Goal: Task Accomplishment & Management: Manage account settings

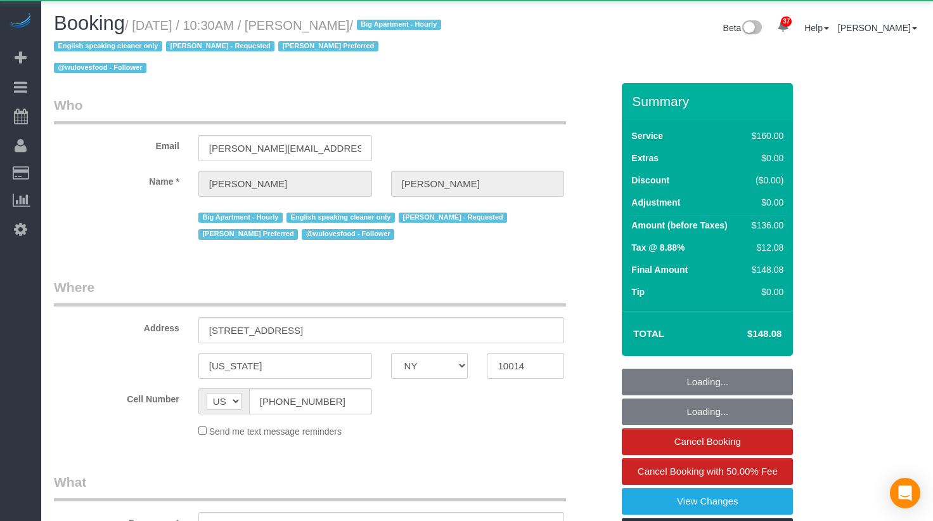
select select "NY"
select select "object:1067"
select select "number:89"
select select "number:90"
select select "number:15"
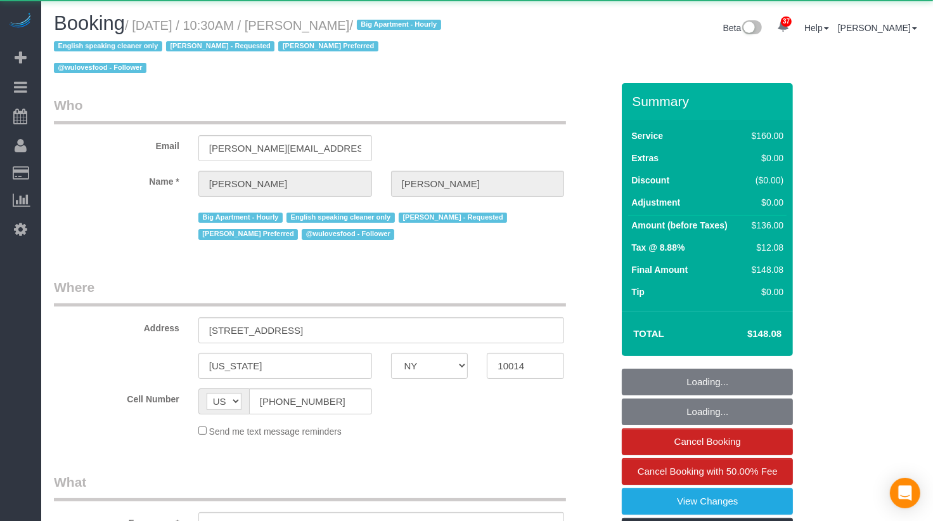
select select "number:5"
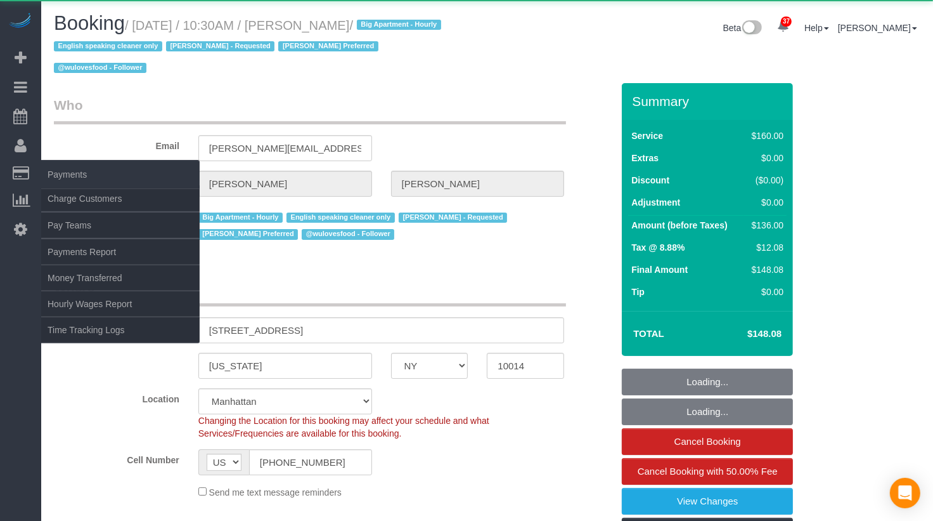
select select "string:stripe-pm_1PMbKH4VGloSiKo7I2gXikHa"
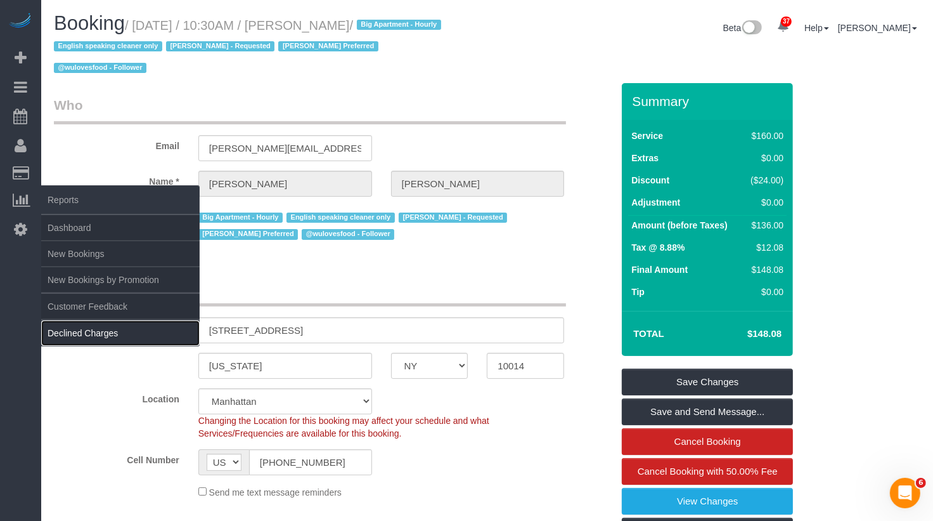
click at [97, 322] on link "Declined Charges" at bounding box center [120, 332] width 159 height 25
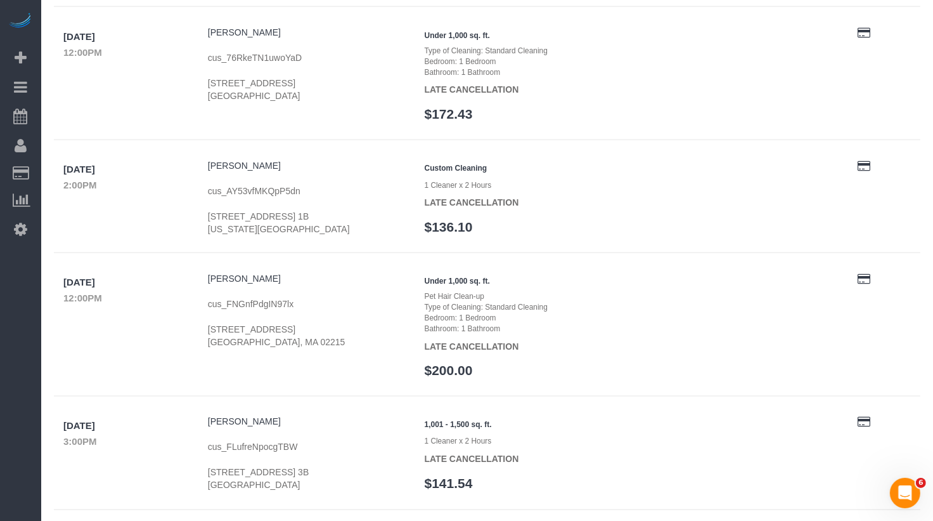
scroll to position [1772, 0]
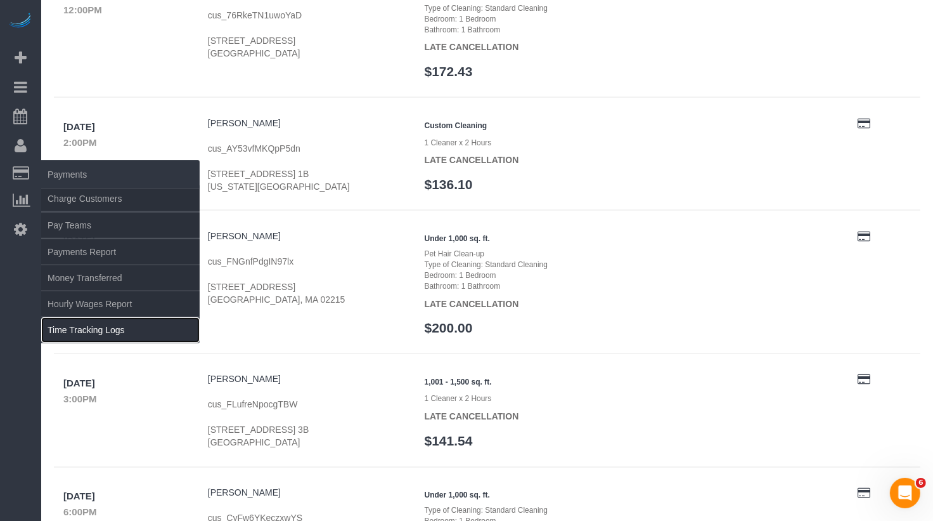
click at [134, 323] on link "Time Tracking Logs" at bounding box center [120, 329] width 159 height 25
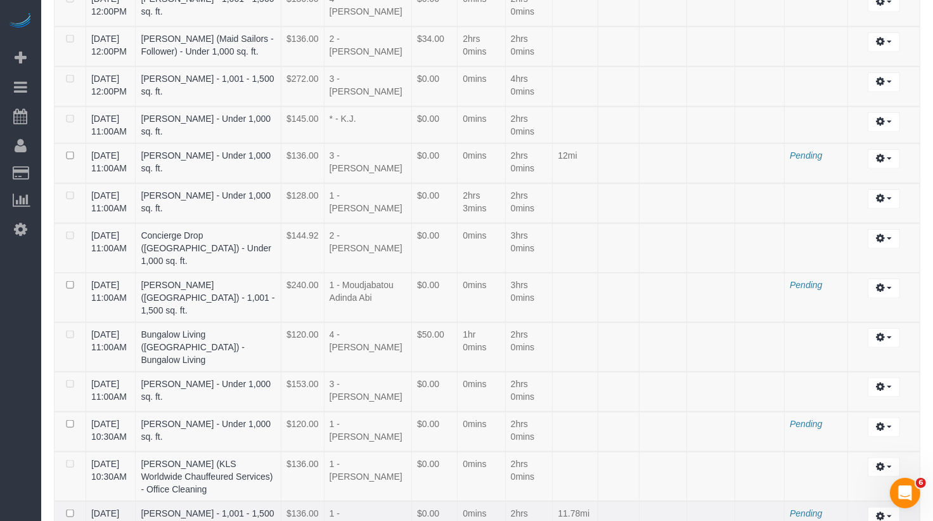
scroll to position [1259, 0]
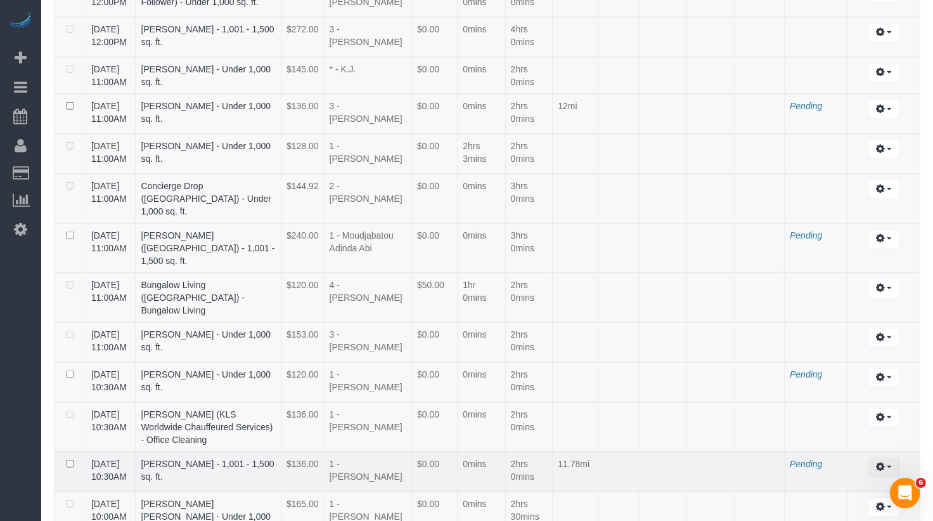
click at [874, 457] on button "button" at bounding box center [884, 467] width 32 height 20
click at [836, 510] on link "Archive ..." at bounding box center [850, 518] width 100 height 16
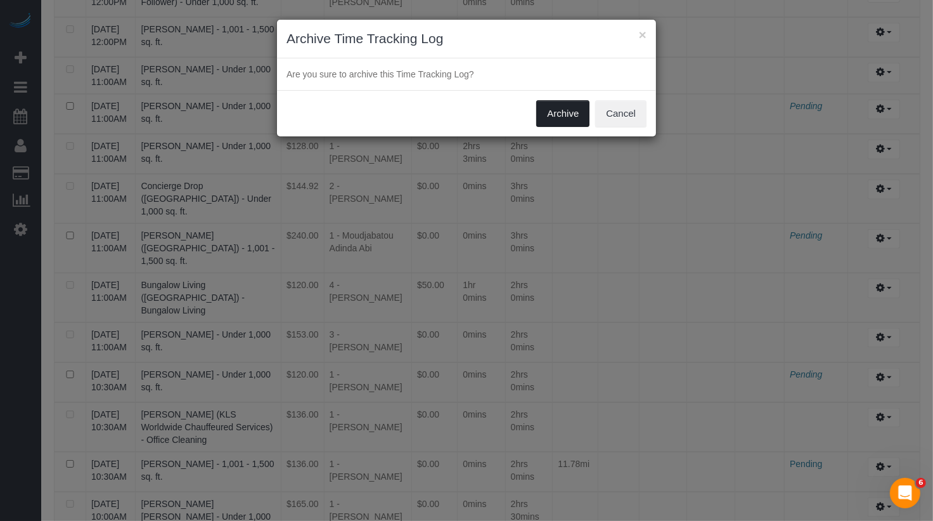
click at [567, 117] on button "Archive" at bounding box center [562, 113] width 53 height 27
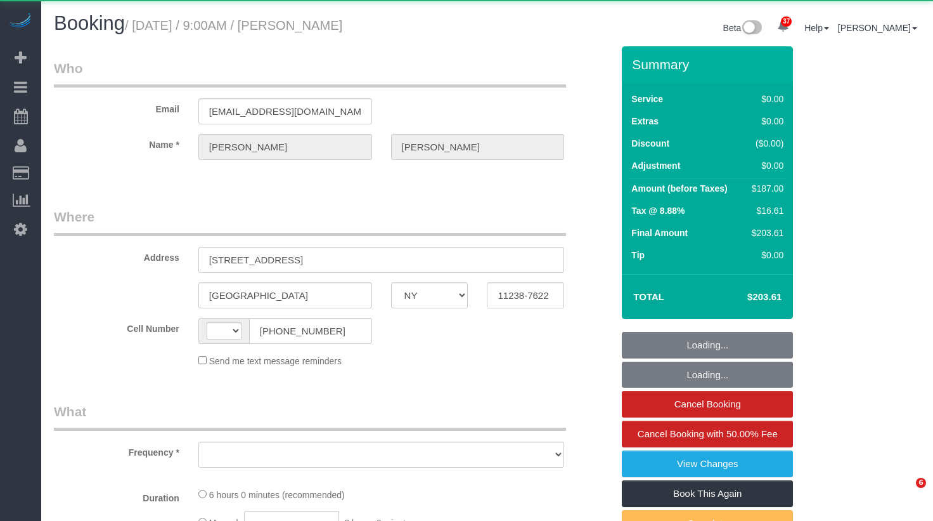
select select "NY"
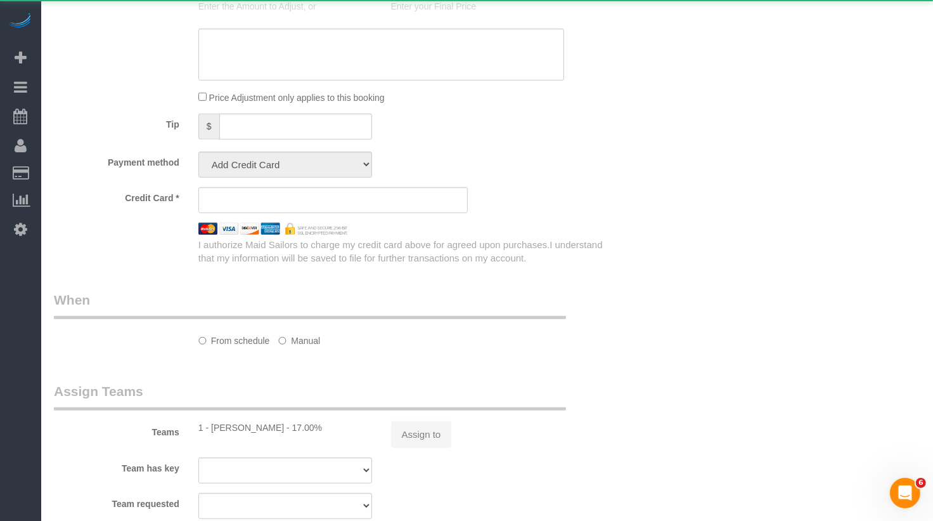
select select "string:US"
select select "object:816"
select select "string:stripe-pm_1Ruaac4VGloSiKo7IskaXDYl"
select select "2"
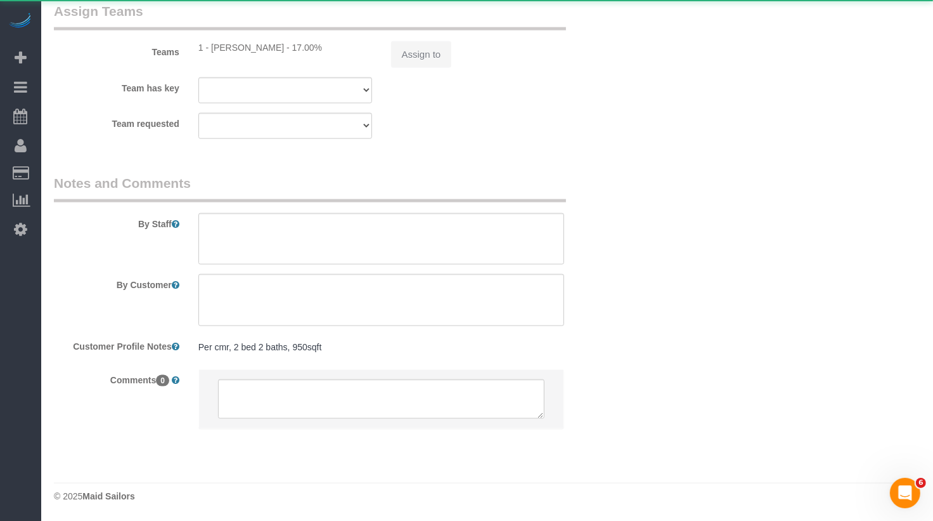
select select "spot1"
select select "number:89"
select select "number:90"
select select "number:15"
select select "number:5"
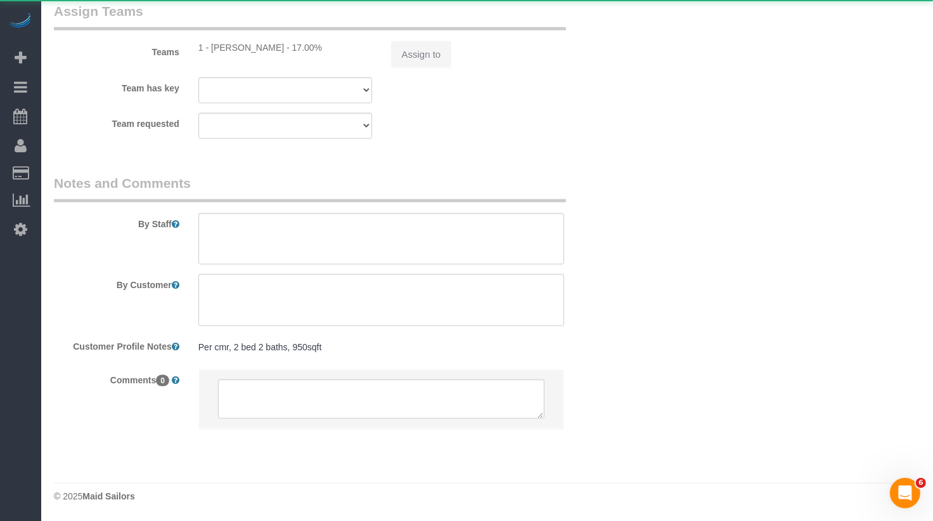
select select "2"
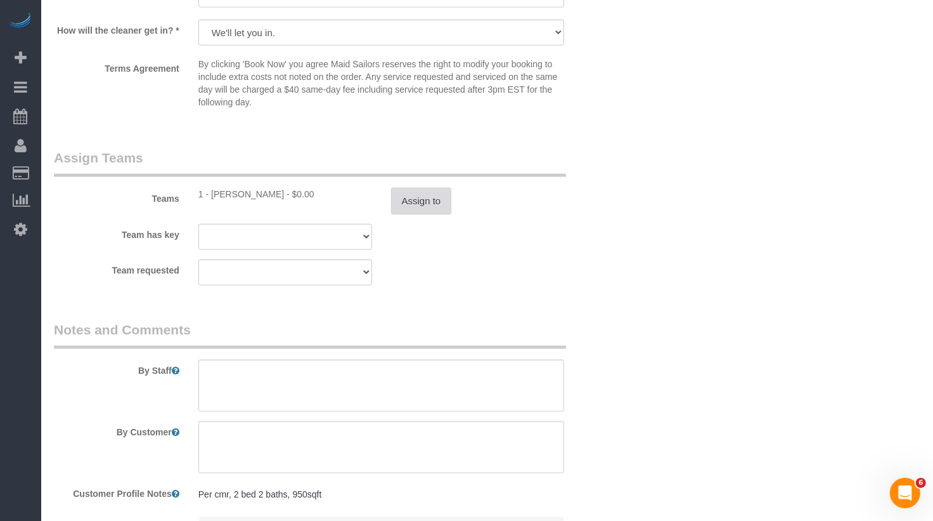
scroll to position [1550, 0]
click at [432, 202] on button "Assign to" at bounding box center [421, 199] width 61 height 27
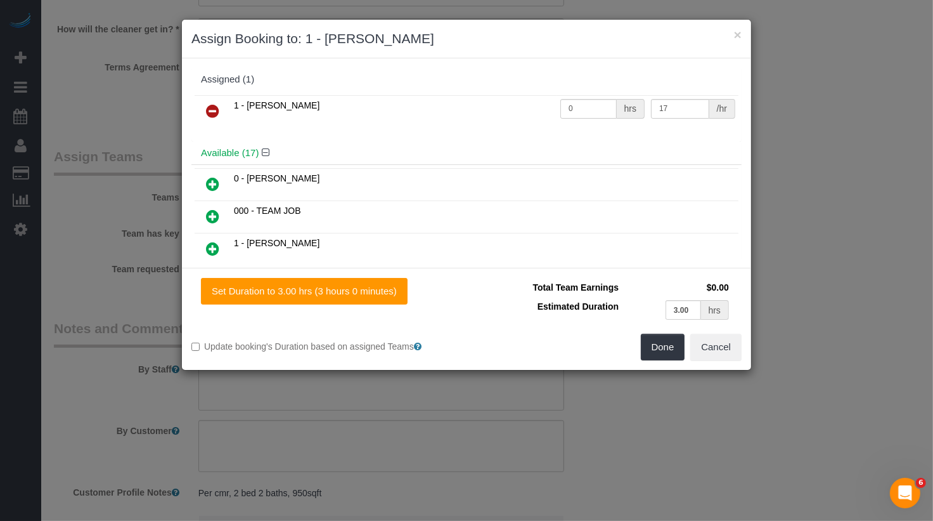
click at [212, 103] on icon at bounding box center [212, 110] width 13 height 15
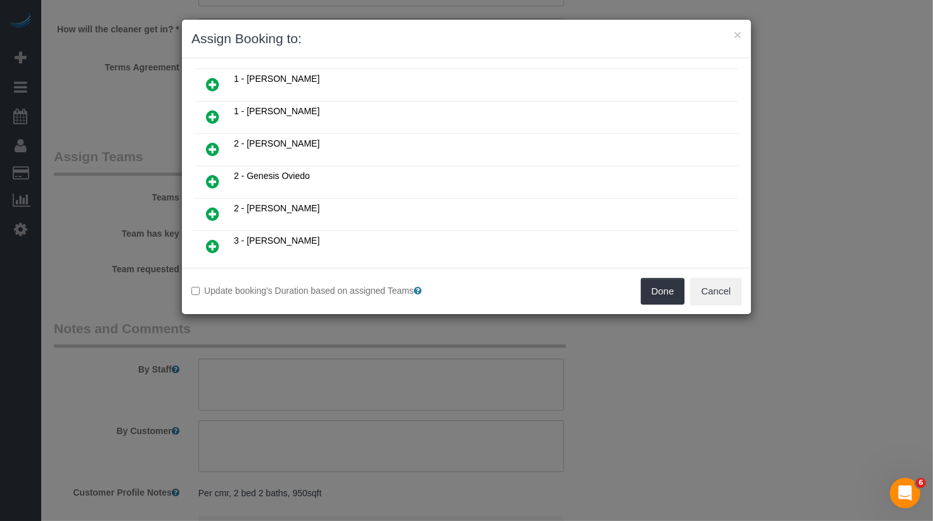
scroll to position [488, 0]
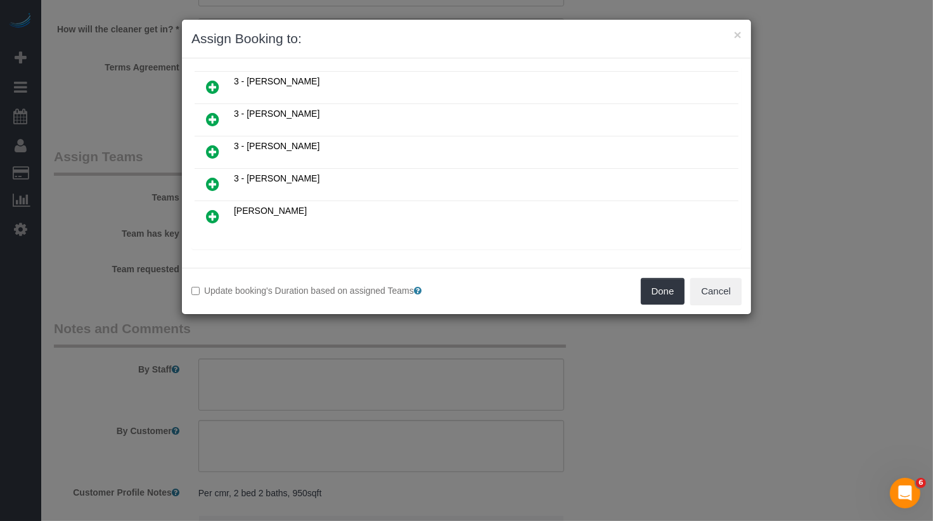
click at [271, 259] on h4 "Unavailable (67)" at bounding box center [466, 264] width 531 height 11
click at [278, 259] on icon at bounding box center [277, 264] width 8 height 10
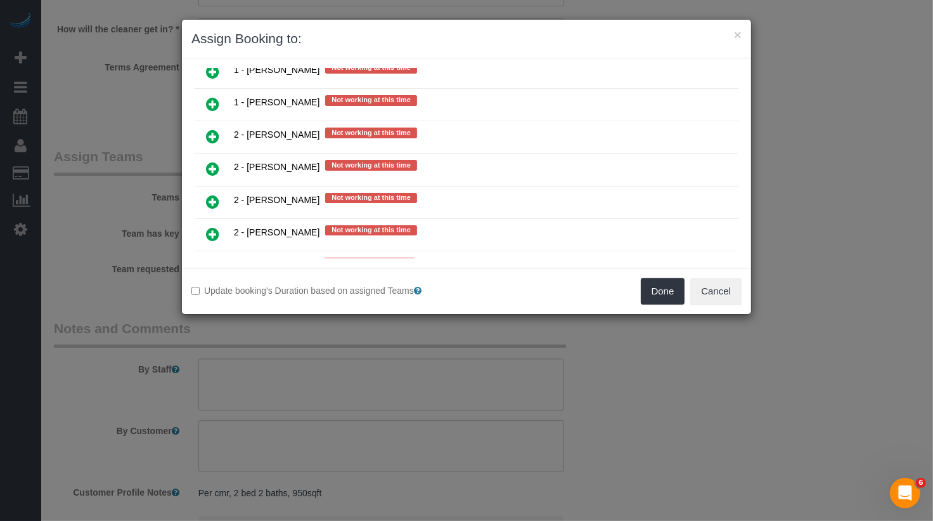
click at [213, 226] on icon at bounding box center [212, 233] width 13 height 15
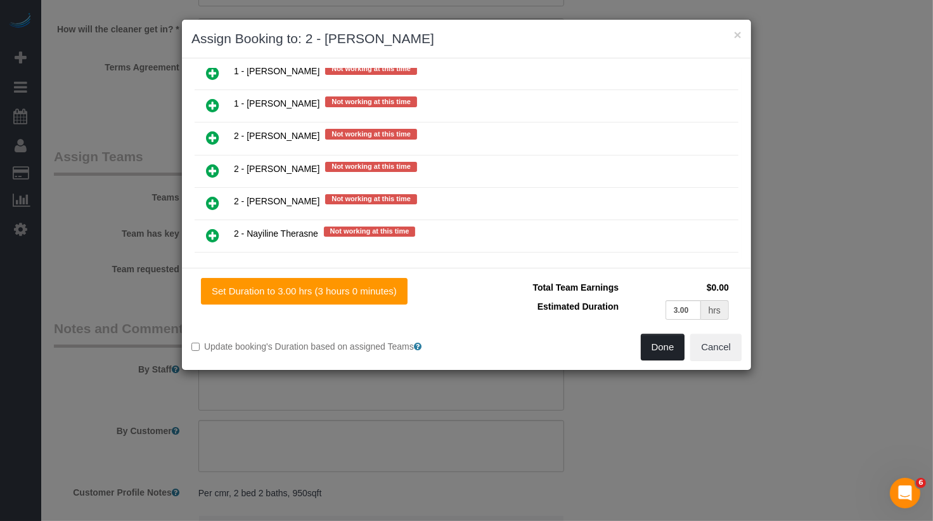
click at [648, 344] on button "Done" at bounding box center [663, 347] width 44 height 27
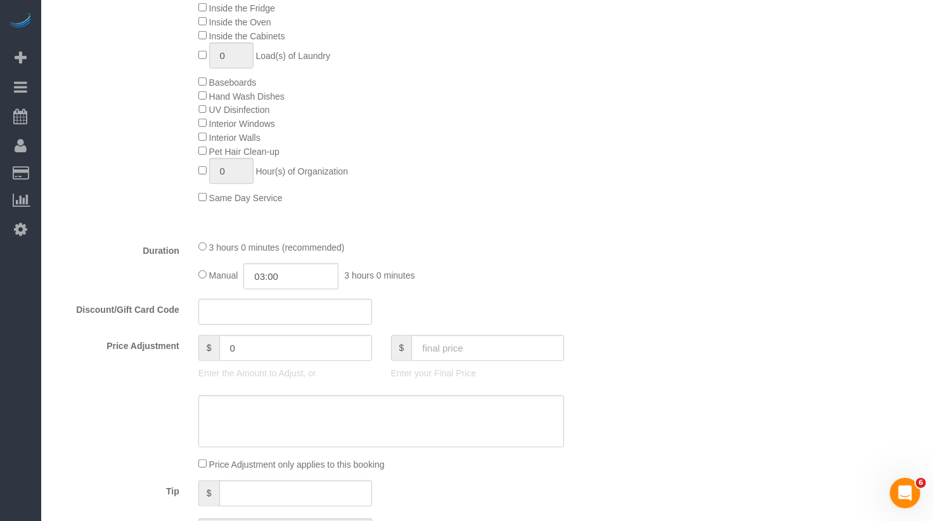
scroll to position [0, 0]
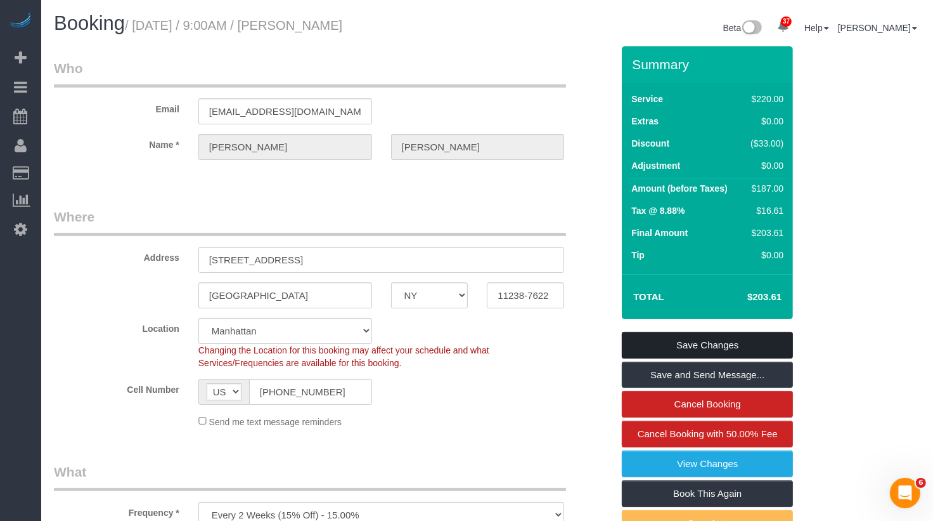
click at [739, 353] on link "Save Changes" at bounding box center [707, 345] width 171 height 27
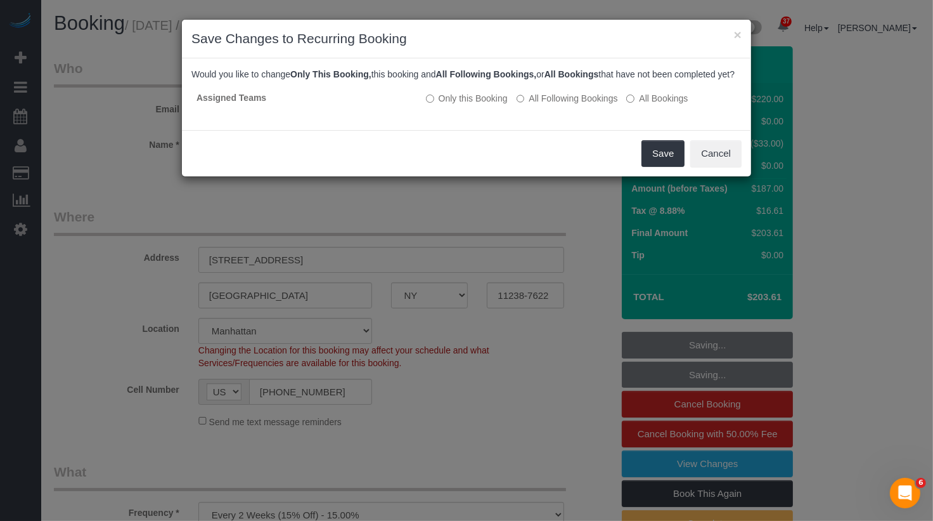
click at [691, 176] on div "Save Cancel" at bounding box center [466, 153] width 569 height 46
click at [661, 167] on button "Save" at bounding box center [663, 153] width 43 height 27
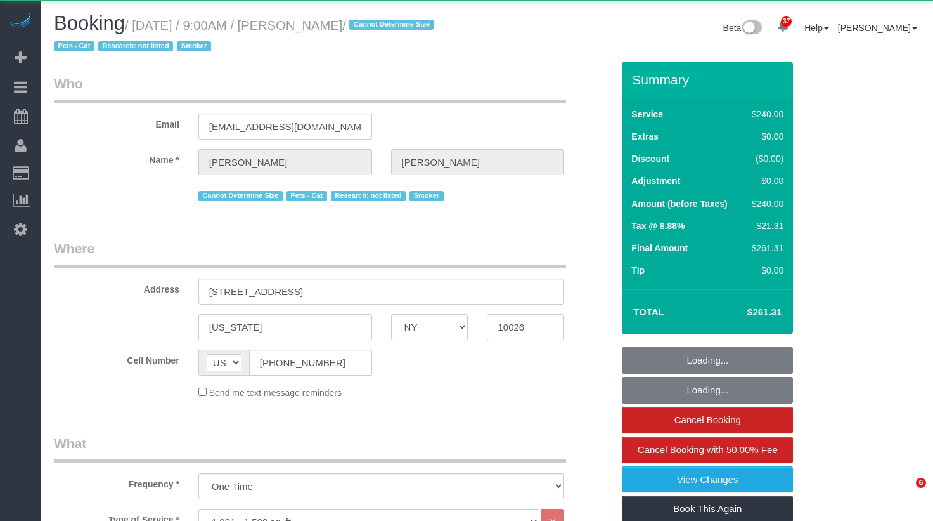
select select "NY"
select select "180"
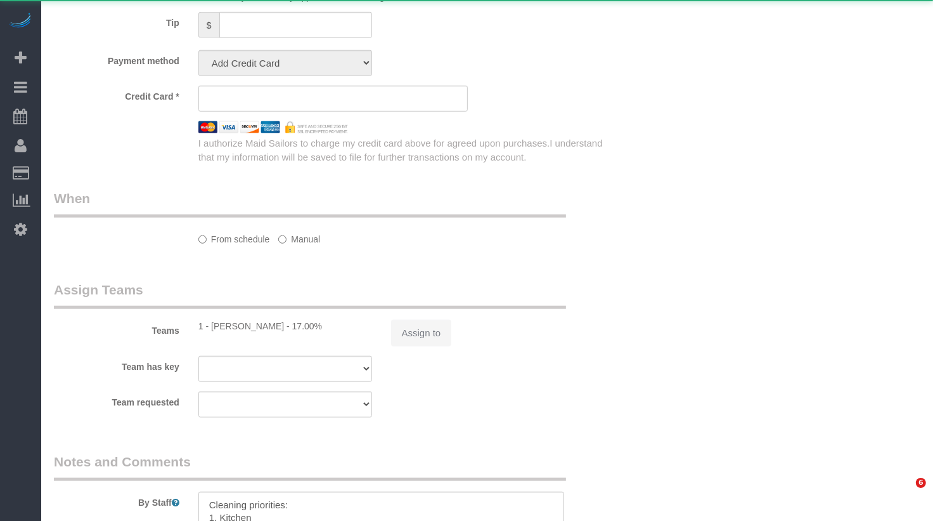
select select "object:1068"
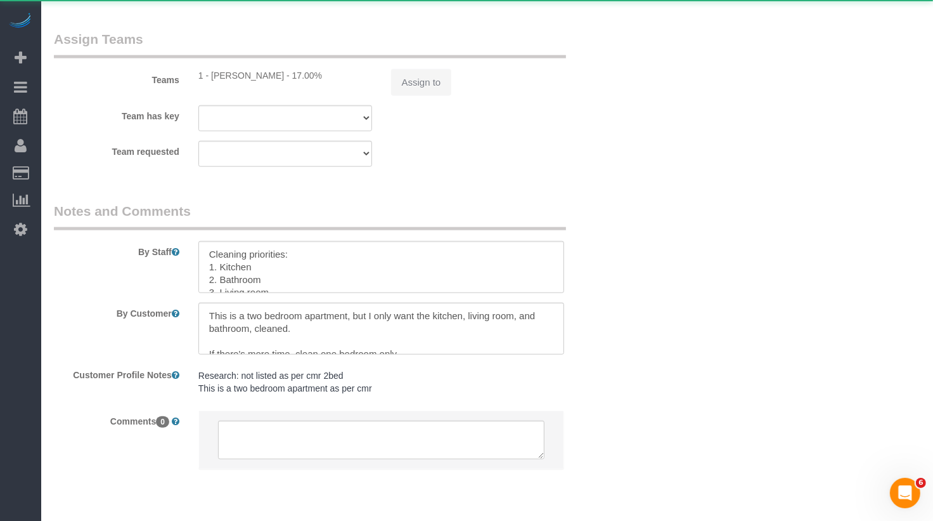
scroll to position [0, 0]
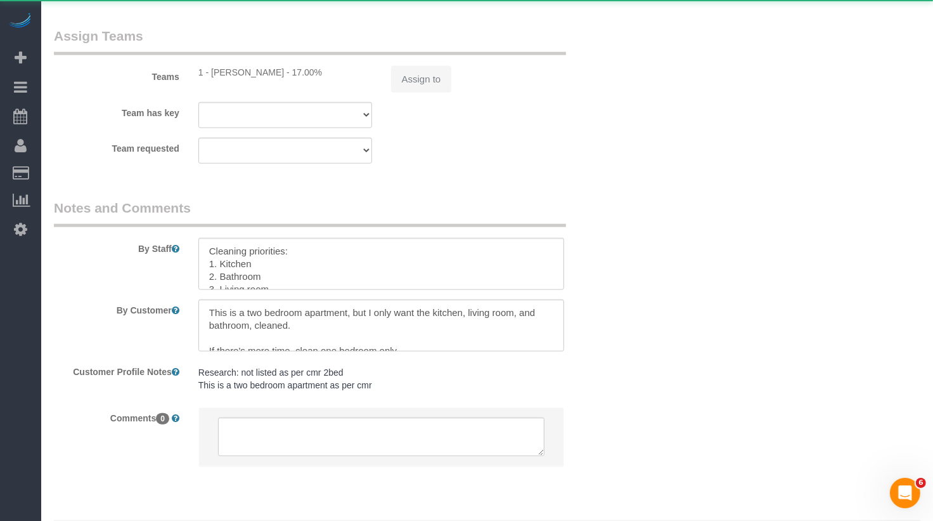
select select "spot1"
select select "number:57"
select select "number:70"
select select "number:14"
select select "number:5"
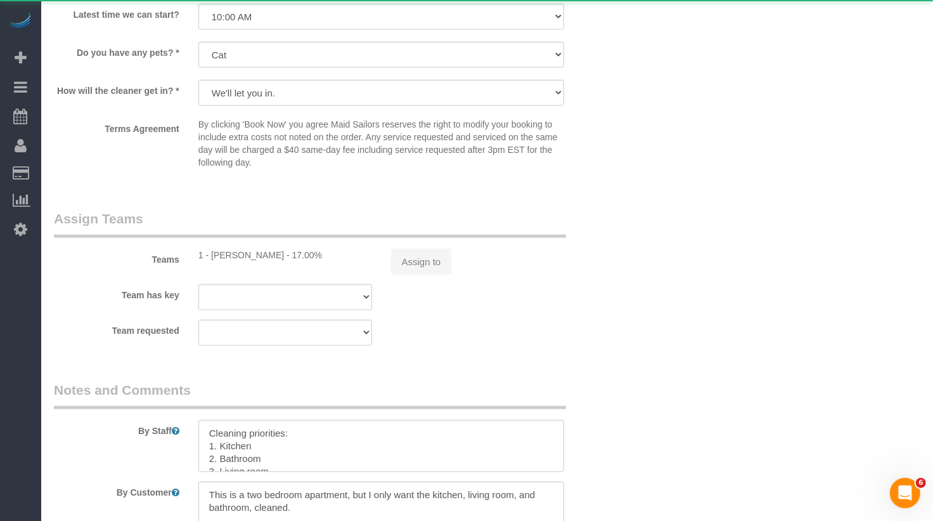
select select "string:stripe-pm_1SD9AG4VGloSiKo76IgKZHml"
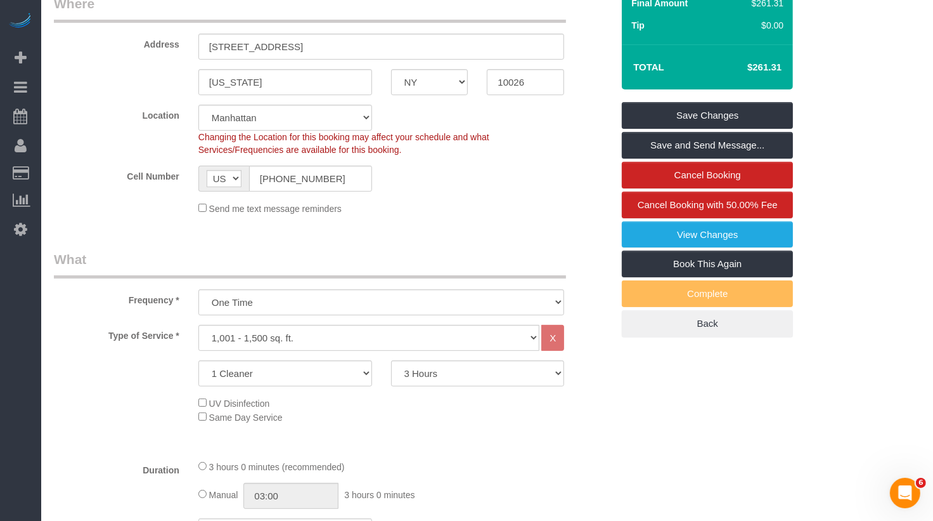
scroll to position [44, 0]
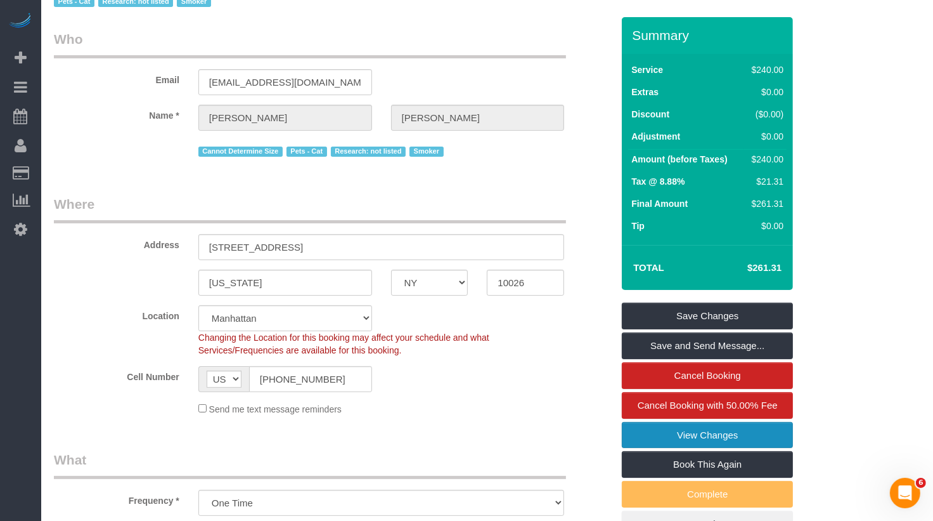
click at [673, 438] on link "View Changes" at bounding box center [707, 435] width 171 height 27
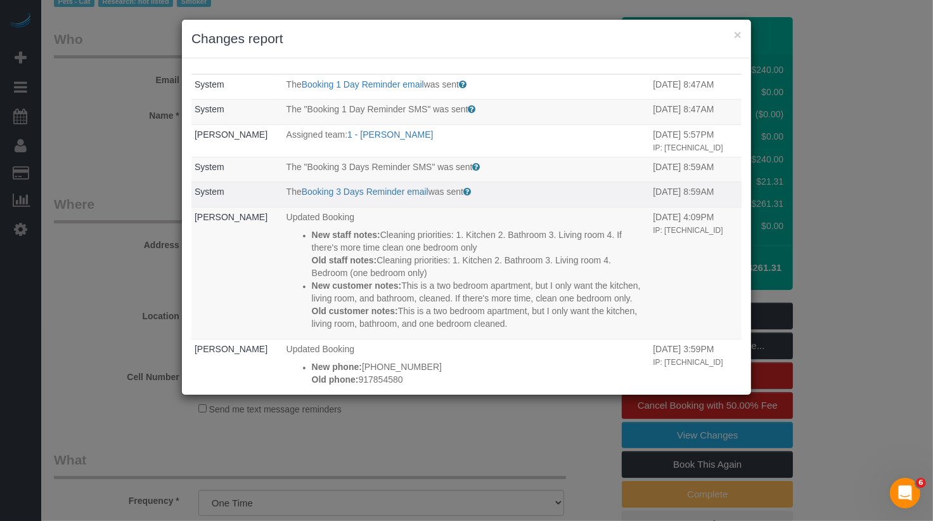
scroll to position [0, 0]
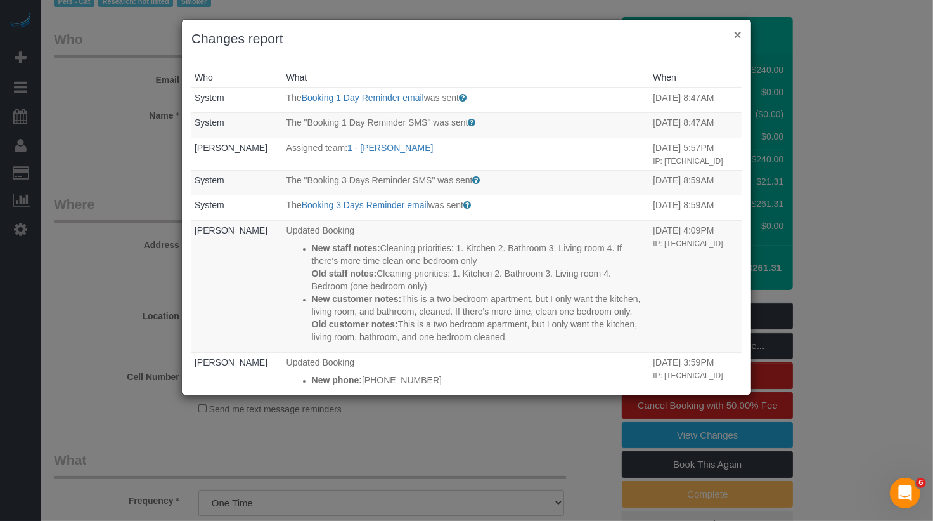
click at [738, 35] on button "×" at bounding box center [738, 34] width 8 height 13
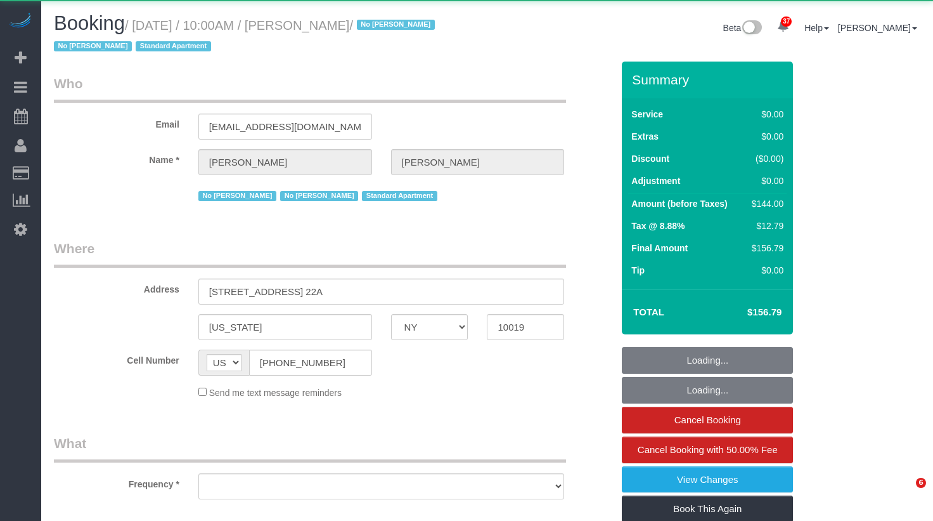
select select "NY"
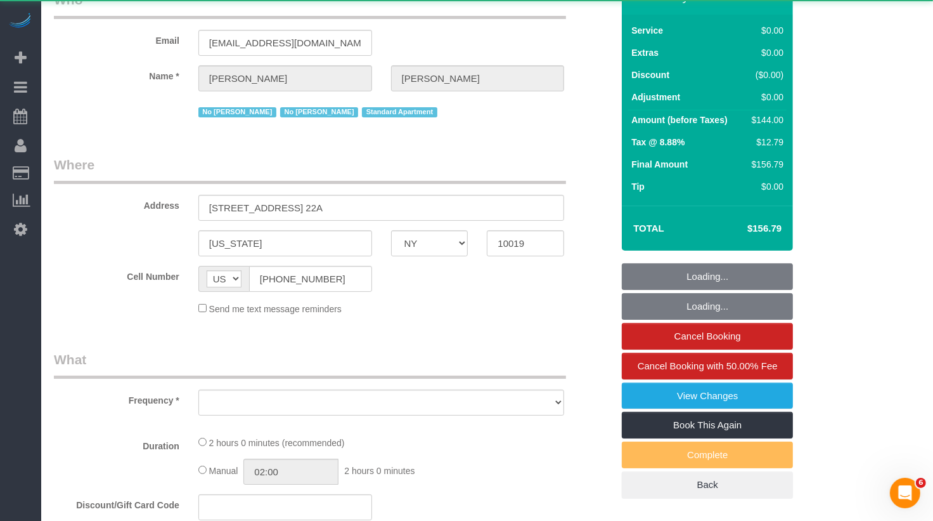
scroll to position [959, 0]
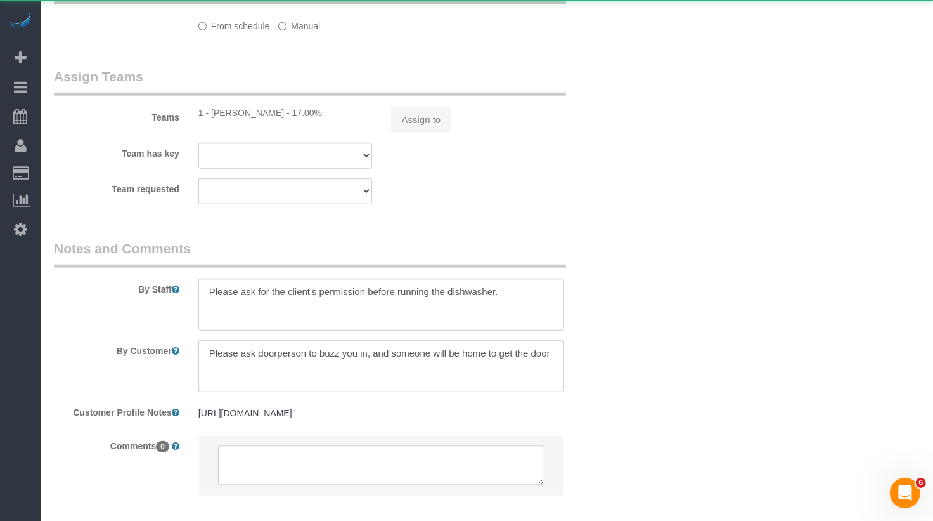
select select "object:827"
select select "string:stripe-pm_1MiOhd4VGloSiKo7u6aFK8UC"
select select "1"
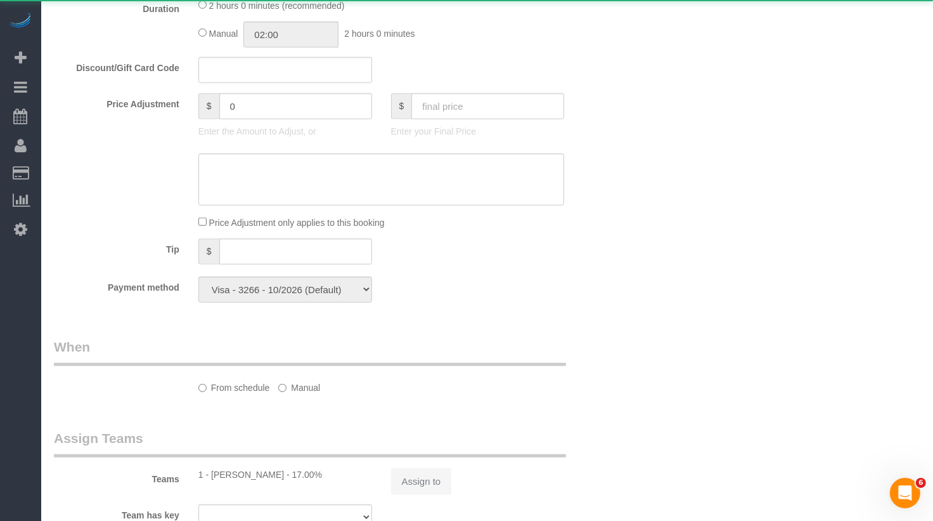
select select "object:936"
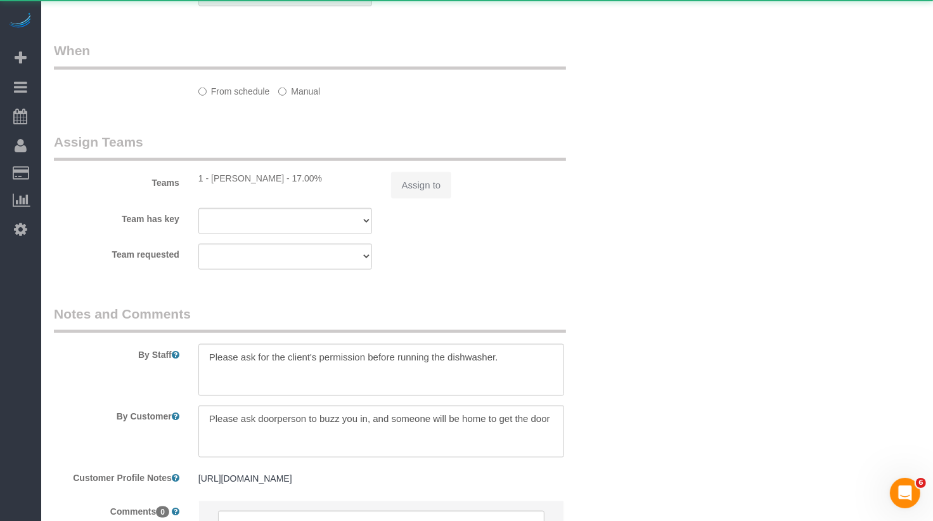
select select "spot1"
select select "number:89"
select select "number:90"
select select "number:15"
select select "number:5"
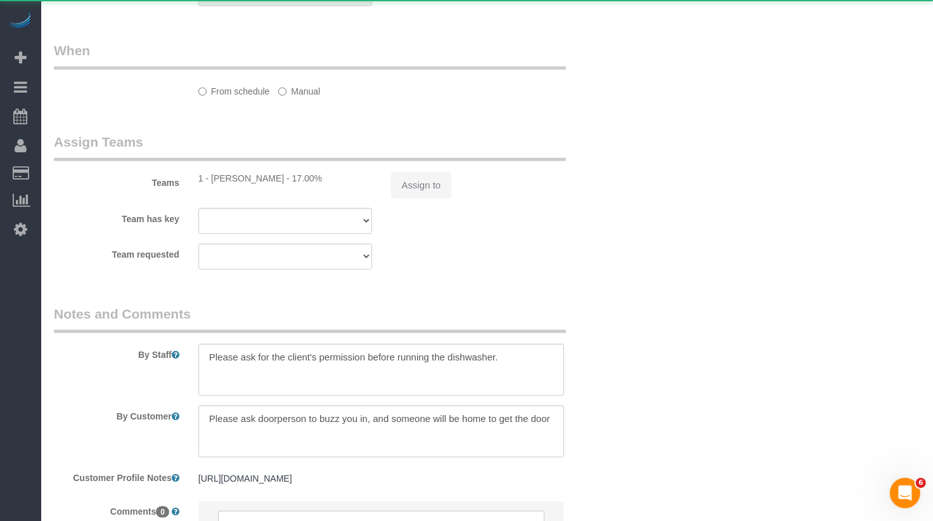
select select "1"
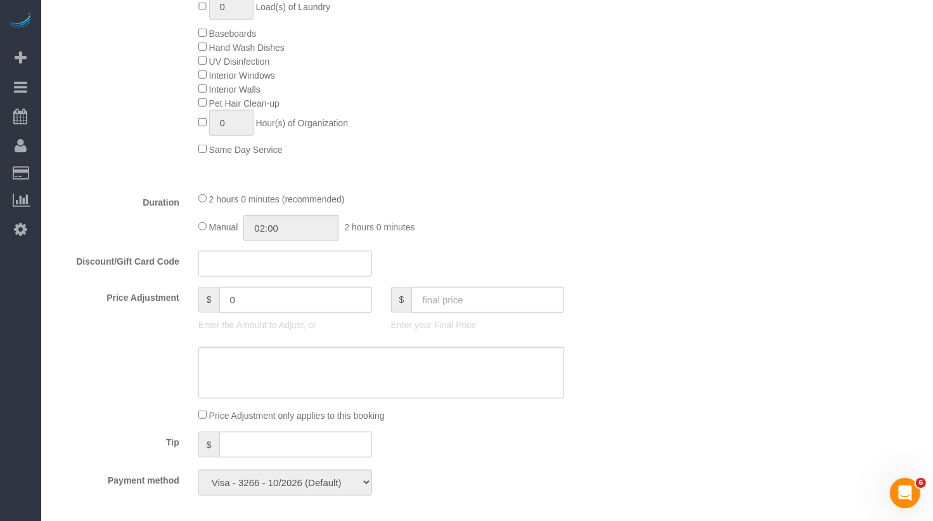
scroll to position [573, 0]
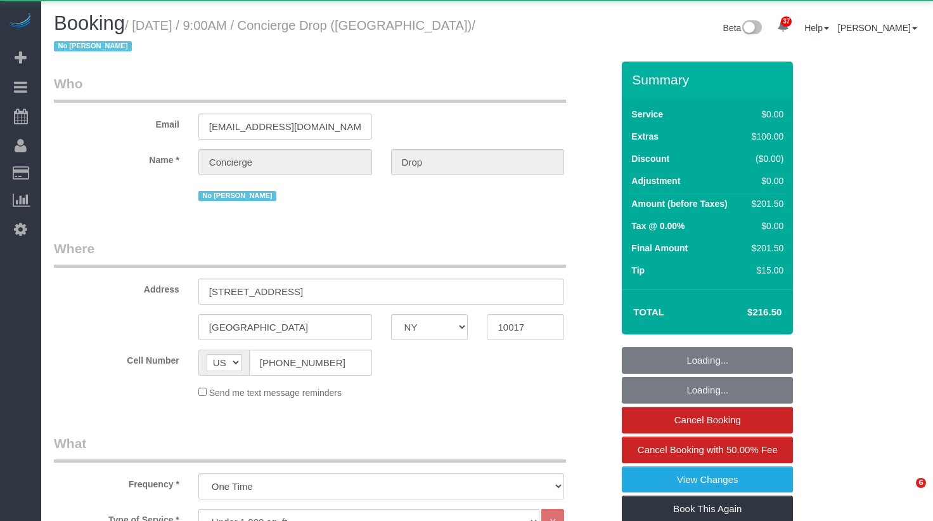
select select "NY"
select select "1"
select select "string:stripe-pm_1RaQn24VGloSiKo7zeOF73Wj"
select select "1"
select select "spot1"
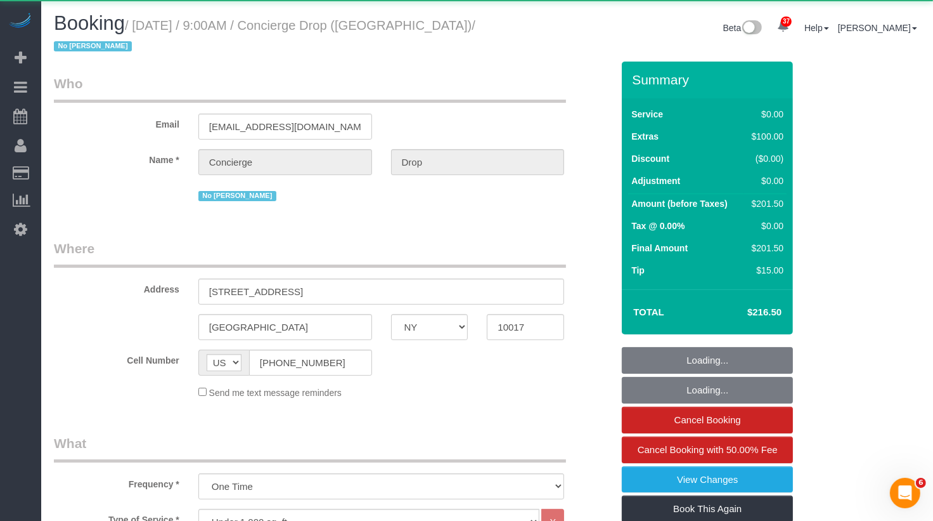
select select "number:89"
select select "number:90"
select select "number:15"
select select "number:6"
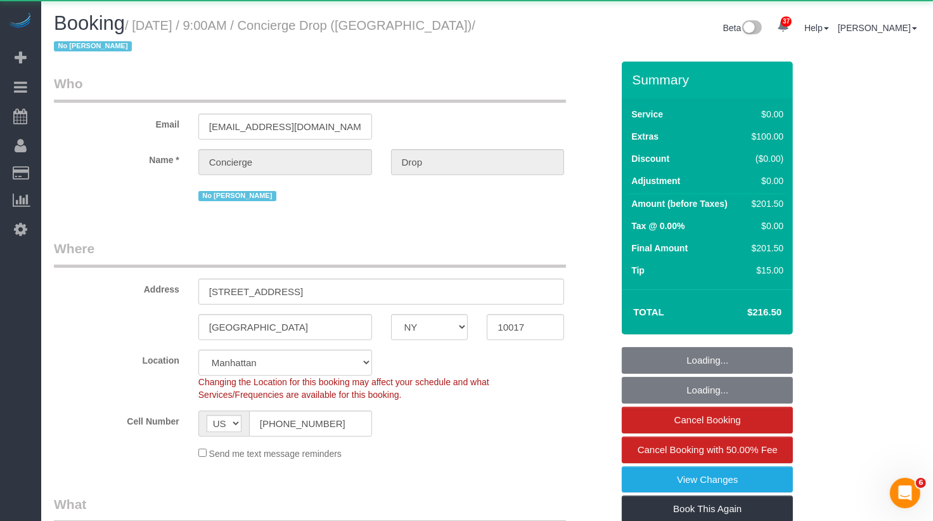
select select "object:1539"
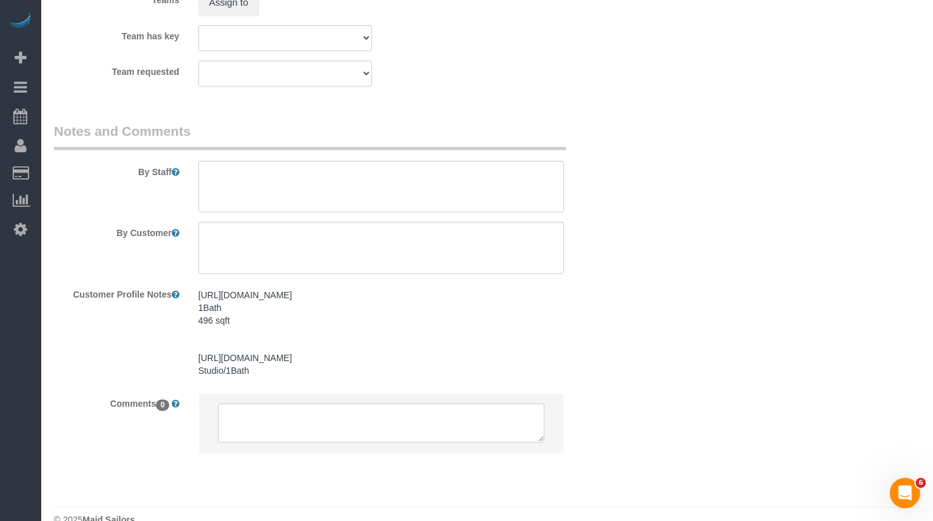
scroll to position [1792, 0]
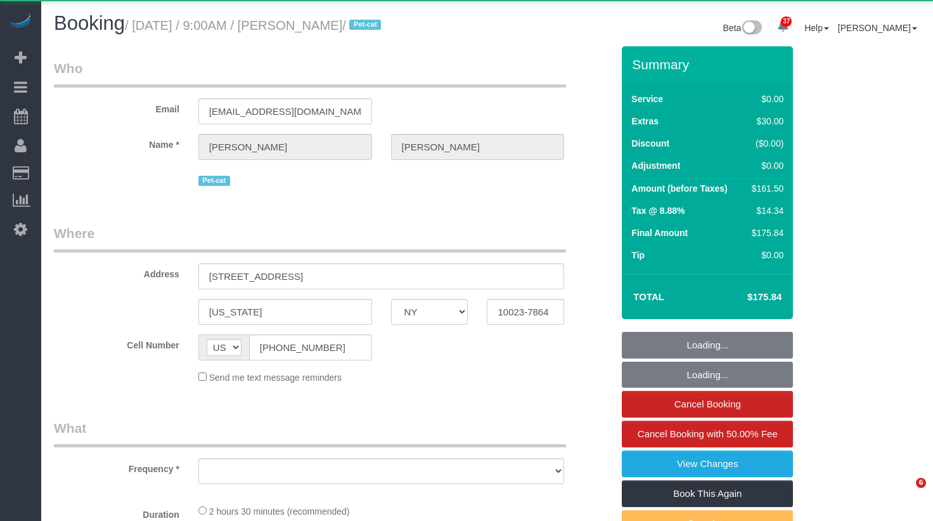
select select "NY"
select select "object:819"
select select "number:57"
select select "number:71"
select select "number:14"
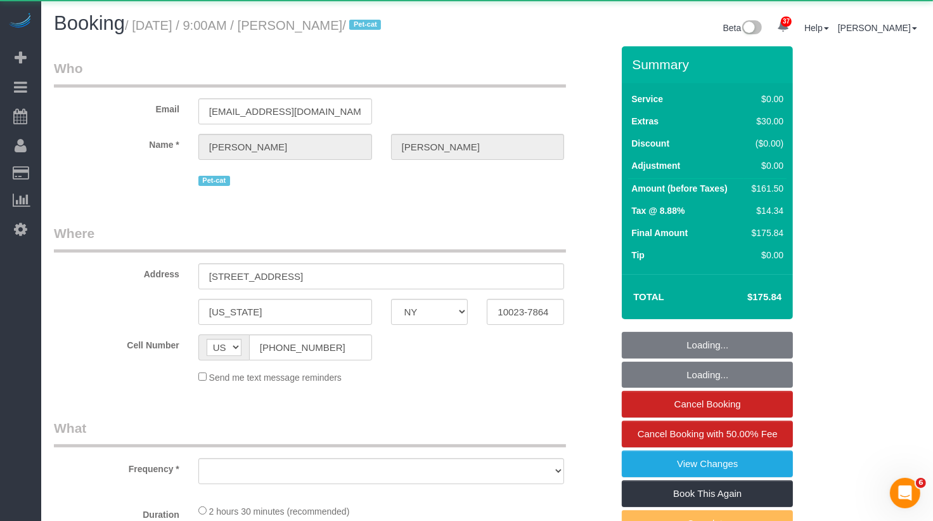
select select "number:6"
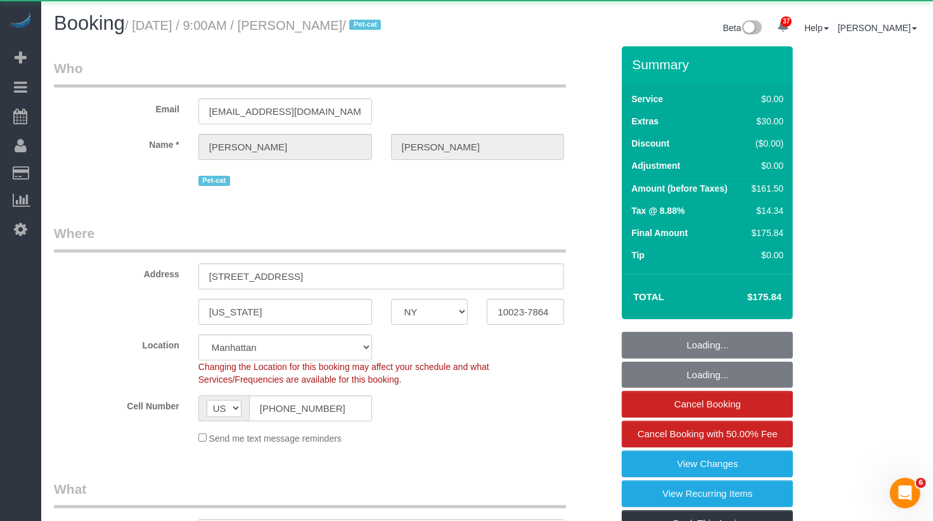
select select "object:1075"
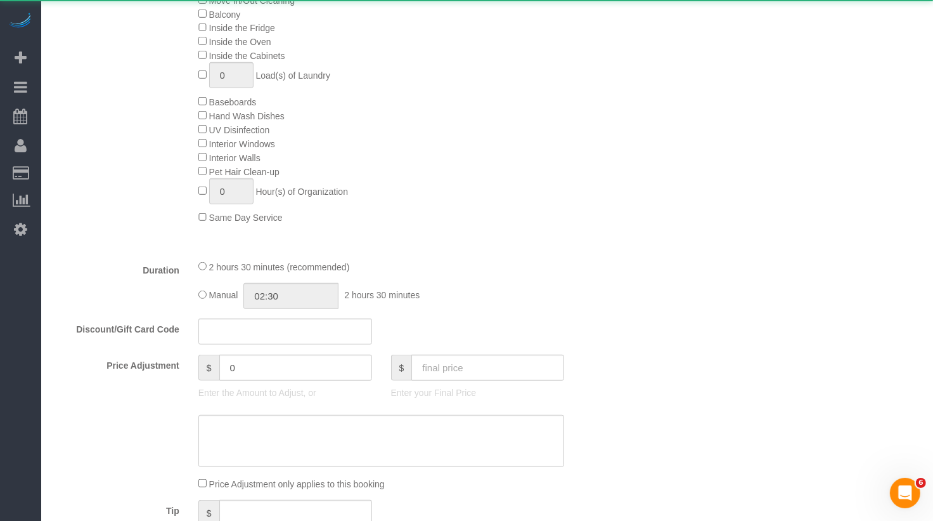
select select "string:stripe-pm_1Rqw2V4VGloSiKo71PD9Zofk"
select select "spot1"
select select "1"
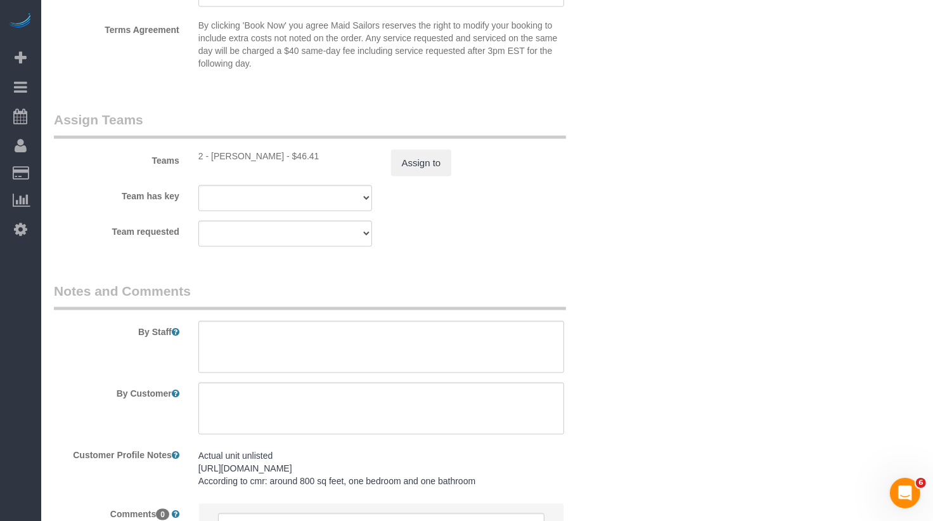
scroll to position [1713, 0]
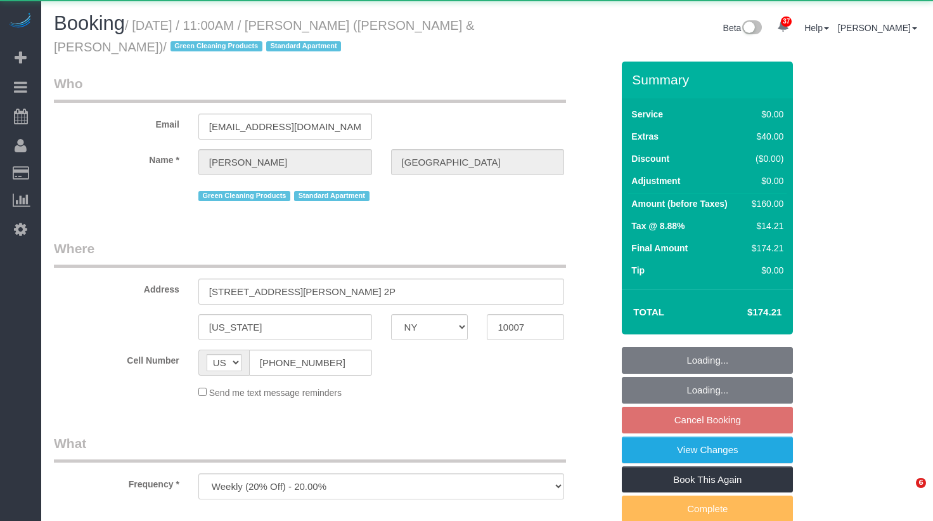
select select "NY"
select select "object:1075"
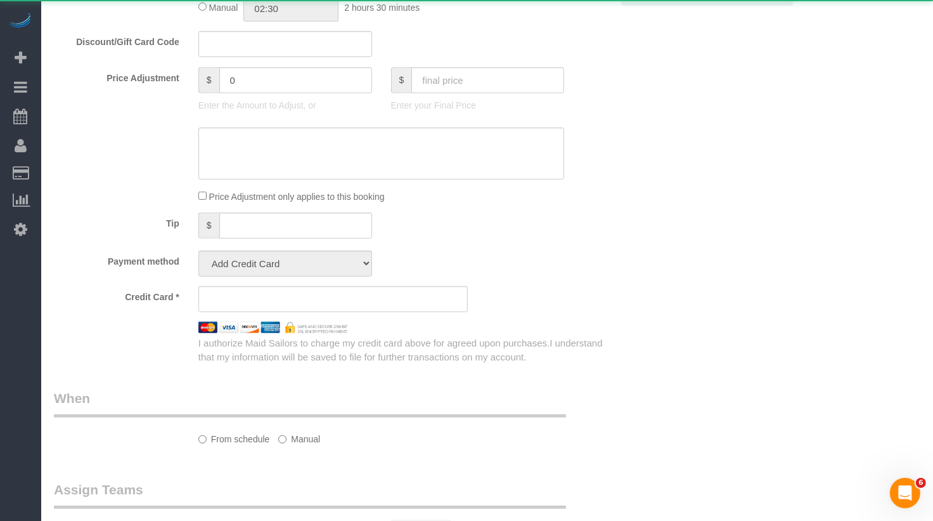
select select "string:stripe-pm_1PoAmE4VGloSiKo7yWsxKTvS"
select select "1"
select select "spot1"
select select "number:89"
select select "number:90"
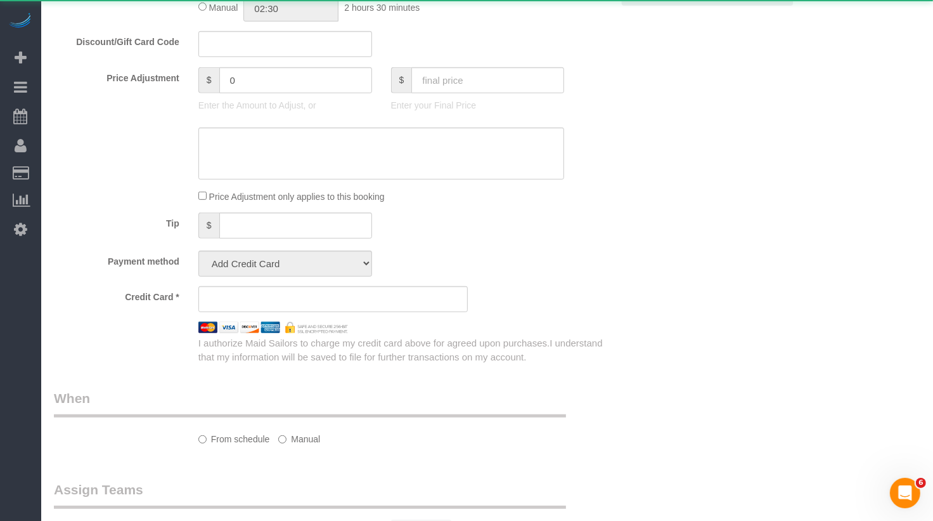
select select "number:15"
select select "number:6"
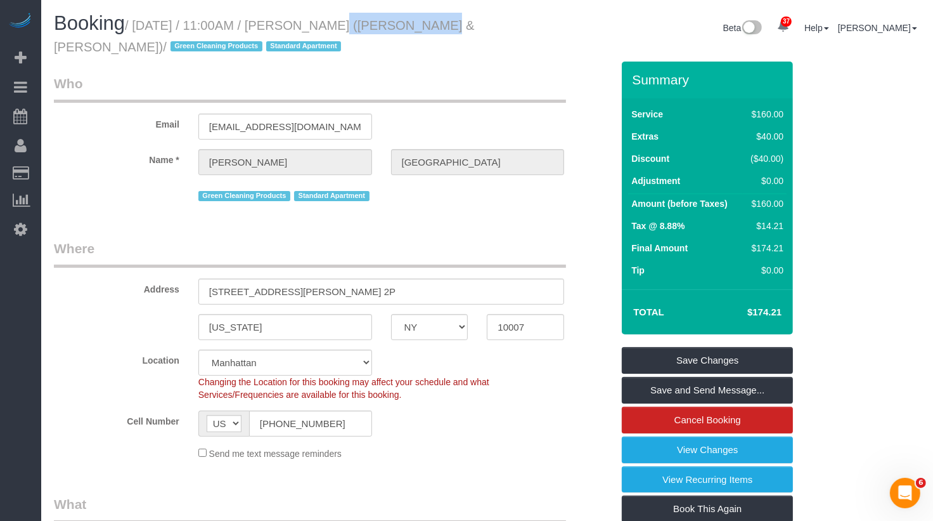
drag, startPoint x: 412, startPoint y: 24, endPoint x: 313, endPoint y: 23, distance: 99.6
click at [313, 23] on small "/ October 10, 2025 / 11:00AM / Andrew Norwich (Kirkland & Ellis) / Green Cleani…" at bounding box center [264, 36] width 420 height 36
copy small "Andrew Norwich"
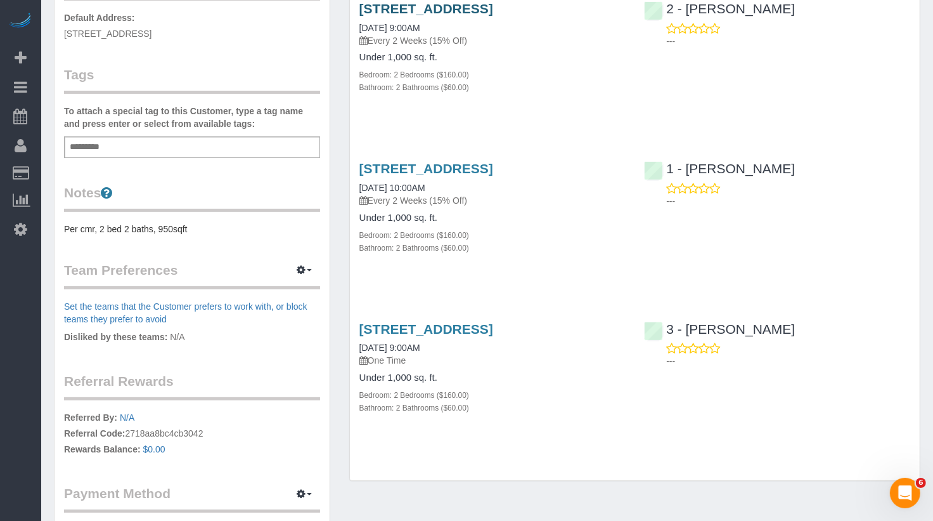
scroll to position [298, 0]
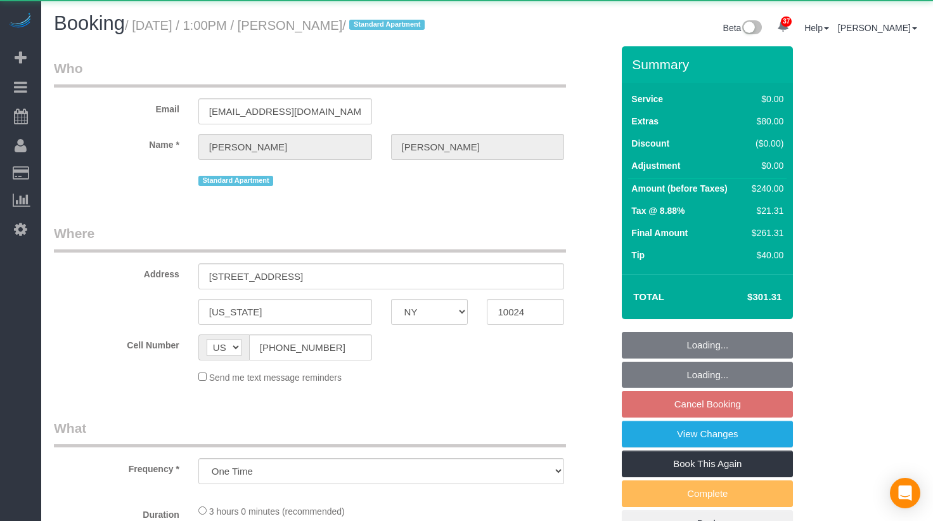
select select "NY"
select select "string:stripe-pm_1RUp4q4VGloSiKo7QxR0EfZY"
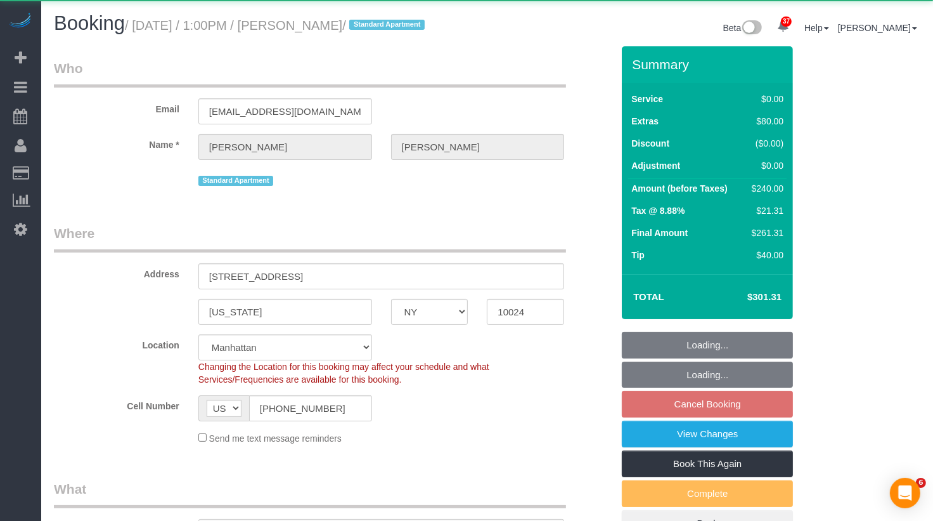
select select "object:929"
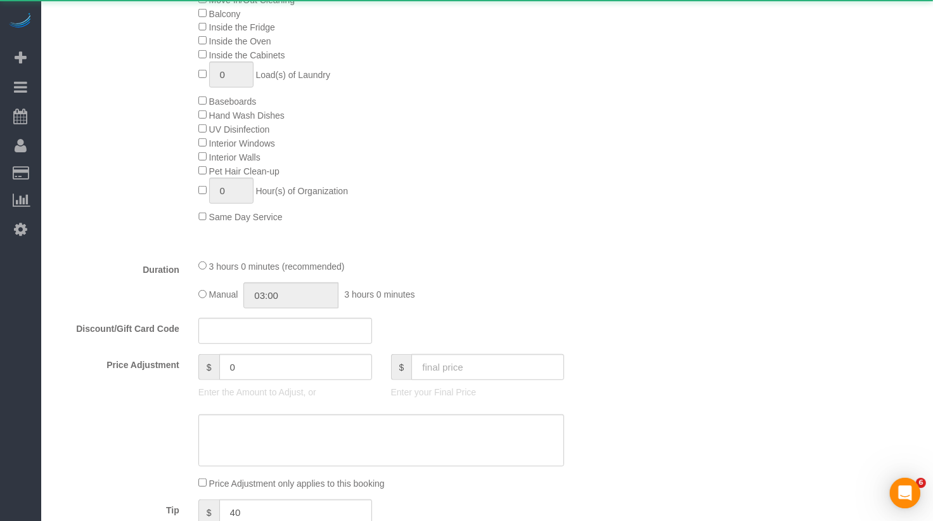
select select "spot2"
select select "number:61"
select select "number:74"
select select "number:15"
select select "number:7"
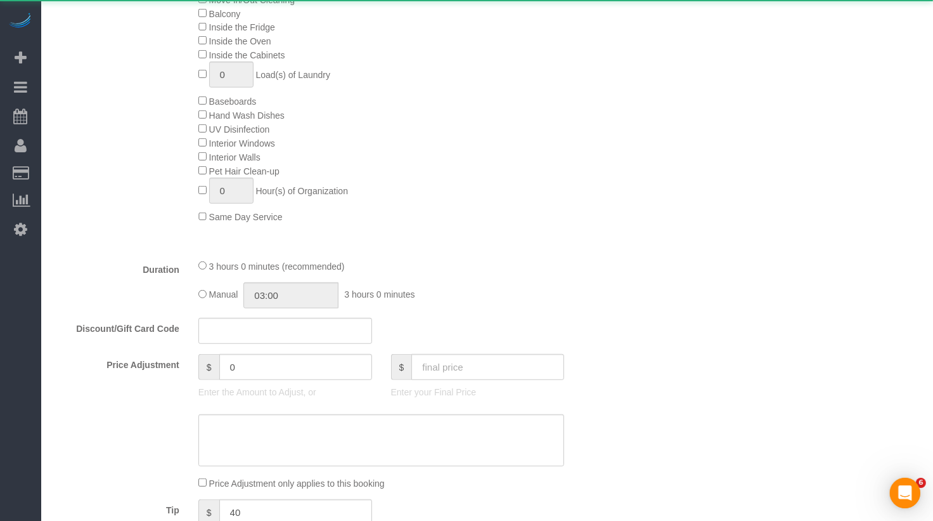
select select "1"
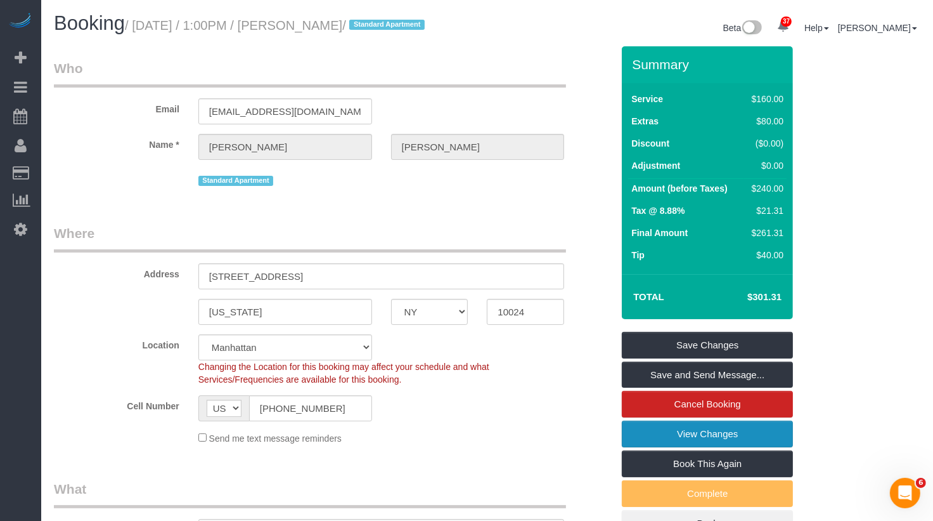
click at [687, 425] on link "View Changes" at bounding box center [707, 433] width 171 height 27
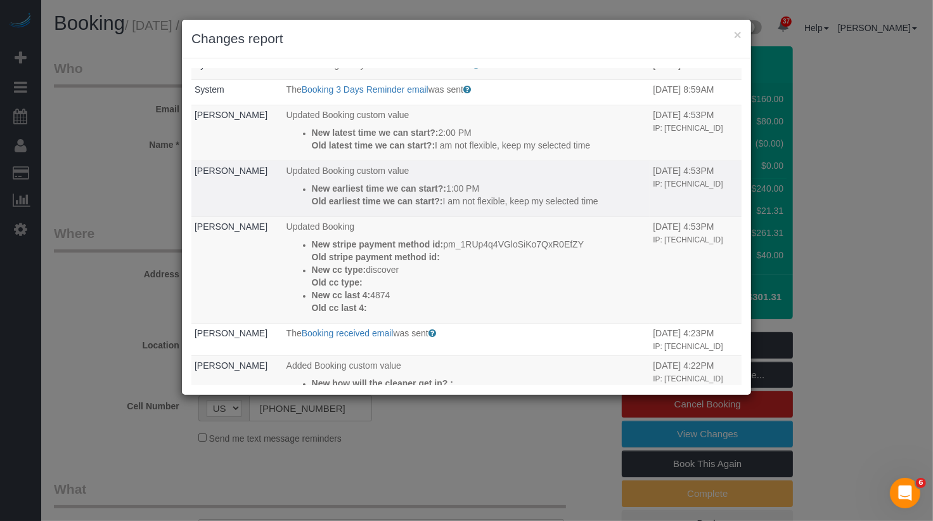
scroll to position [96, 0]
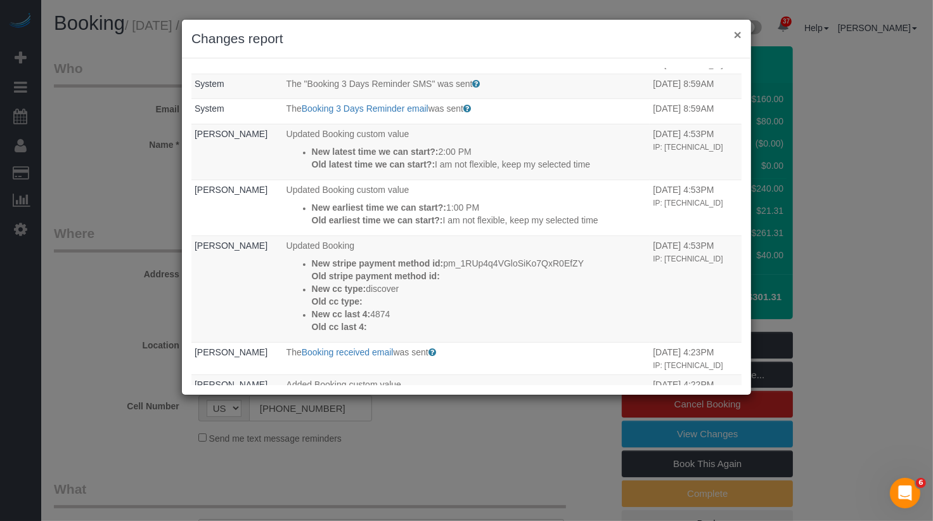
click at [739, 37] on button "×" at bounding box center [738, 34] width 8 height 13
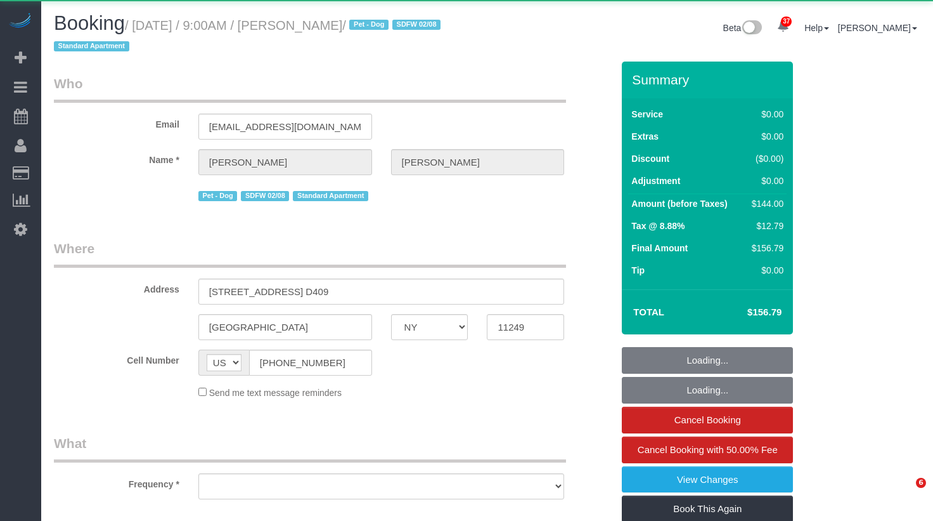
select select "NY"
select select "object:1086"
select select "1"
select select "spot1"
select select "number:56"
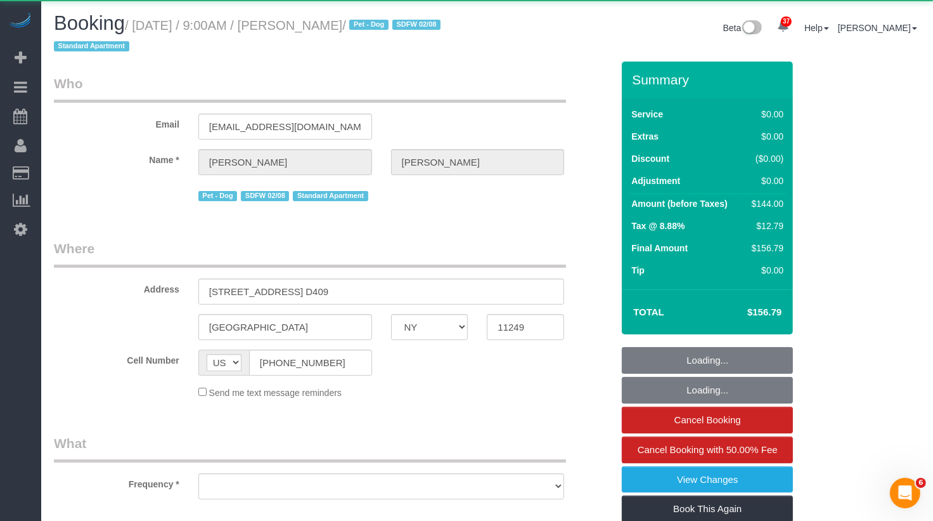
select select "number:70"
select select "number:13"
select select "number:5"
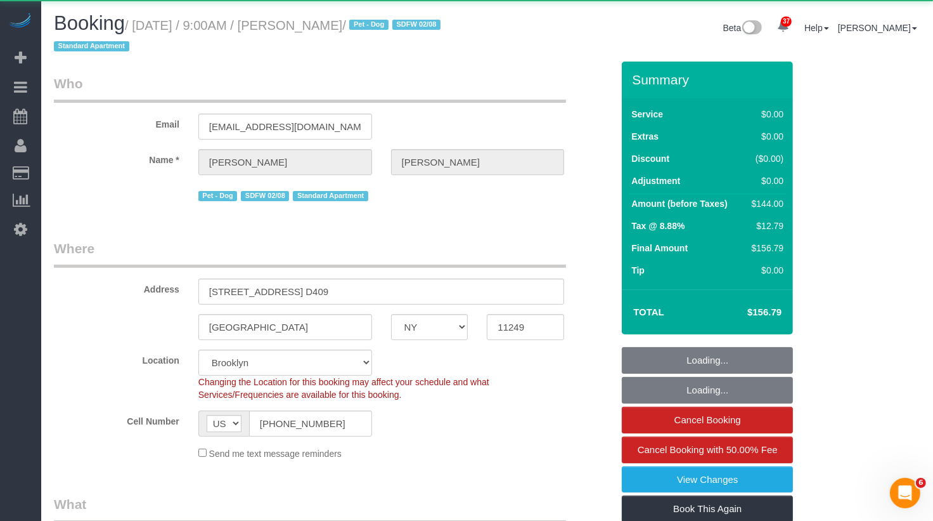
select select "string:stripe-pm_1QhuX54VGloSiKo7j5lqv1ND"
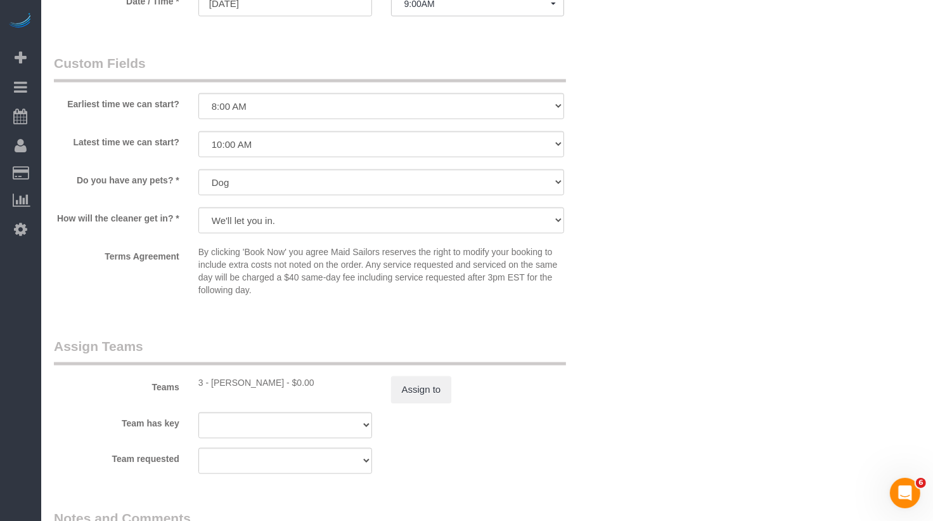
scroll to position [1386, 0]
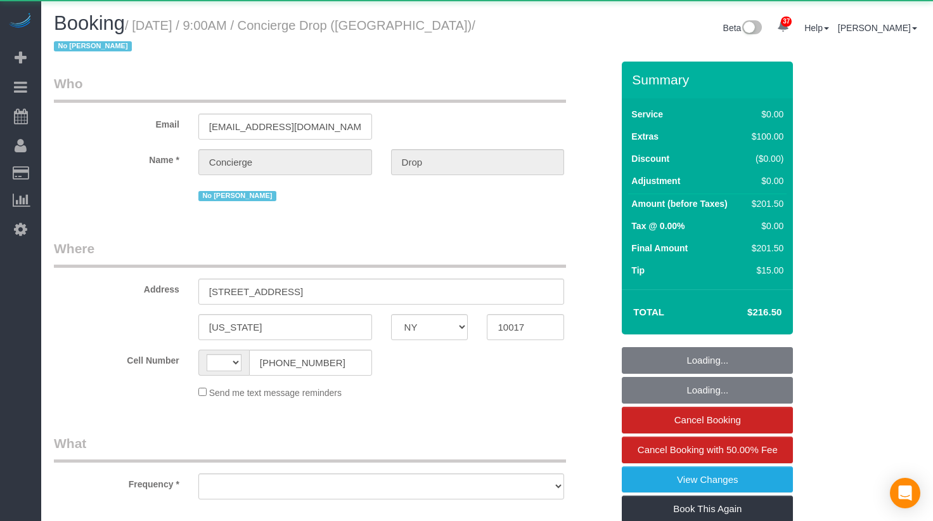
select select "NY"
select select "string:US"
select select "object:928"
select select "string:stripe-pm_1RaQn24VGloSiKo7zeOF73Wj"
select select "1"
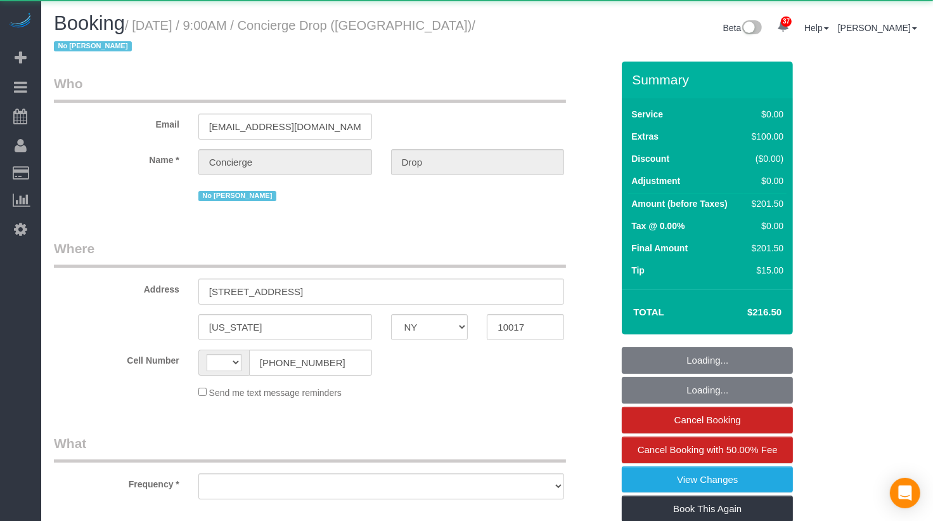
select select "spot1"
select select "number:89"
select select "number:90"
select select "number:15"
select select "number:6"
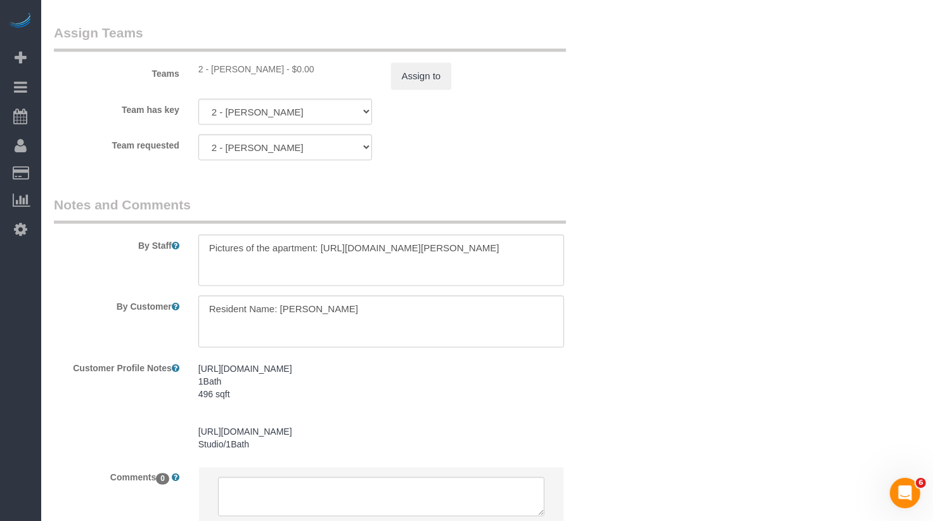
scroll to position [1792, 0]
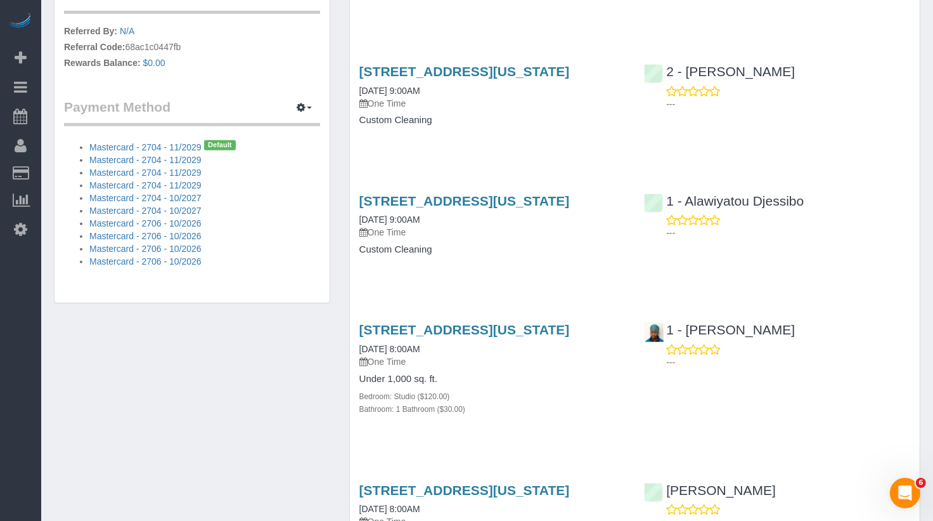
scroll to position [828, 0]
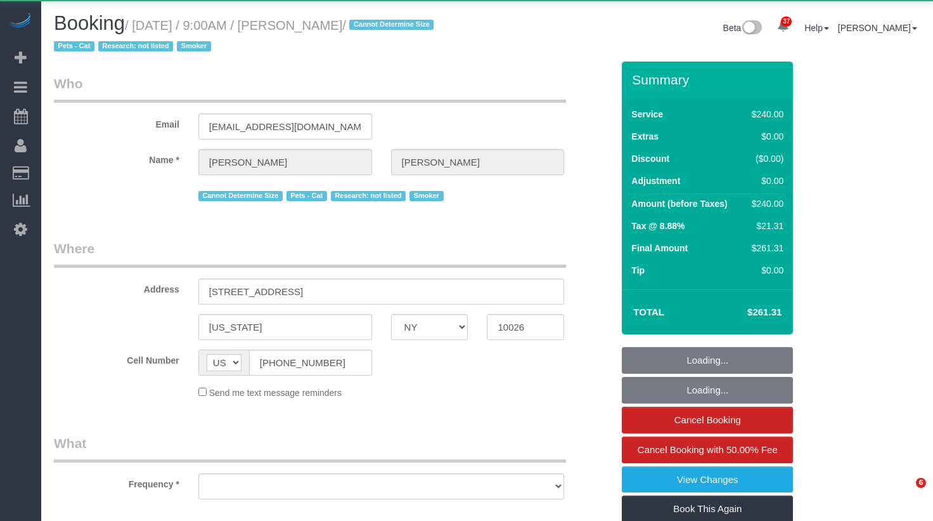
select select "NY"
select select "object:1063"
select select "180"
select select "spot1"
select select "number:57"
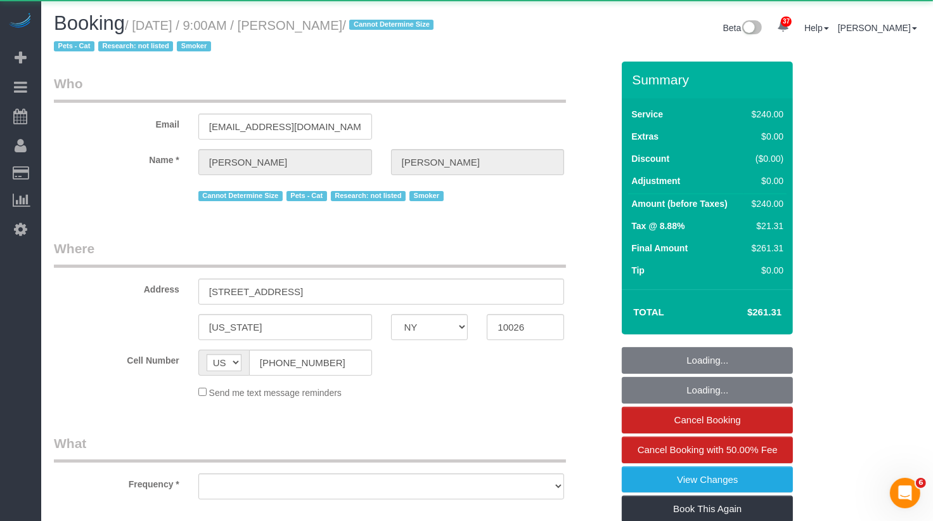
select select "number:70"
select select "number:14"
select select "number:5"
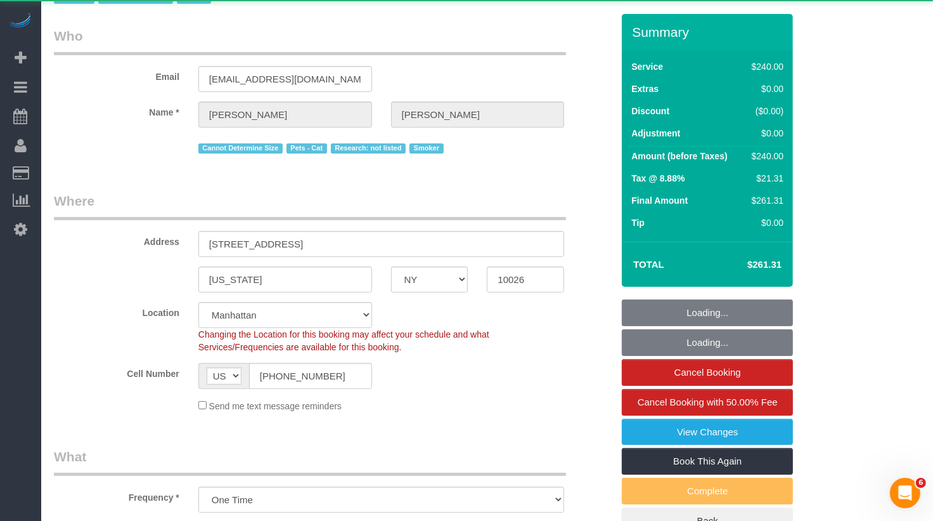
select select "string:stripe-pm_1SD9AG4VGloSiKo76IgKZHml"
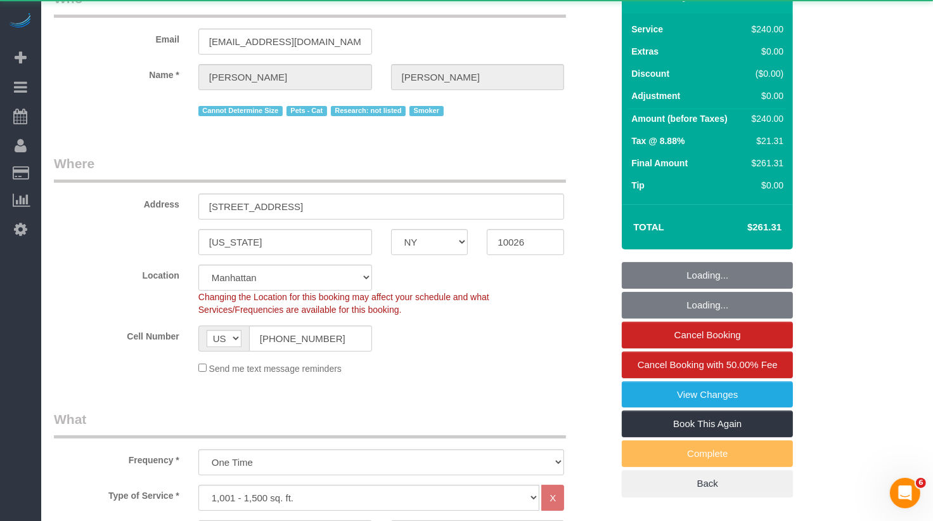
scroll to position [131, 0]
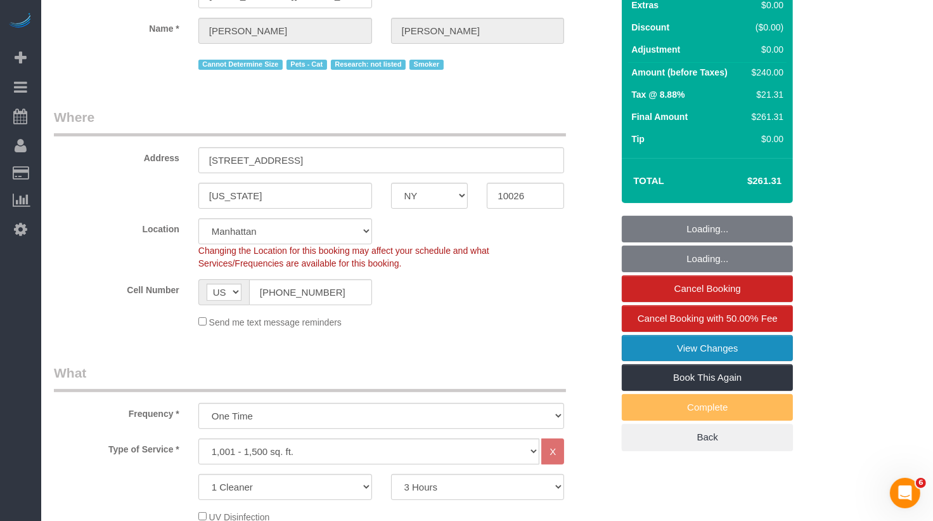
click at [670, 344] on link "View Changes" at bounding box center [707, 348] width 171 height 27
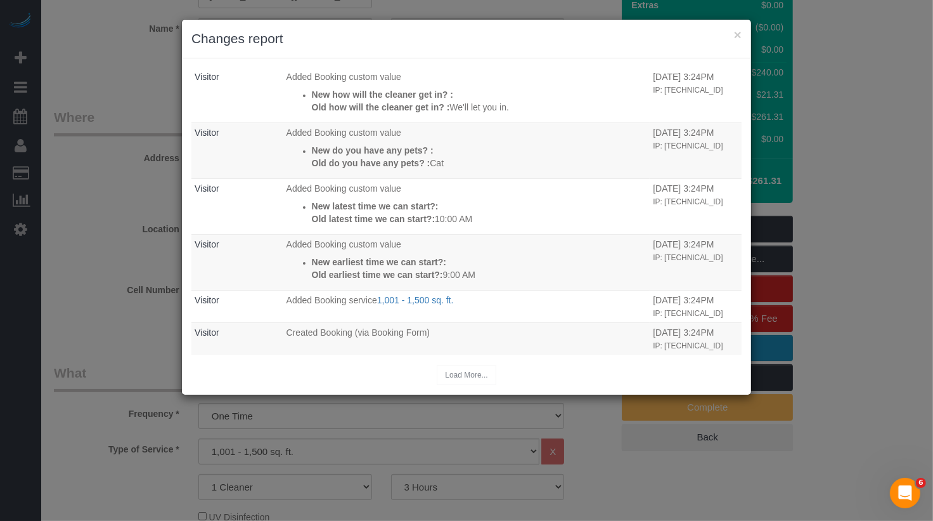
scroll to position [540, 0]
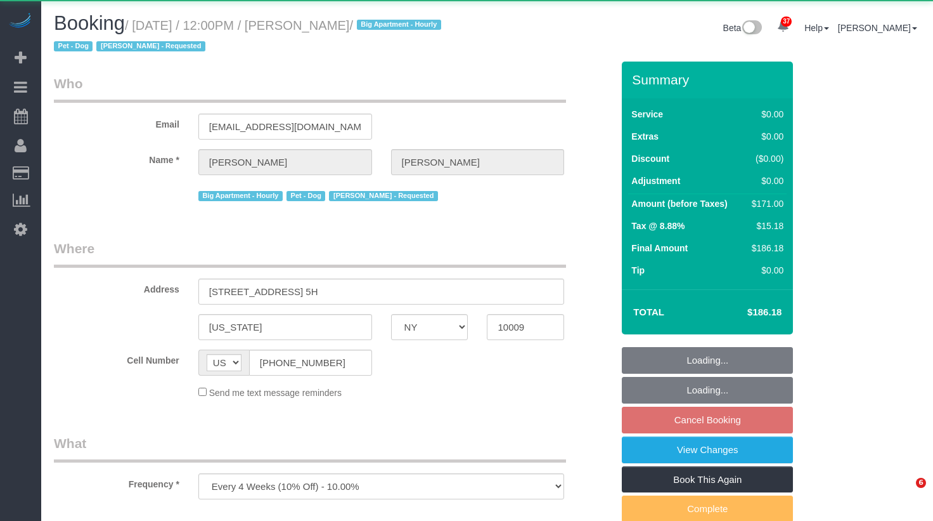
select select "NY"
select select "object:1077"
select select "2"
select select "spot1"
select select "number:60"
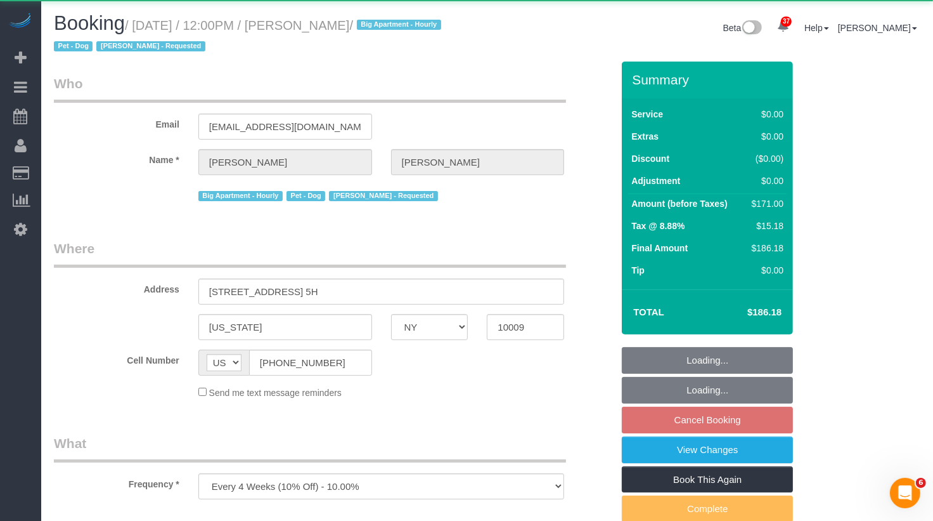
select select "number:90"
select select "number:13"
select select "number:5"
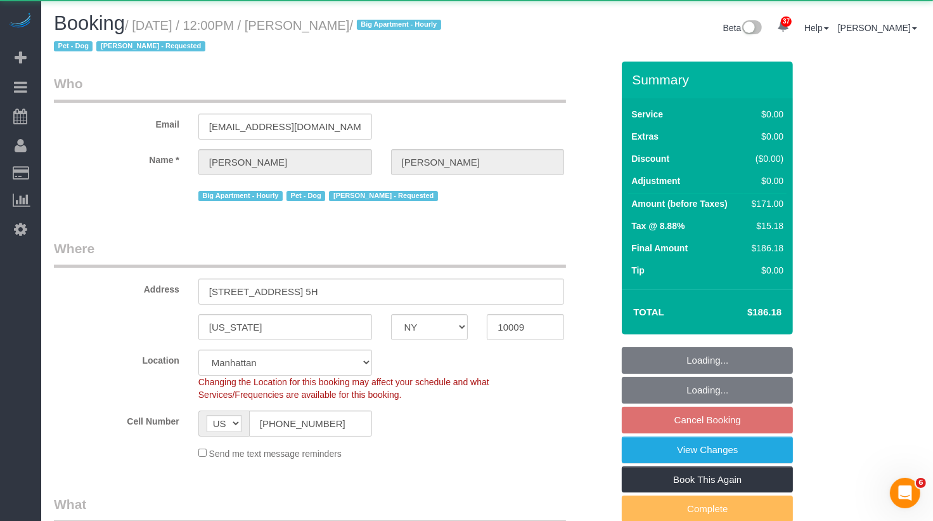
select select "string:stripe-pm_1Qo6cb4VGloSiKo7KwG0VOyx"
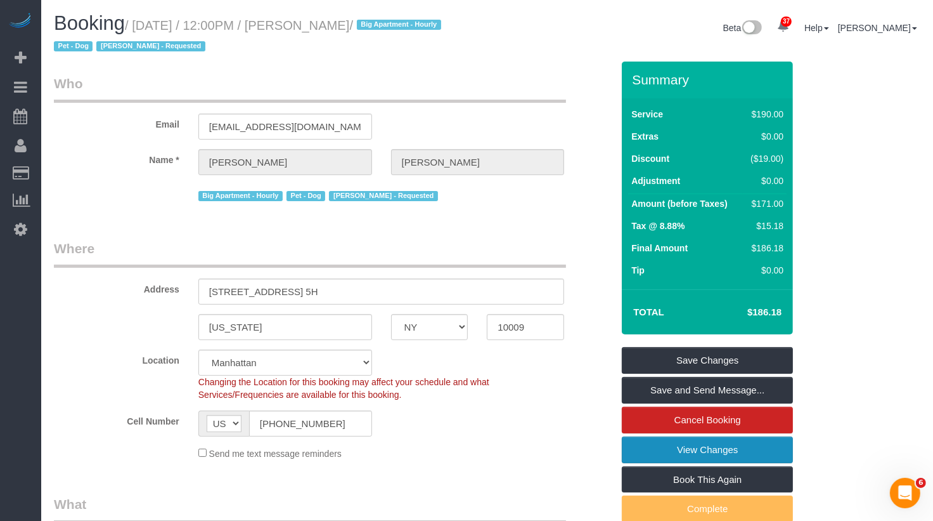
click at [742, 446] on link "View Changes" at bounding box center [707, 449] width 171 height 27
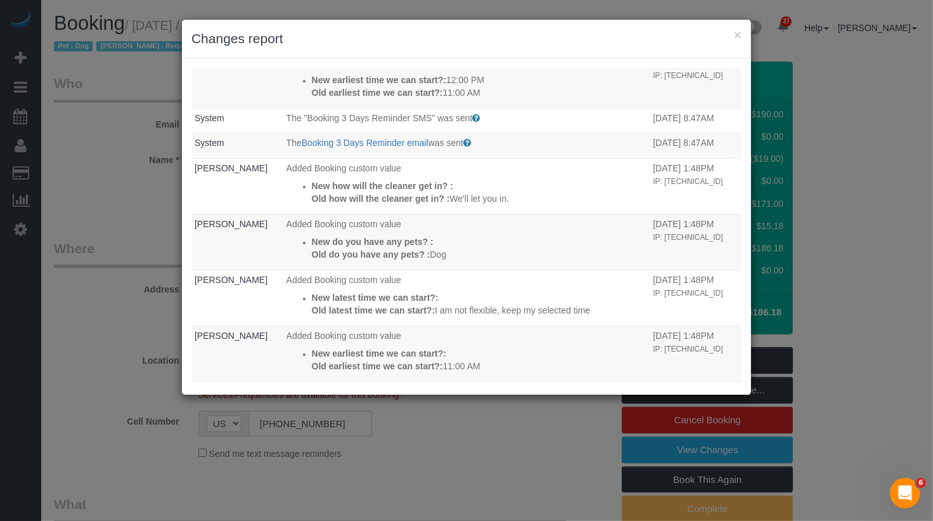
scroll to position [576, 0]
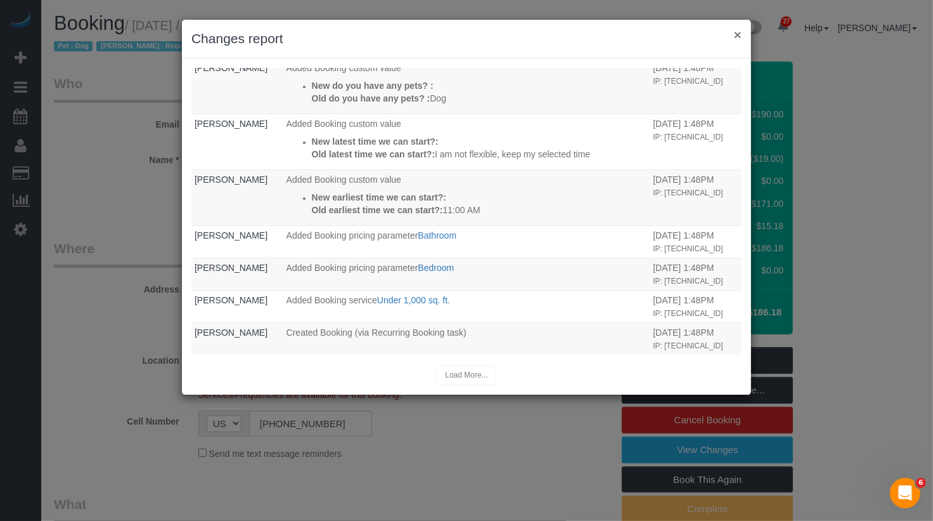
click at [737, 34] on button "×" at bounding box center [738, 34] width 8 height 13
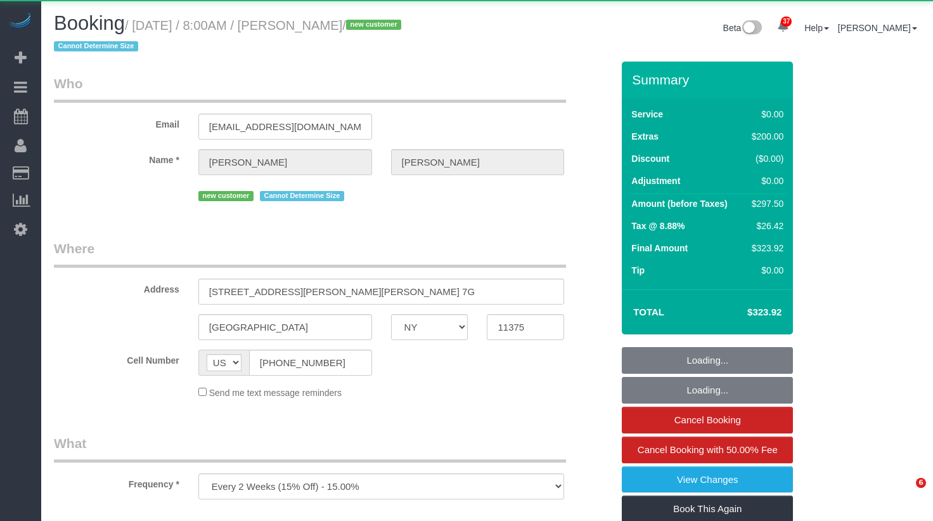
select select "NY"
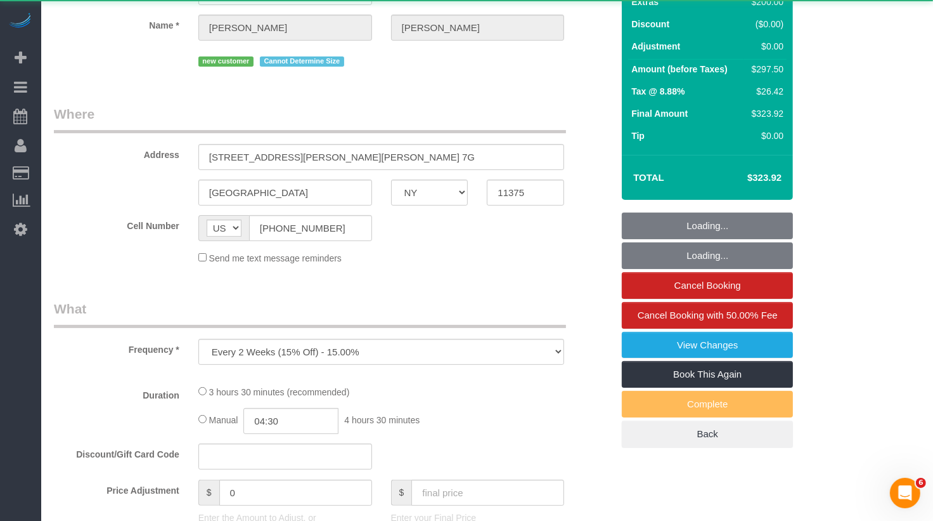
select select "object:1120"
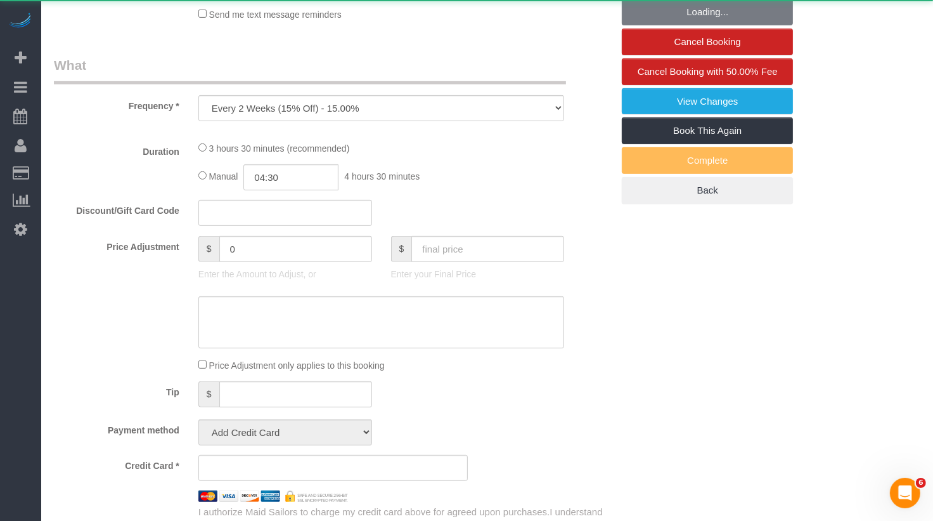
select select "spot1"
select select "number:56"
select select "number:72"
select select "number:15"
select select "number:5"
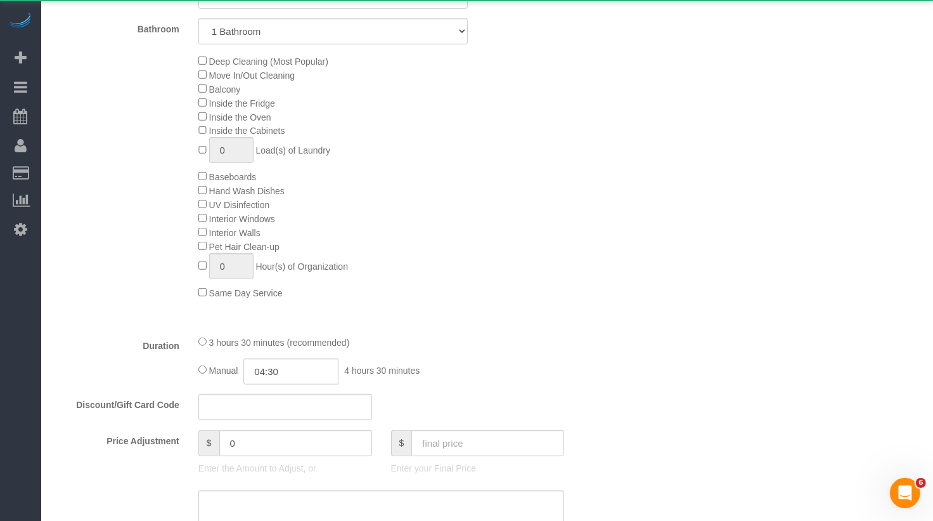
select select "string:stripe-pm_1SFDpA4VGloSiKo7FVSC2416"
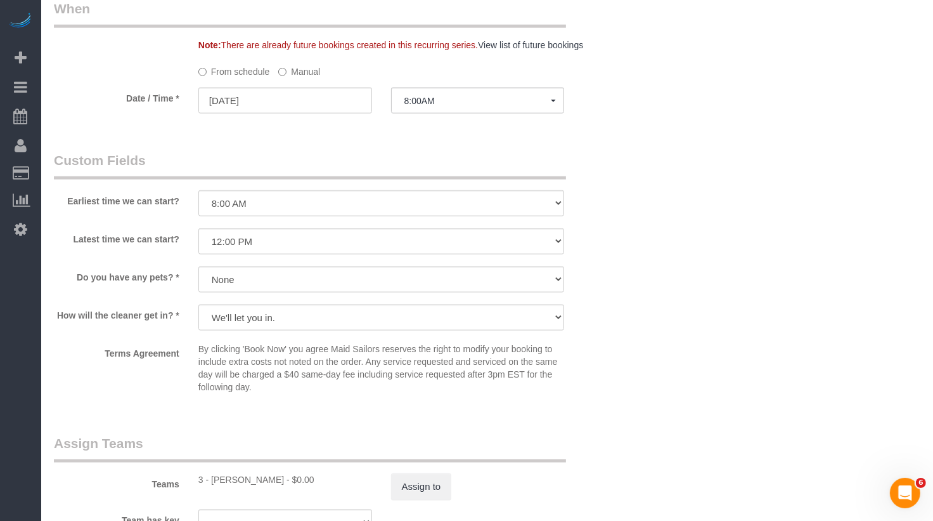
scroll to position [1430, 0]
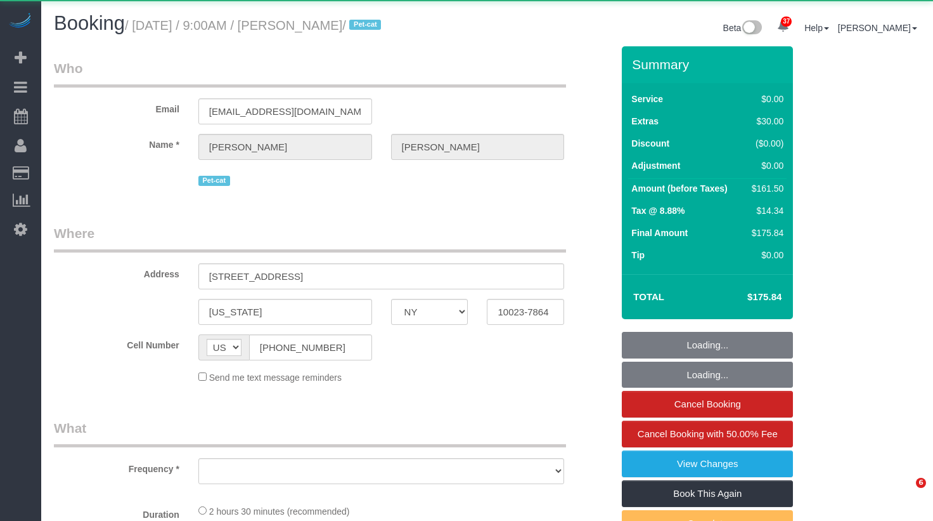
select select "NY"
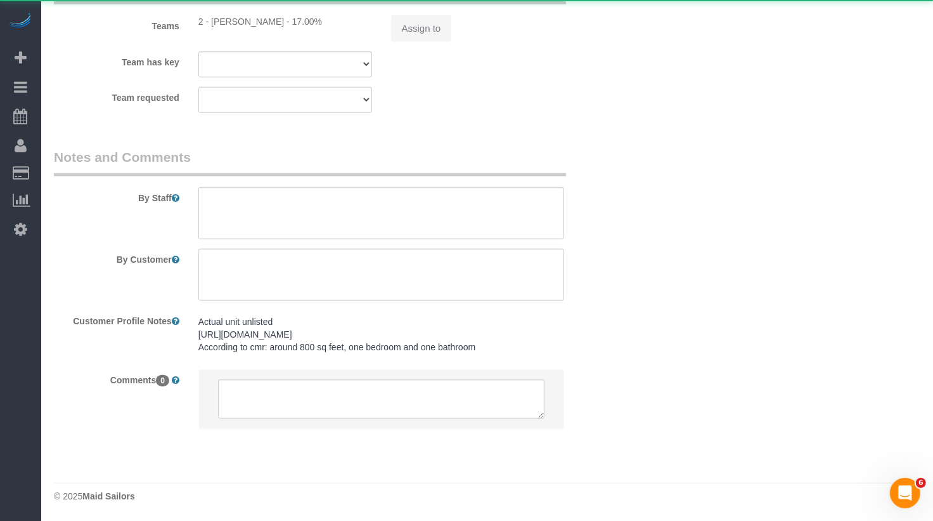
select select "1"
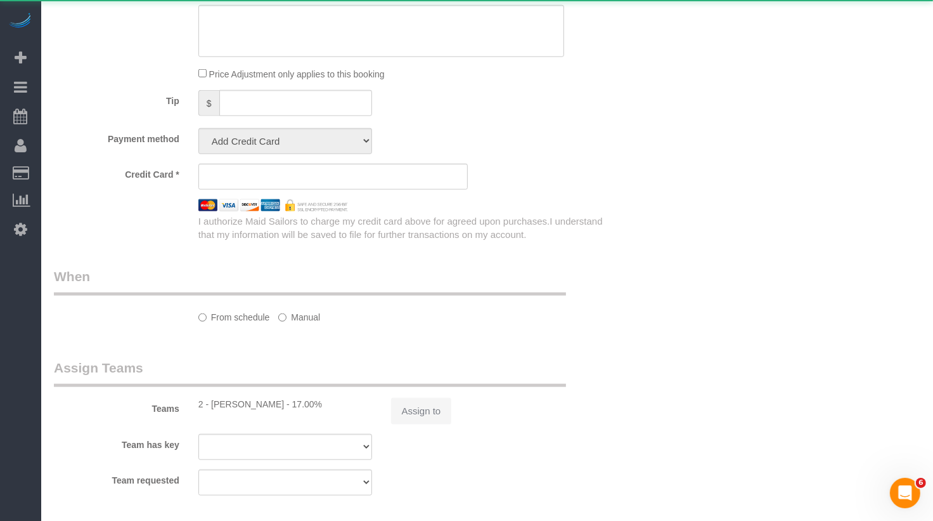
select select "object:1080"
select select "string:stripe-pm_1Rqw2V4VGloSiKo71PD9Zofk"
select select "spot1"
select select "number:57"
select select "number:71"
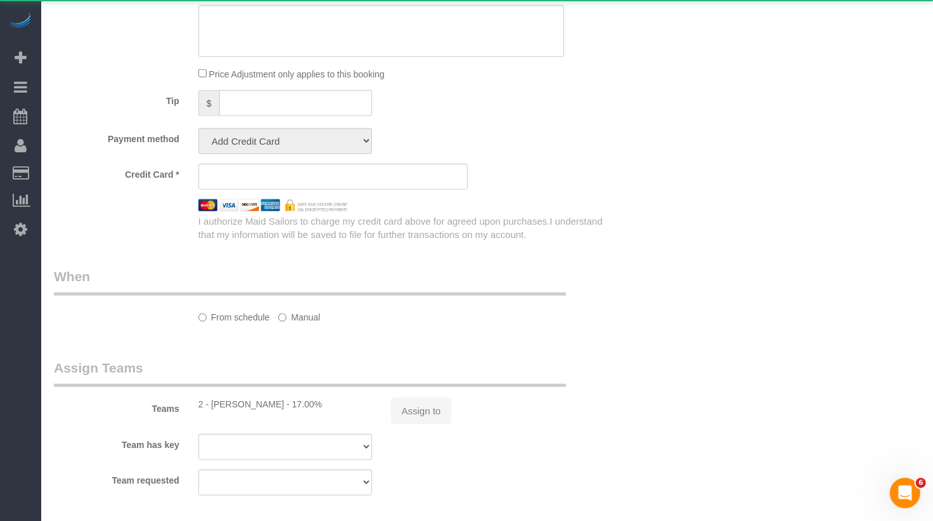
select select "number:14"
select select "number:6"
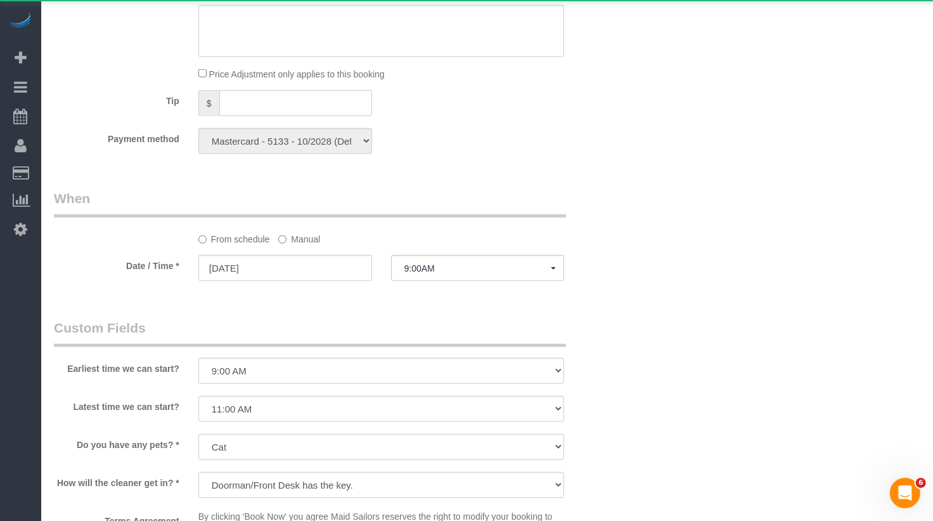
select select "1"
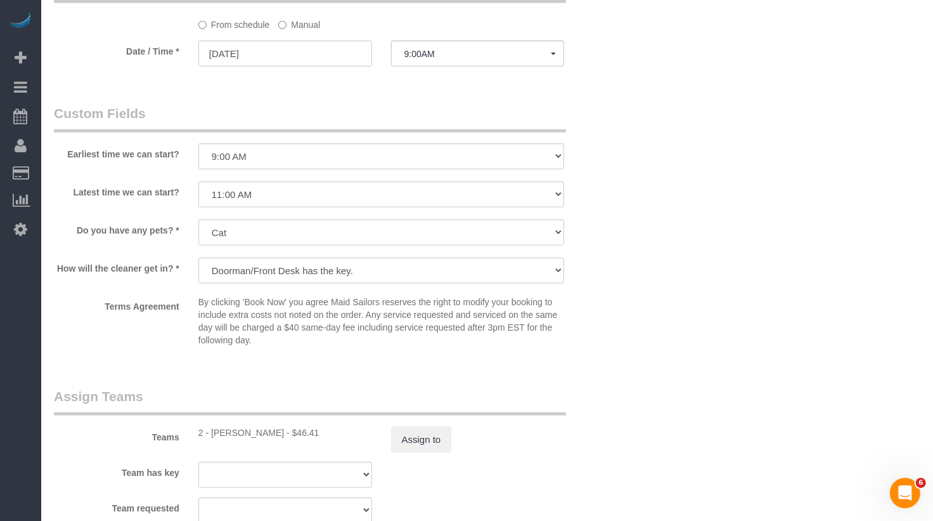
scroll to position [1221, 0]
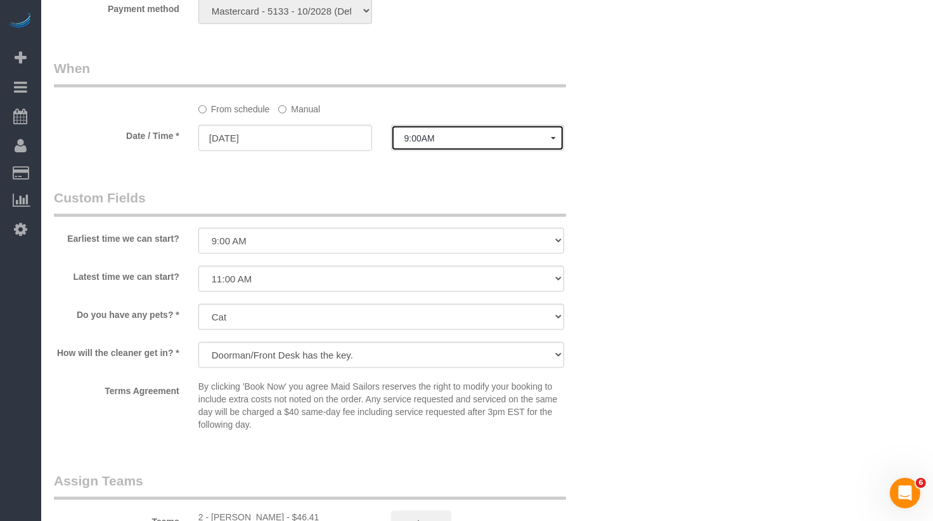
click at [422, 131] on button "9:00AM" at bounding box center [478, 138] width 174 height 26
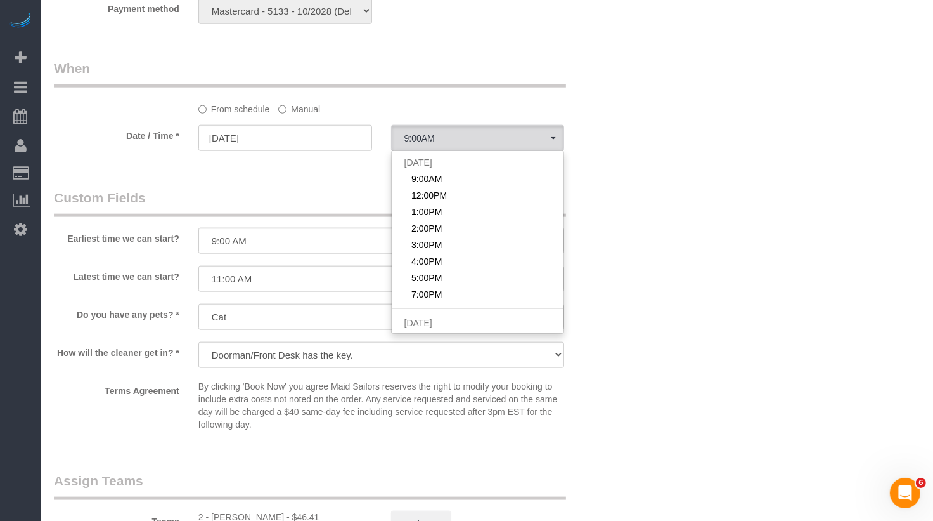
click at [306, 105] on label "Manual" at bounding box center [299, 106] width 42 height 17
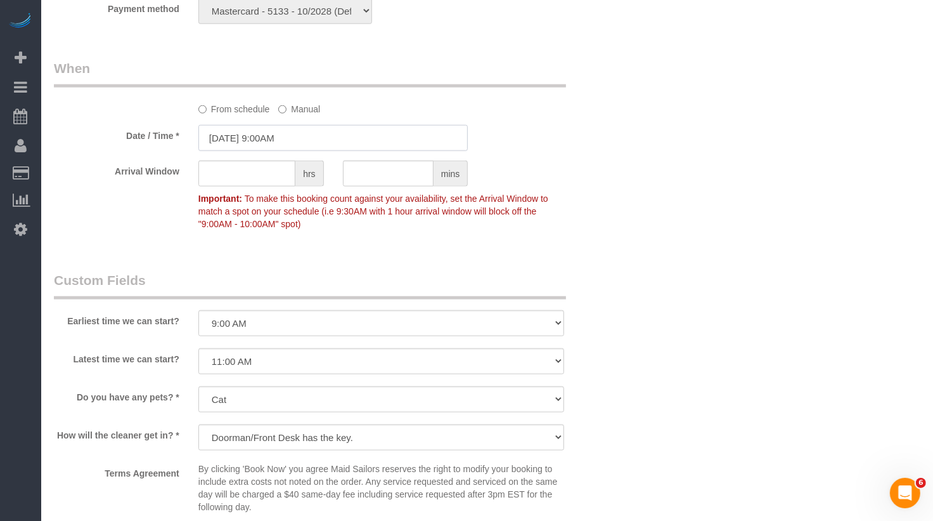
click at [291, 126] on input "[DATE] 9:00AM" at bounding box center [333, 138] width 270 height 26
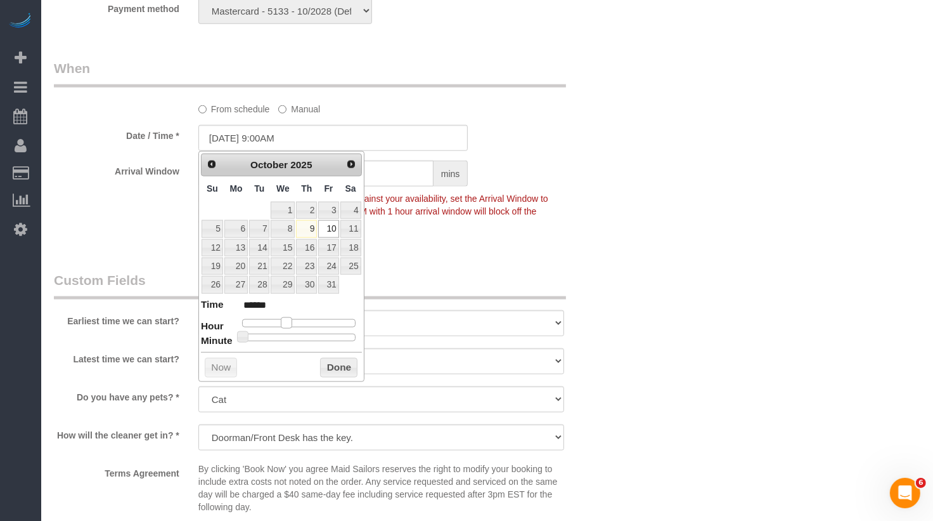
type input "[DATE] 10:00AM"
type input "*******"
type input "[DATE] 11:00AM"
type input "*******"
drag, startPoint x: 283, startPoint y: 320, endPoint x: 294, endPoint y: 320, distance: 10.8
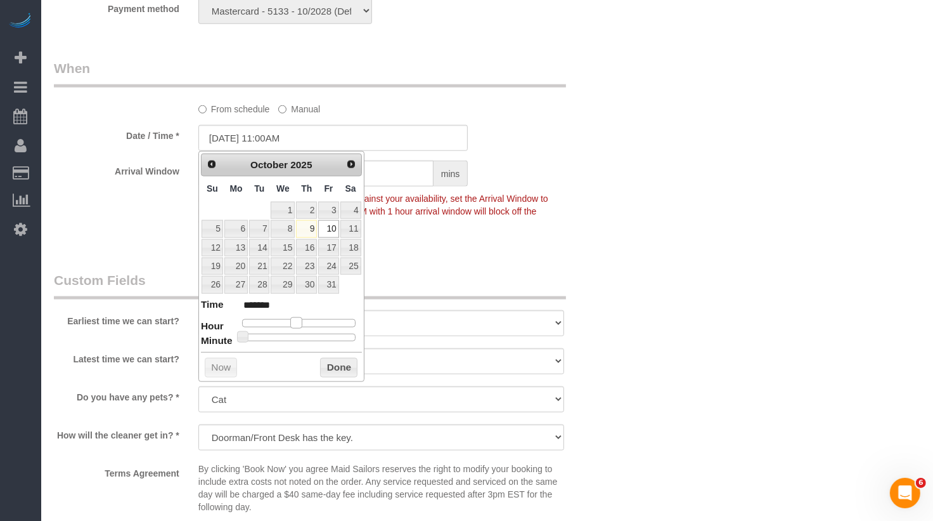
click at [294, 320] on span at bounding box center [295, 322] width 11 height 11
click at [342, 371] on button "Done" at bounding box center [338, 368] width 37 height 20
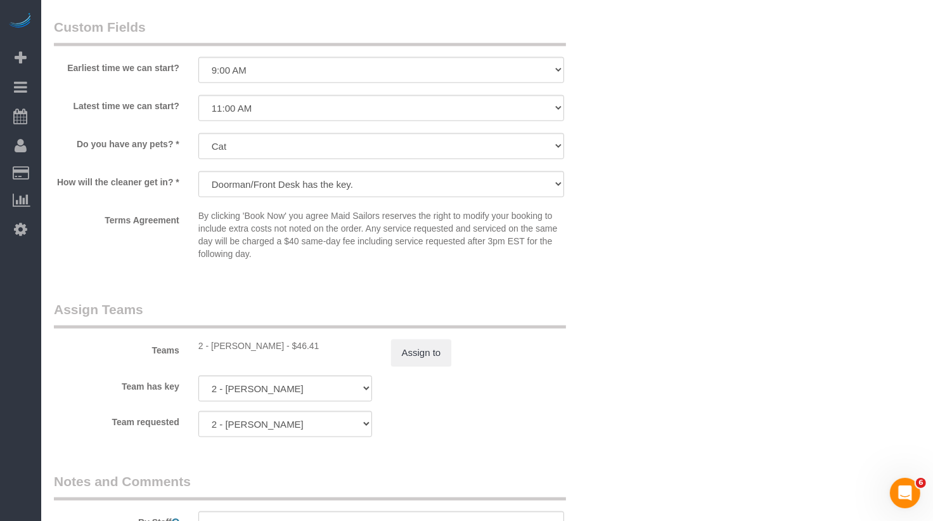
scroll to position [1558, 0]
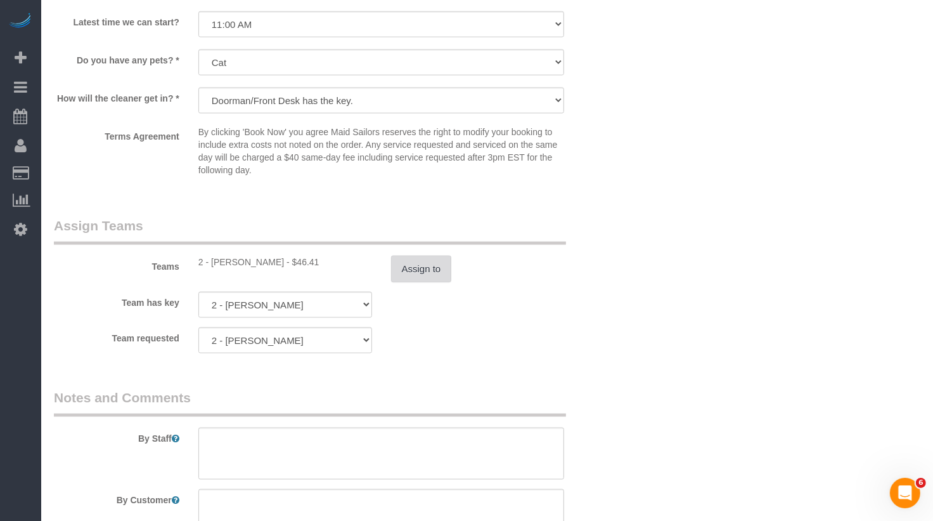
click at [436, 264] on button "Assign to" at bounding box center [421, 269] width 61 height 27
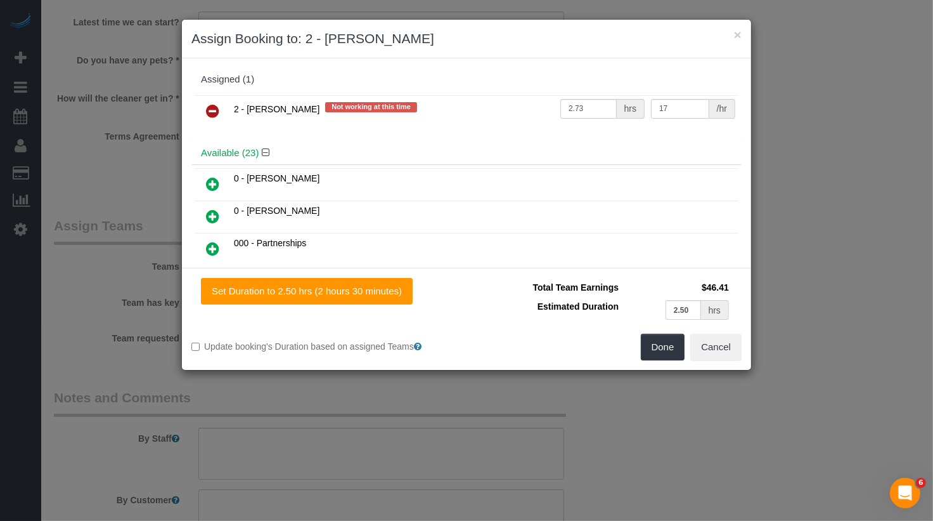
click at [216, 112] on icon at bounding box center [212, 110] width 13 height 15
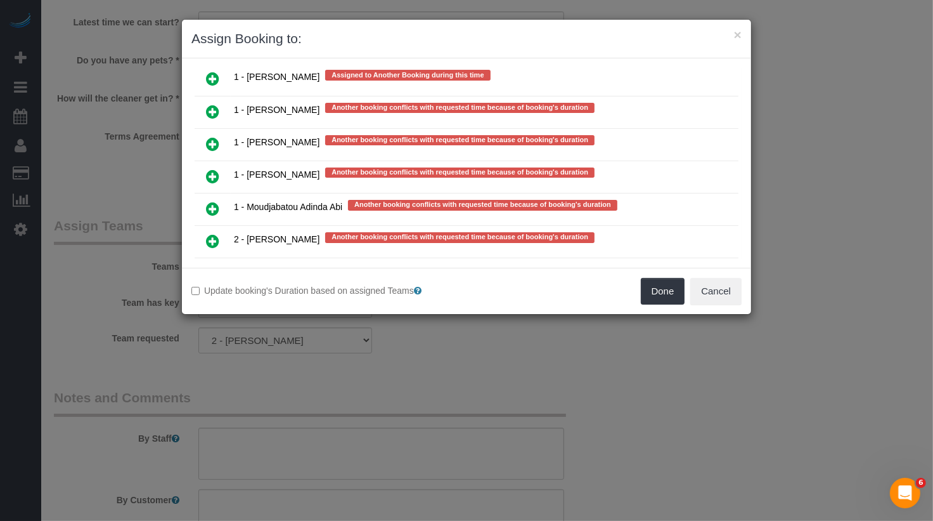
click at [218, 331] on icon at bounding box center [212, 338] width 13 height 15
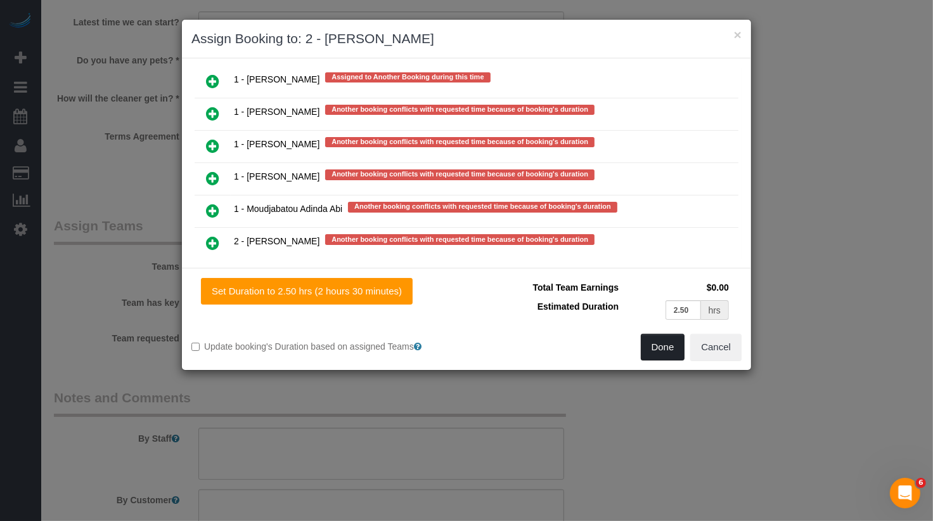
click at [667, 347] on button "Done" at bounding box center [663, 347] width 44 height 27
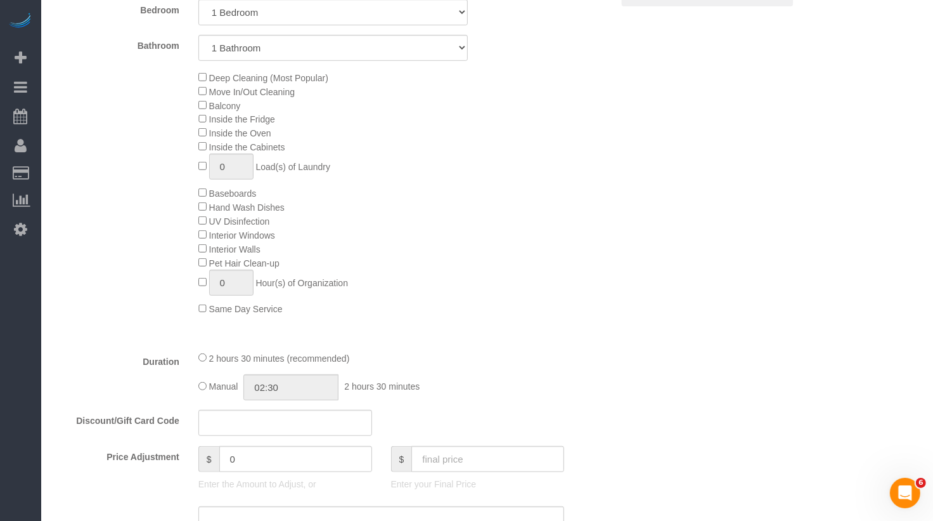
scroll to position [0, 0]
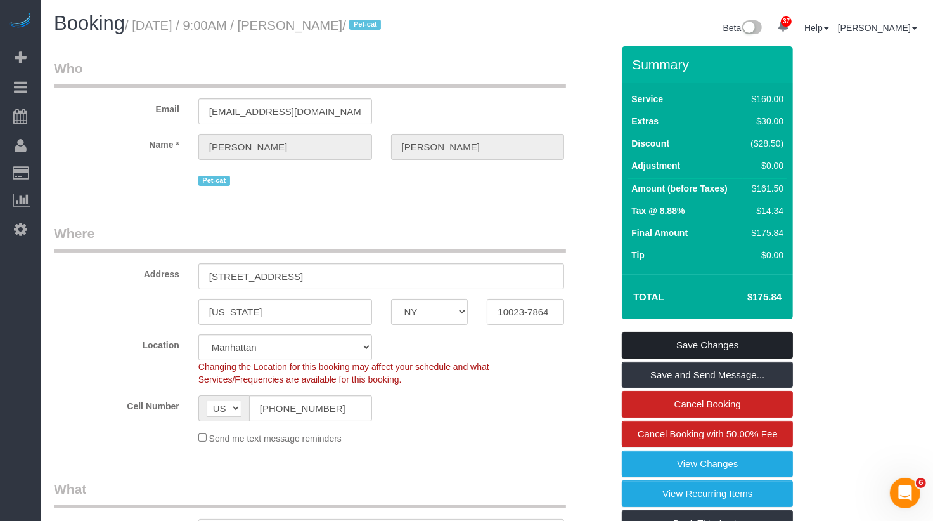
click at [670, 344] on link "Save Changes" at bounding box center [707, 345] width 171 height 27
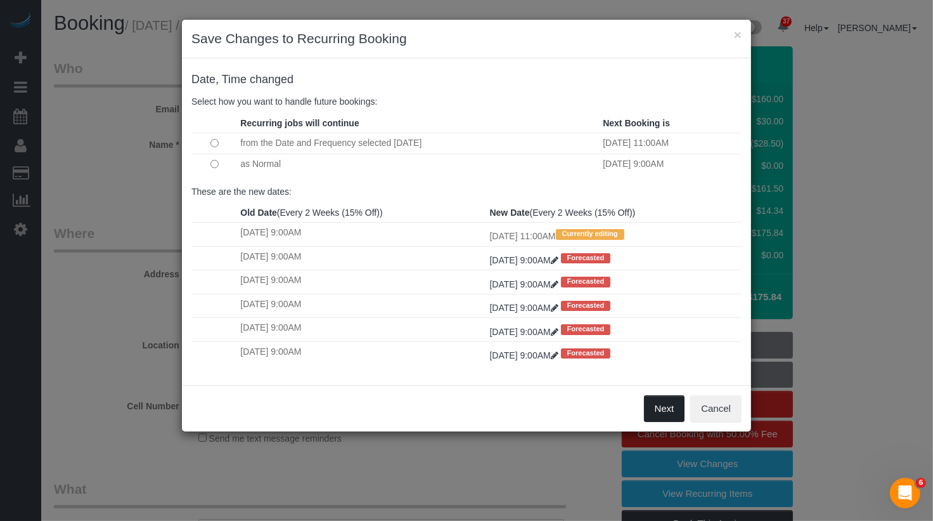
click at [665, 405] on button "Next" at bounding box center [664, 408] width 41 height 27
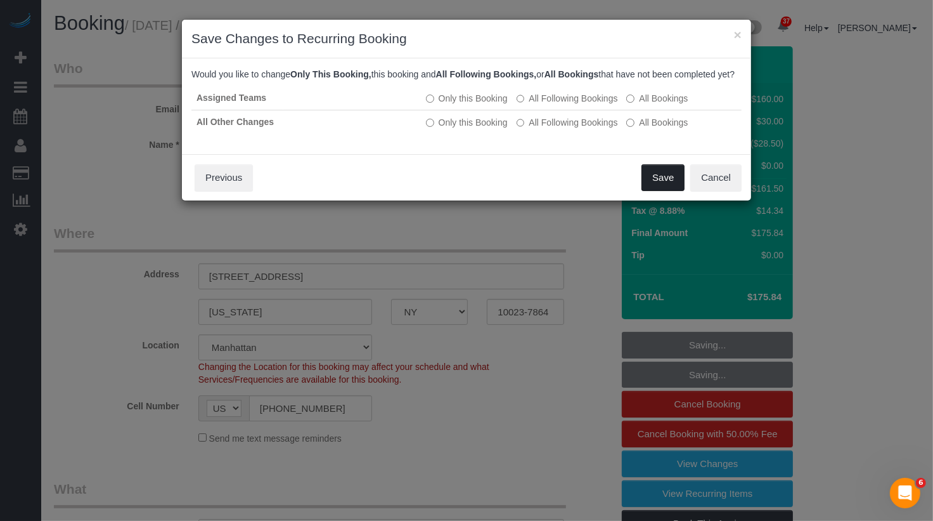
click at [663, 190] on button "Save" at bounding box center [663, 177] width 43 height 27
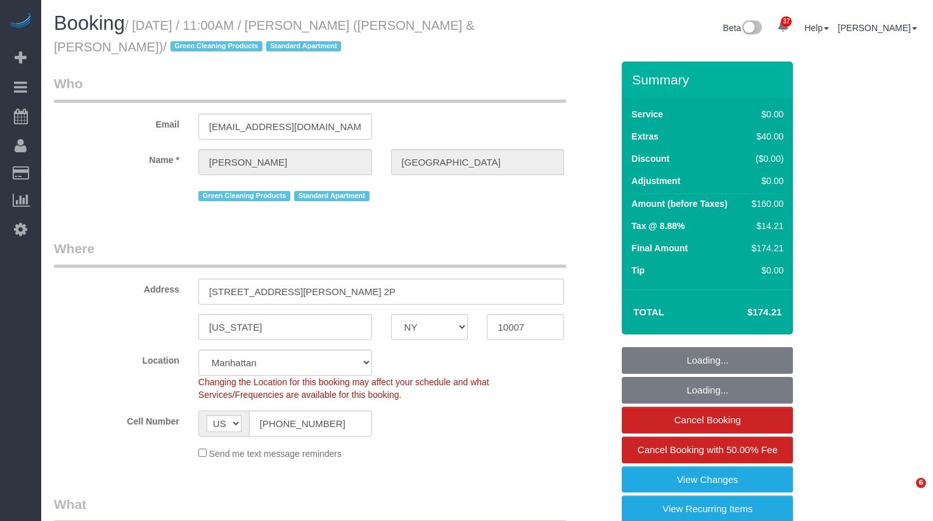
select select "NY"
select select "1"
select select "spot1"
select select "number:89"
select select "number:90"
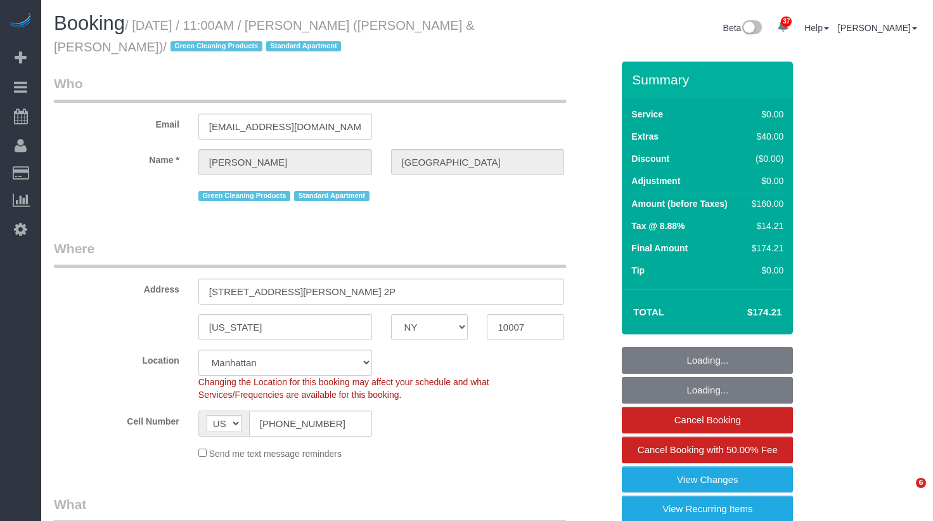
select select "number:15"
select select "number:6"
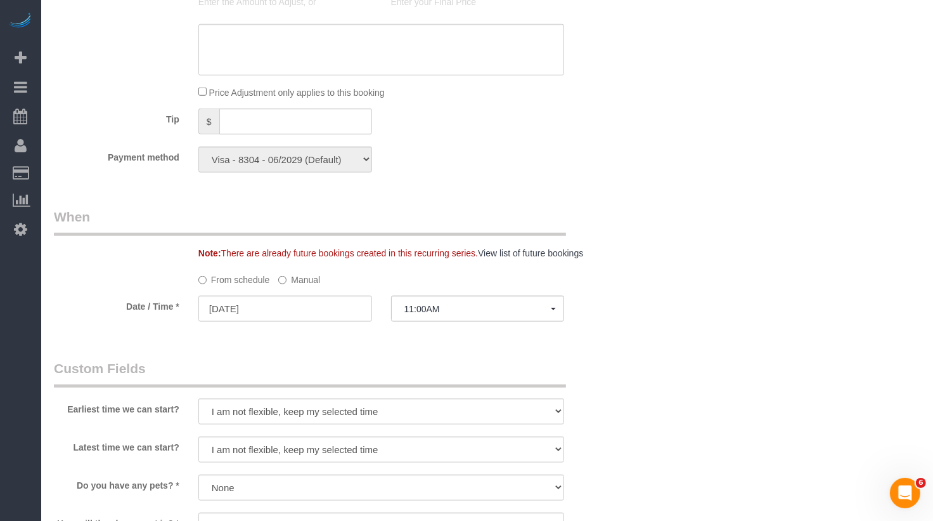
scroll to position [1187, 0]
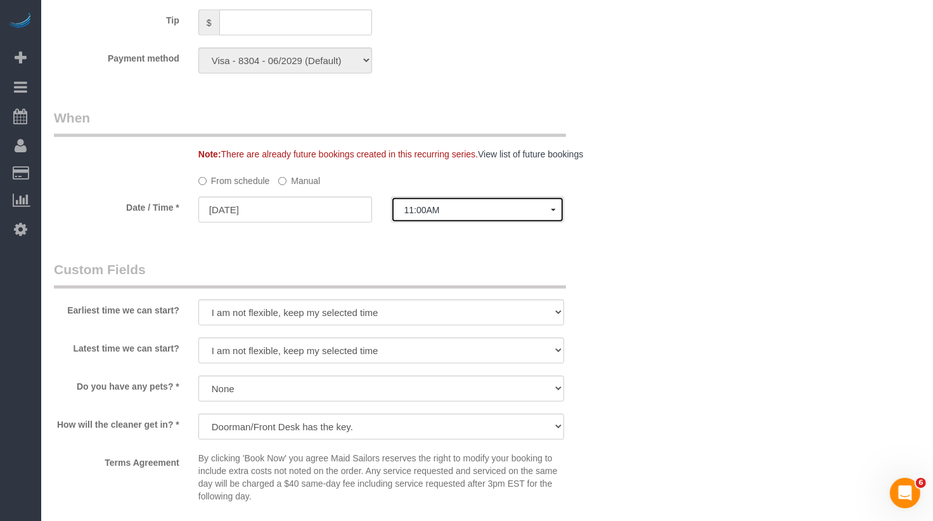
click at [422, 216] on button "11:00AM" at bounding box center [478, 210] width 174 height 26
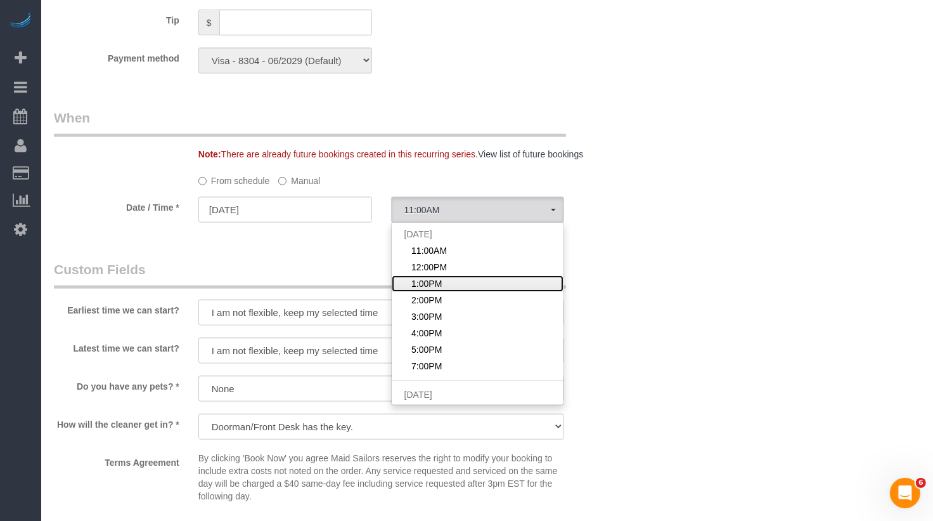
click at [431, 286] on span "1:00PM" at bounding box center [427, 283] width 30 height 13
select select "spot3"
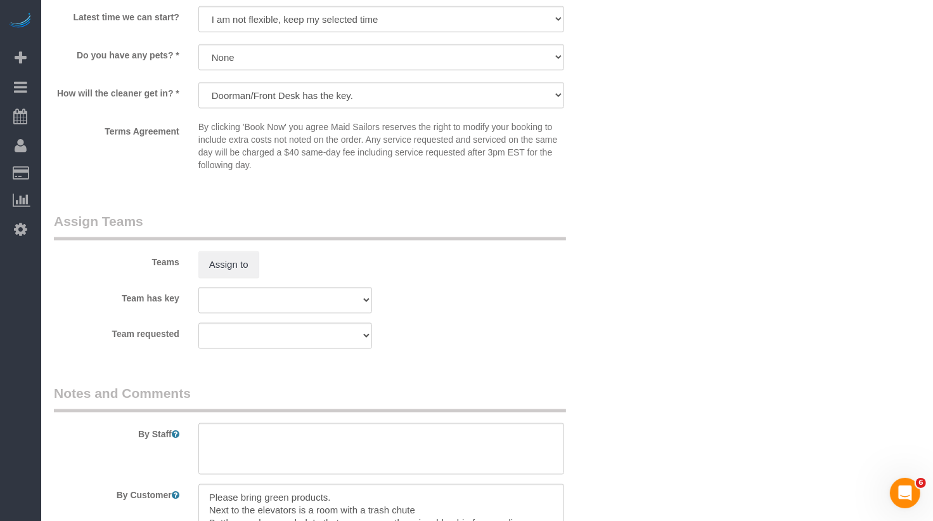
scroll to position [1617, 0]
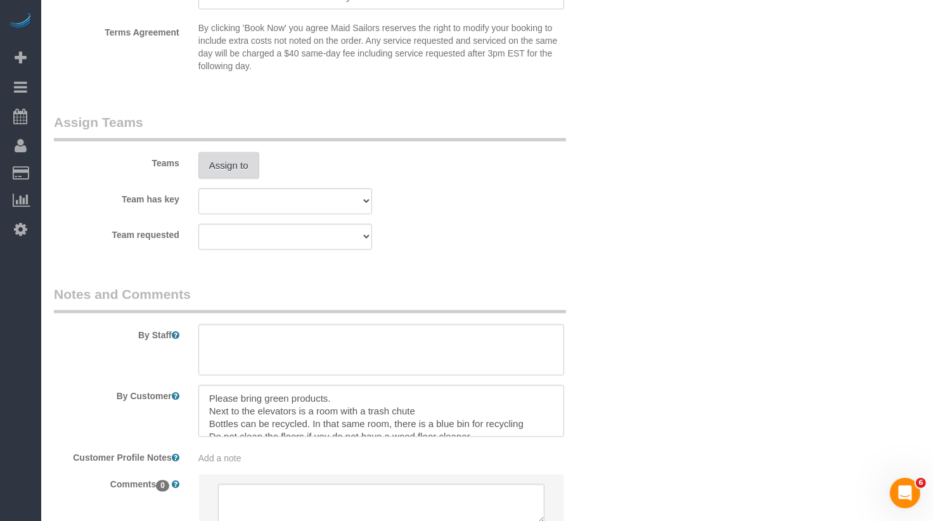
click at [242, 164] on button "Assign to" at bounding box center [228, 165] width 61 height 27
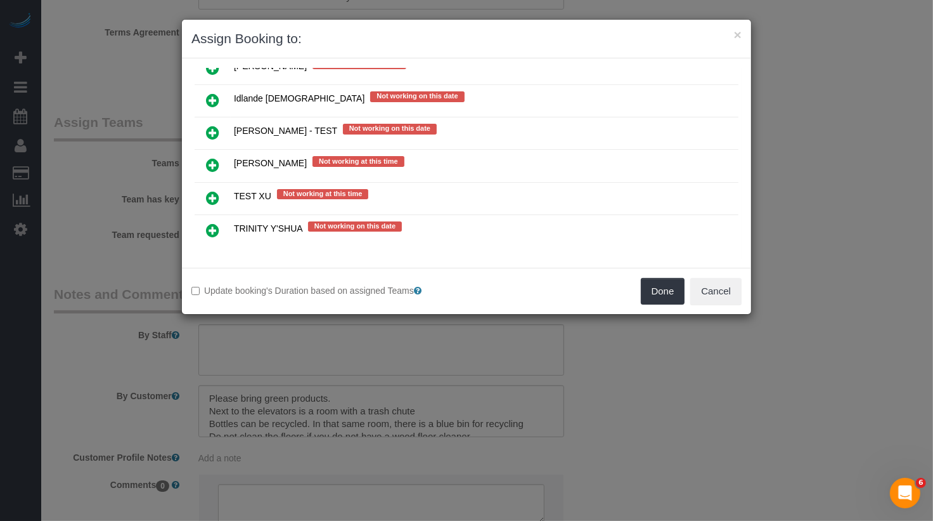
click at [209, 276] on icon at bounding box center [212, 283] width 13 height 15
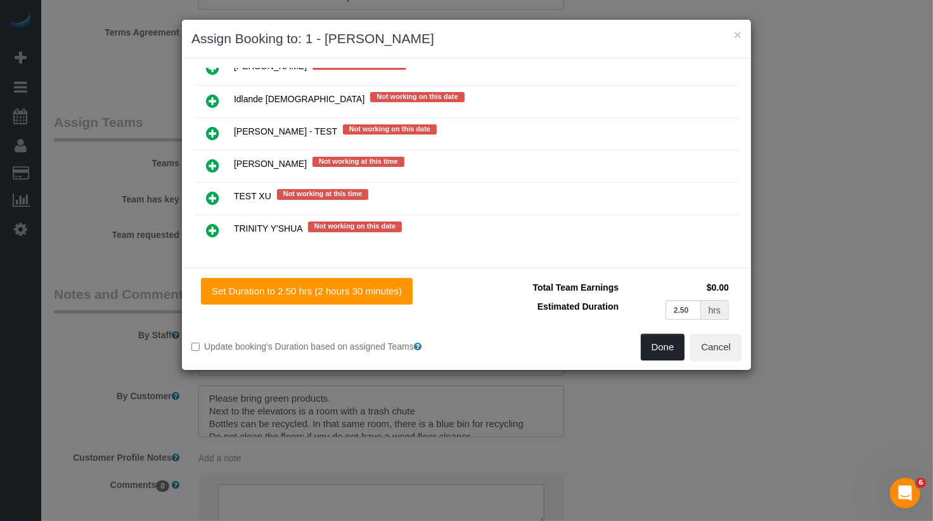
click at [671, 352] on button "Done" at bounding box center [663, 347] width 44 height 27
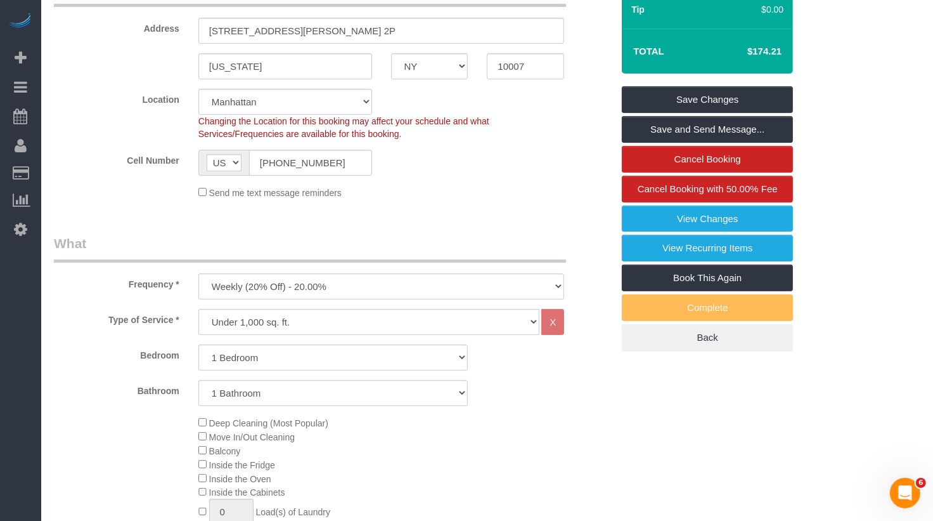
scroll to position [0, 0]
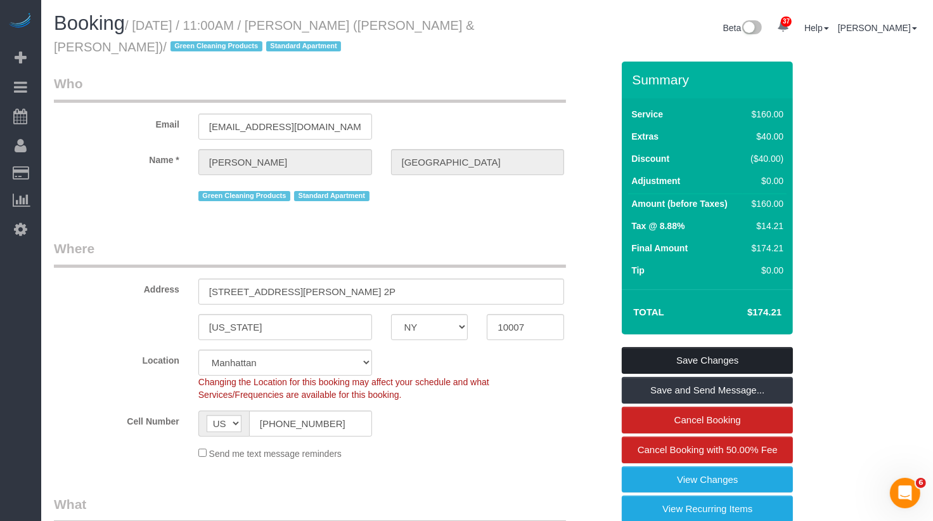
click at [687, 360] on link "Save Changes" at bounding box center [707, 360] width 171 height 27
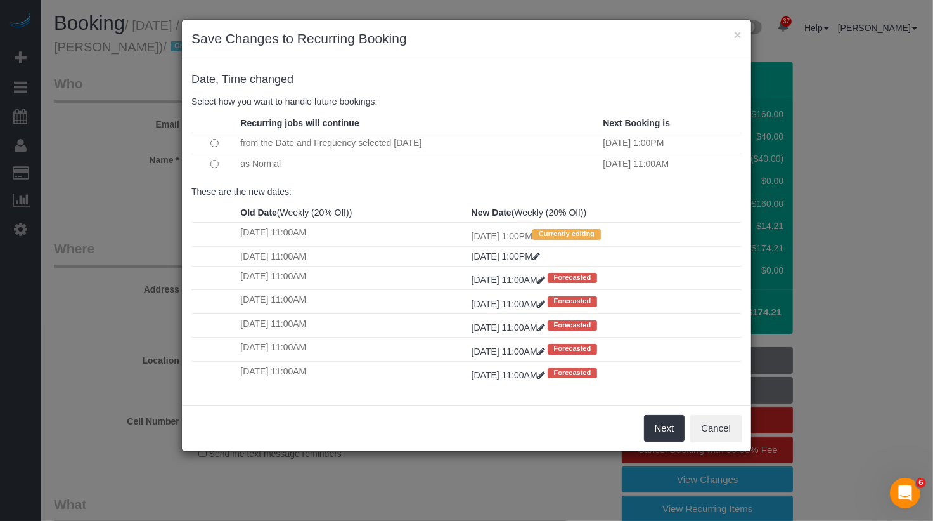
click at [217, 157] on td at bounding box center [214, 163] width 46 height 20
click at [668, 425] on button "Next" at bounding box center [664, 428] width 41 height 27
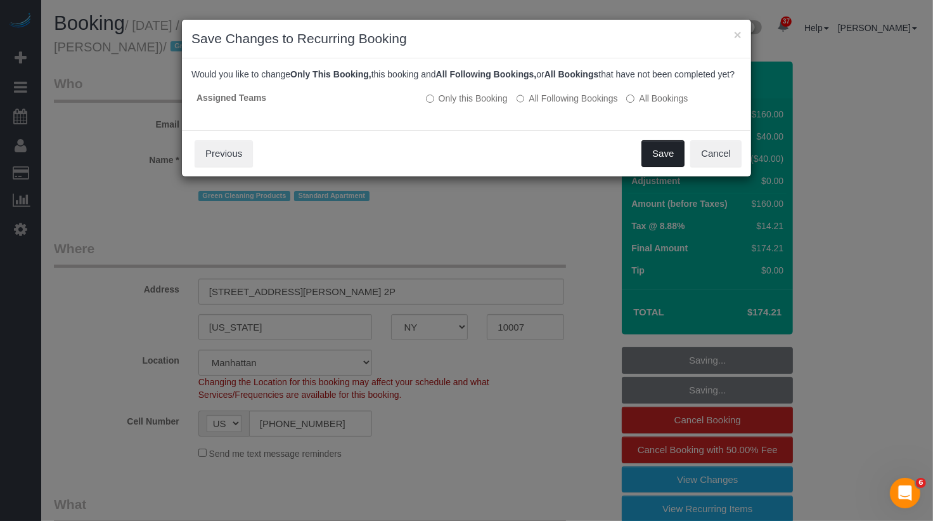
click at [665, 167] on button "Save" at bounding box center [663, 153] width 43 height 27
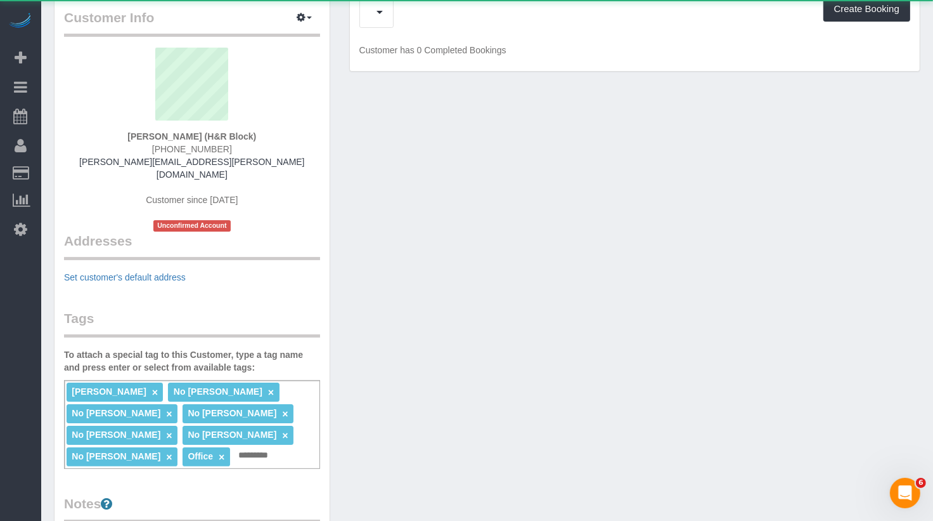
scroll to position [143, 0]
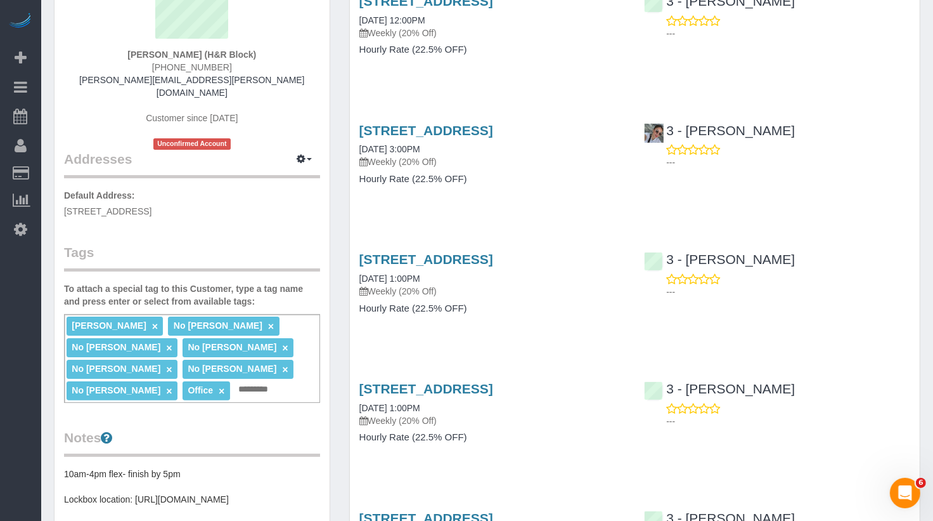
click at [166, 342] on link "×" at bounding box center [169, 347] width 6 height 11
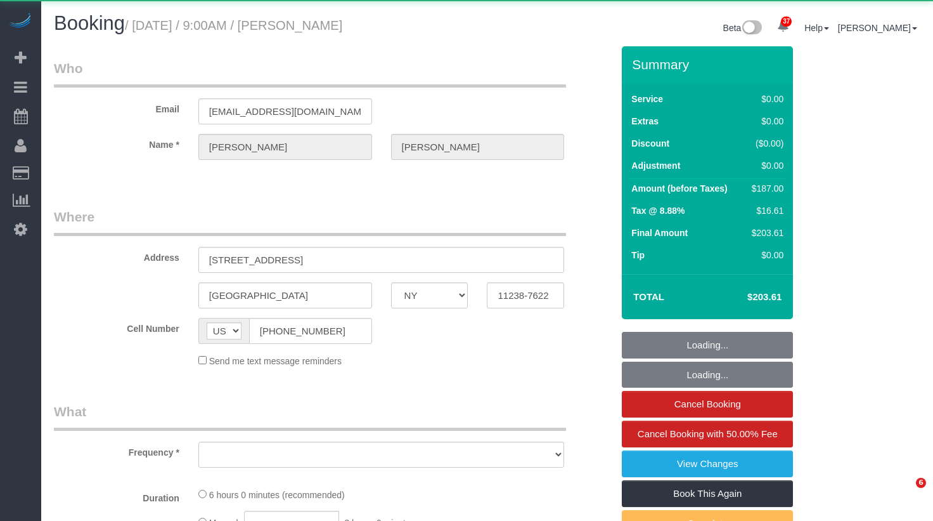
select select "NY"
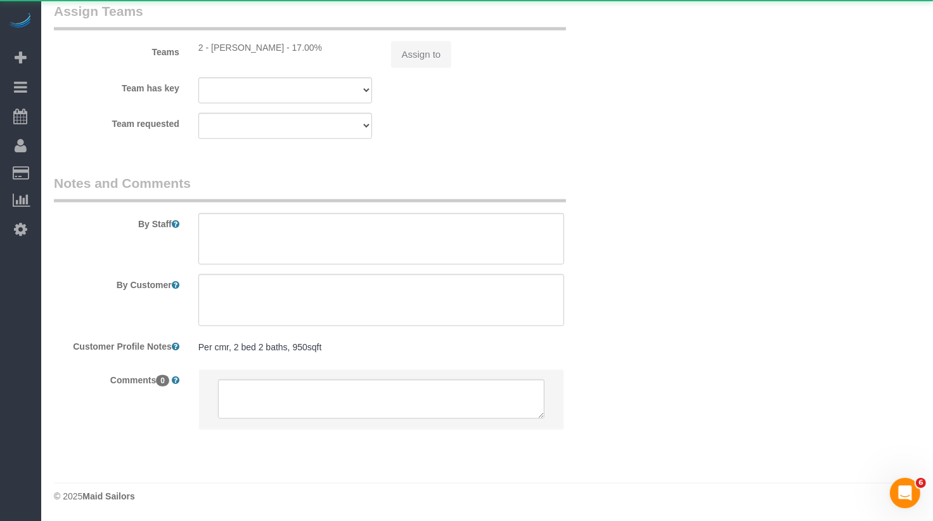
select select "object:812"
select select "2"
select select "number:89"
select select "number:90"
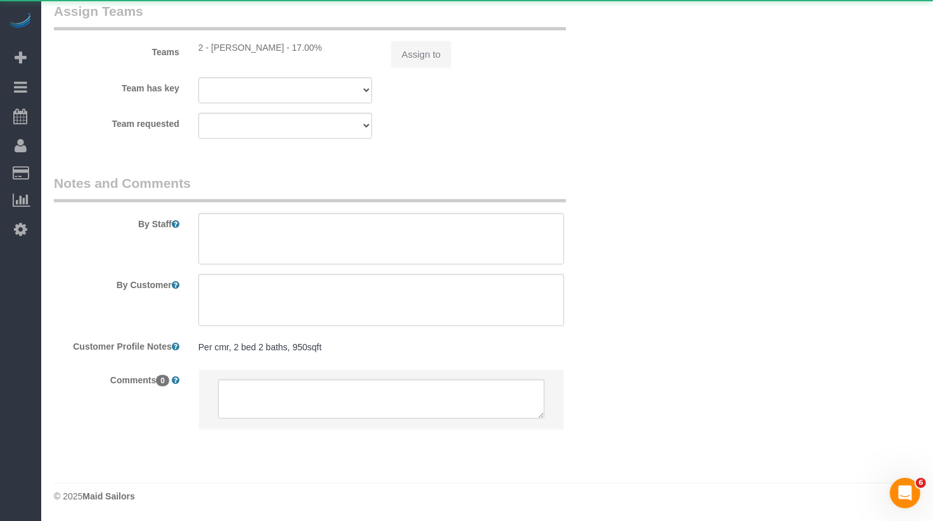
select select "number:15"
select select "number:5"
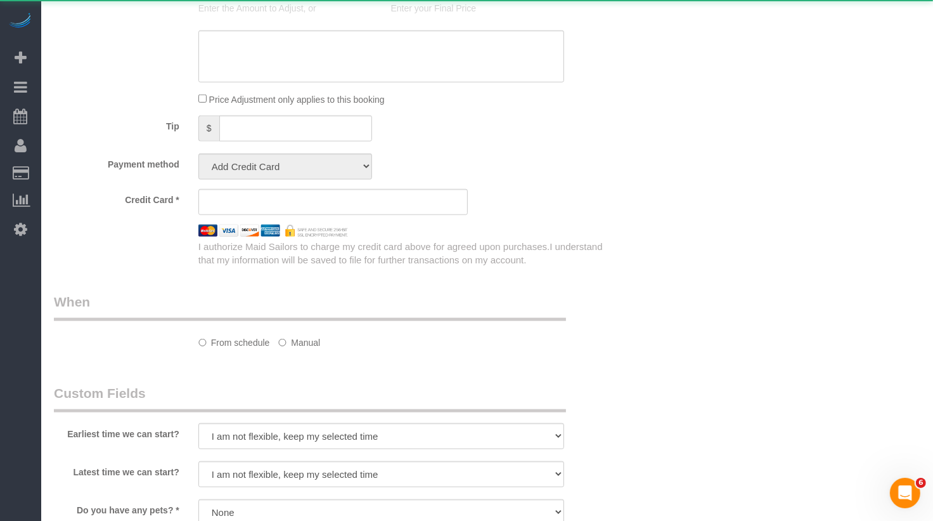
select select "object:1064"
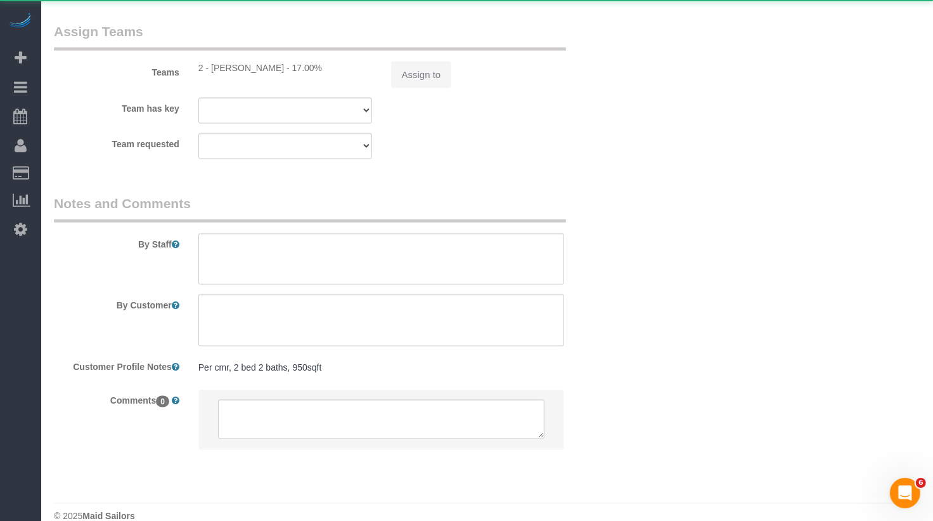
select select "string:stripe-pm_1Ruaac4VGloSiKo7IskaXDYl"
select select "spot1"
select select "2"
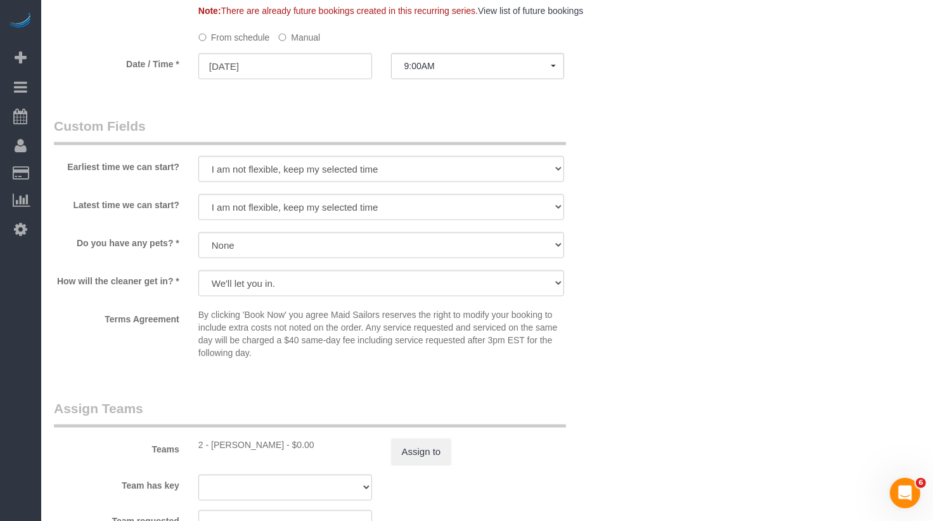
scroll to position [1219, 0]
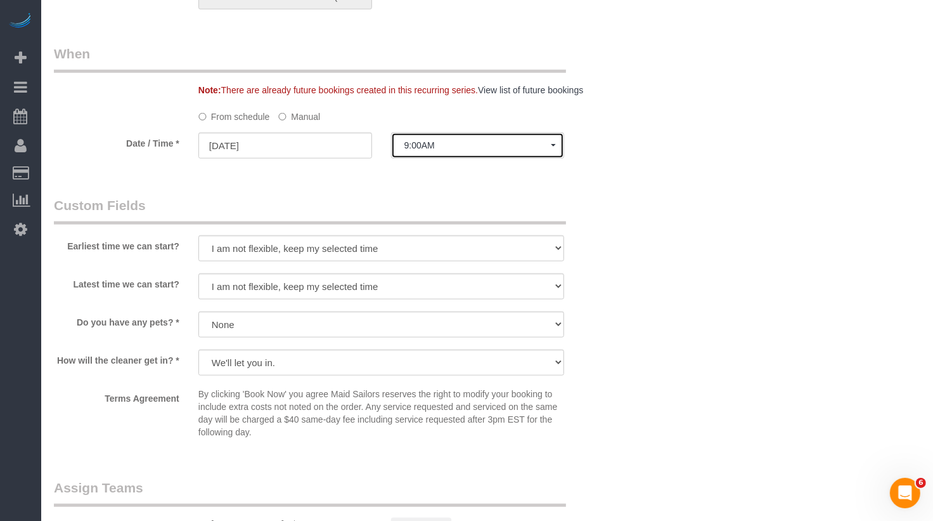
click at [426, 140] on span "9:00AM" at bounding box center [478, 145] width 147 height 10
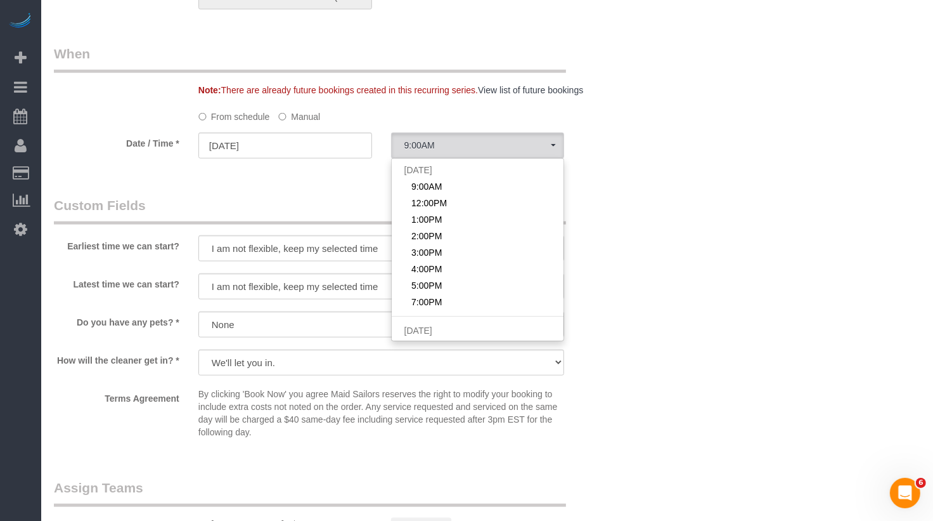
click at [297, 105] on fieldset "When Note: There are already future bookings created in this recurring series. …" at bounding box center [333, 107] width 559 height 126
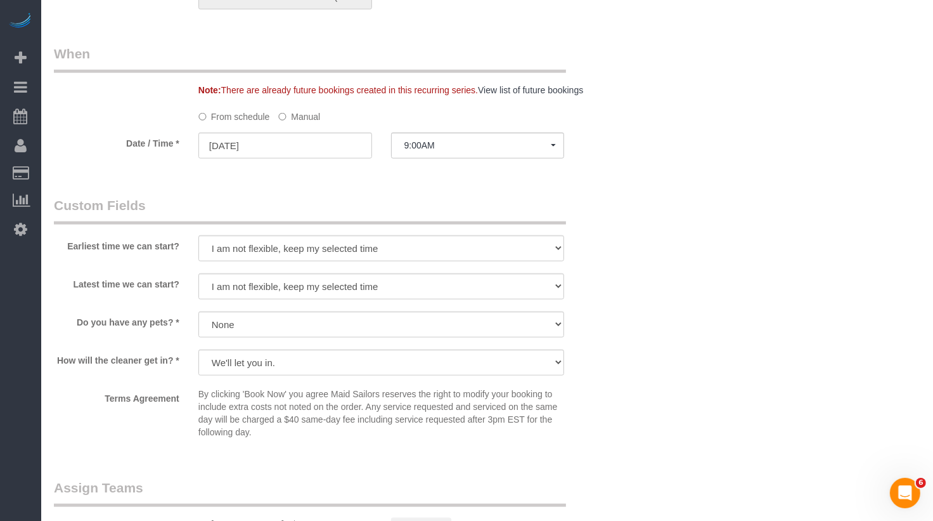
click at [297, 113] on label "Manual" at bounding box center [299, 114] width 42 height 17
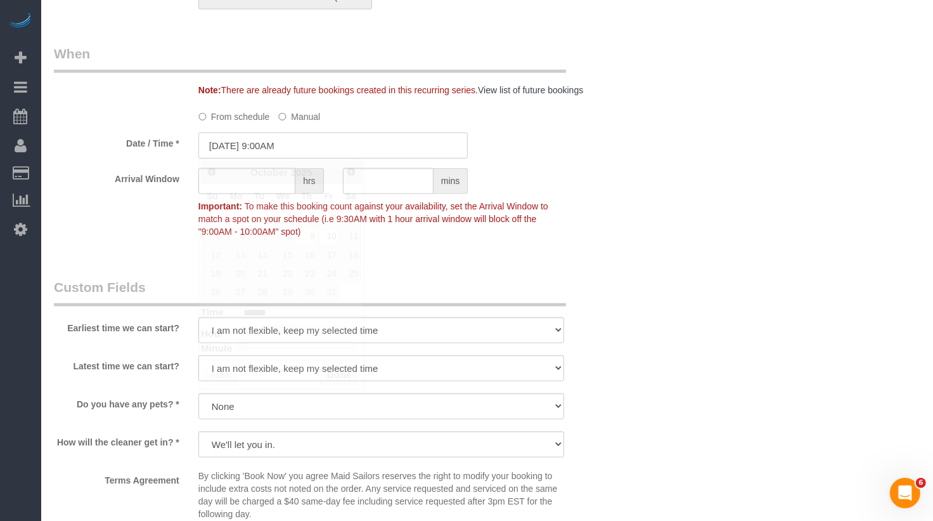
click at [287, 145] on input "[DATE] 9:00AM" at bounding box center [333, 146] width 270 height 26
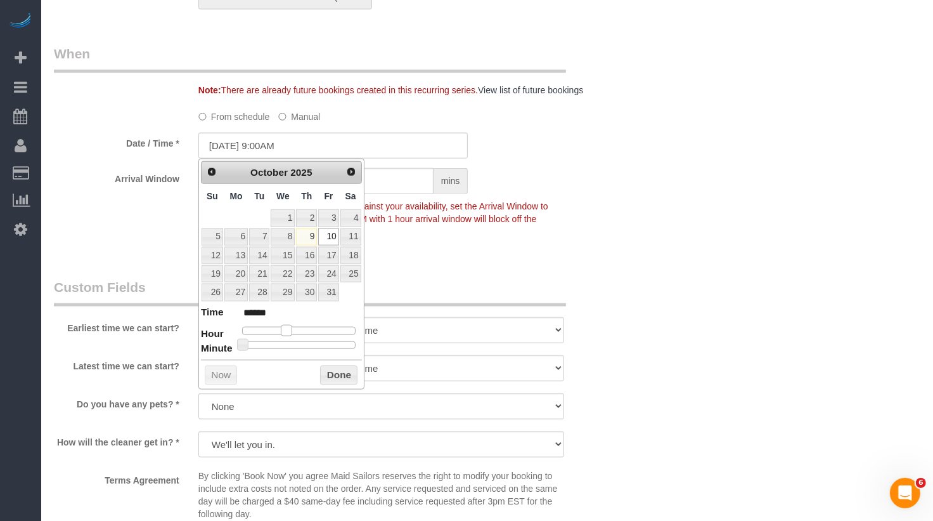
type input "[DATE] 10:00AM"
type input "*******"
click at [294, 327] on span at bounding box center [291, 330] width 11 height 11
click at [573, 288] on div "Earliest time we can start? I am not flexible, keep my selected time 8:00 AM 9:…" at bounding box center [333, 312] width 578 height 68
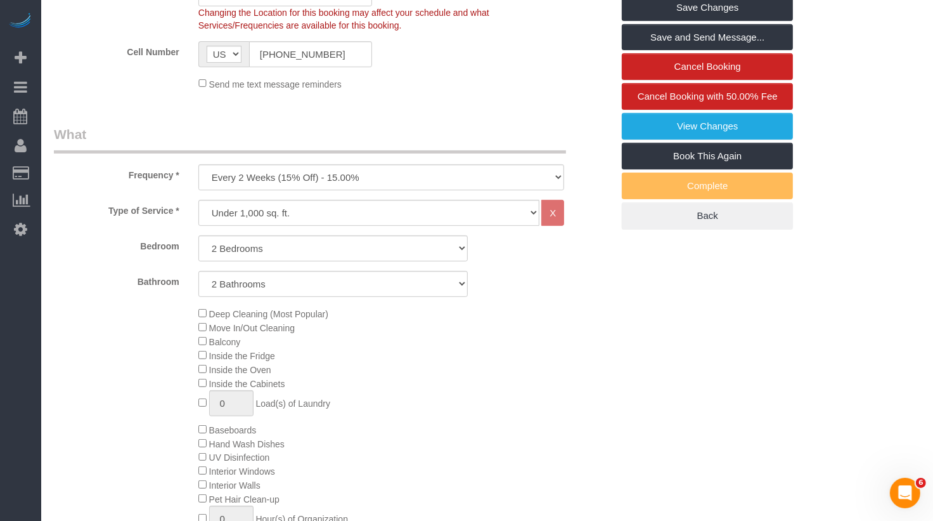
scroll to position [0, 0]
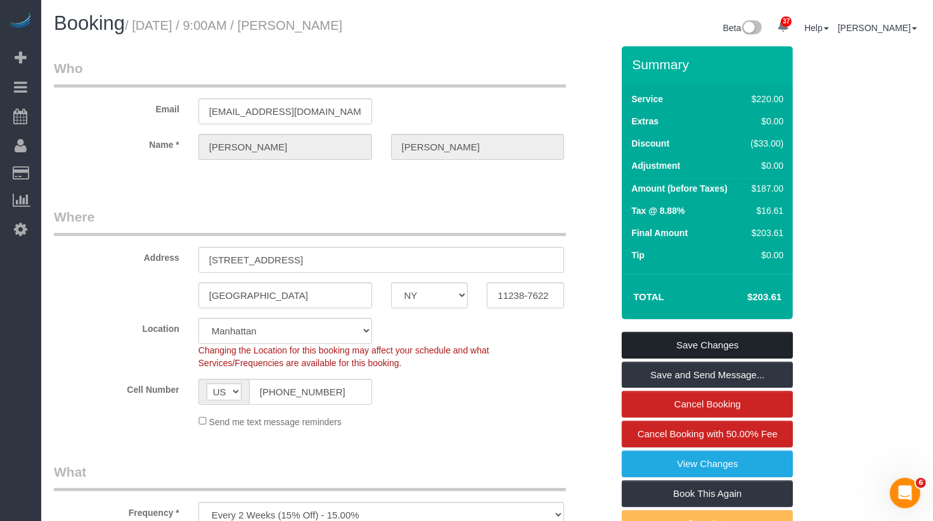
click at [672, 348] on link "Save Changes" at bounding box center [707, 345] width 171 height 27
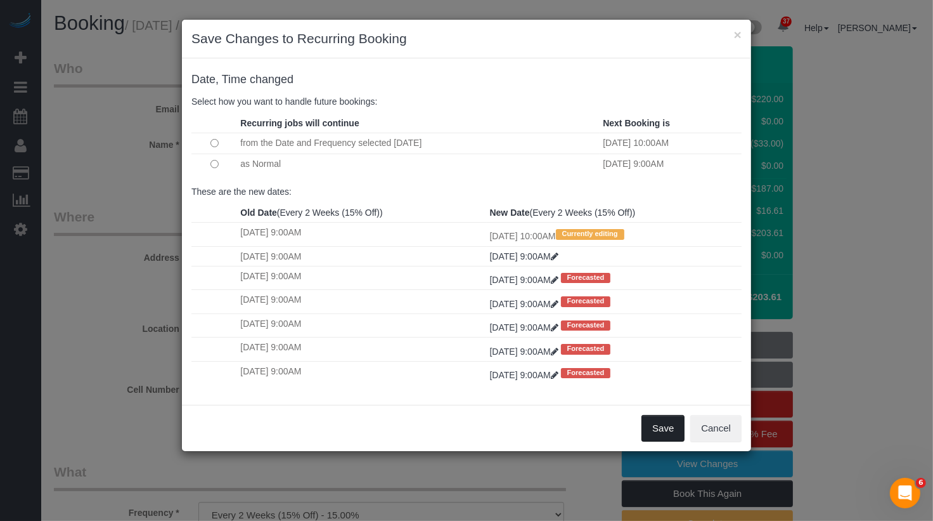
click at [665, 426] on button "Save" at bounding box center [663, 428] width 43 height 27
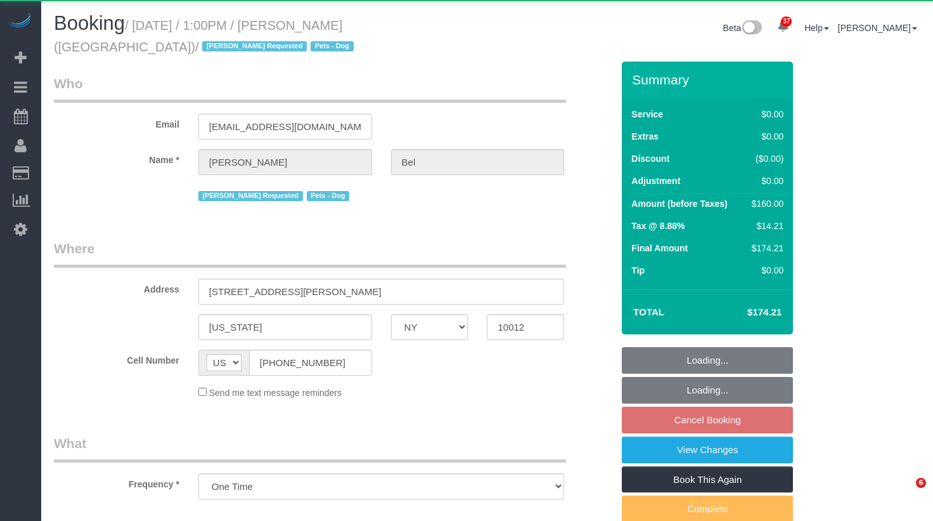
select select "NY"
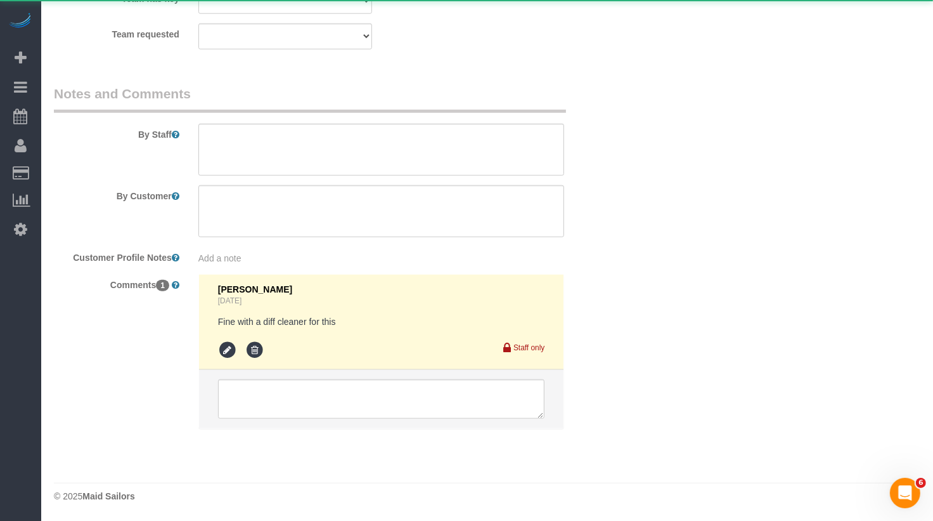
select select "string:stripe-pm_1Rb2oT4VGloSiKo74GacIAE4"
select select "number:89"
select select "number:90"
select select "number:13"
select select "number:5"
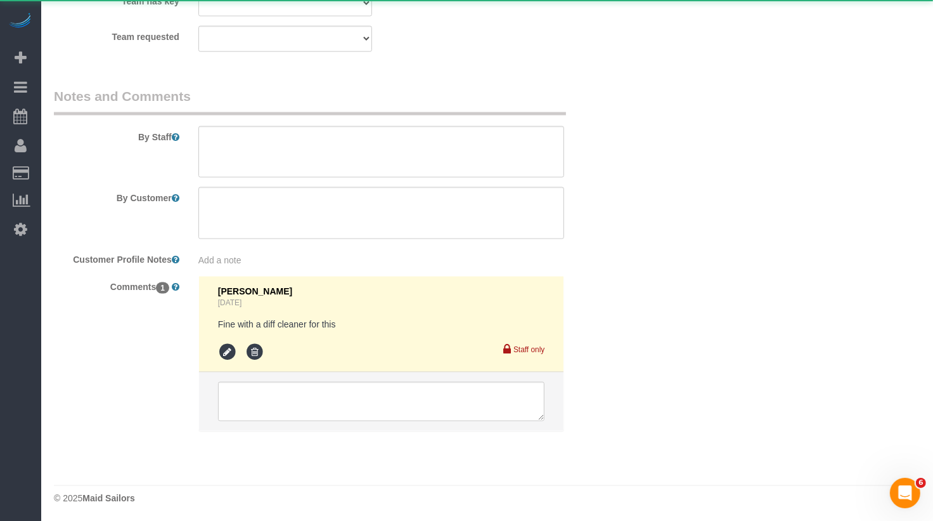
select select "object:1099"
select select "spot2"
select select "1"
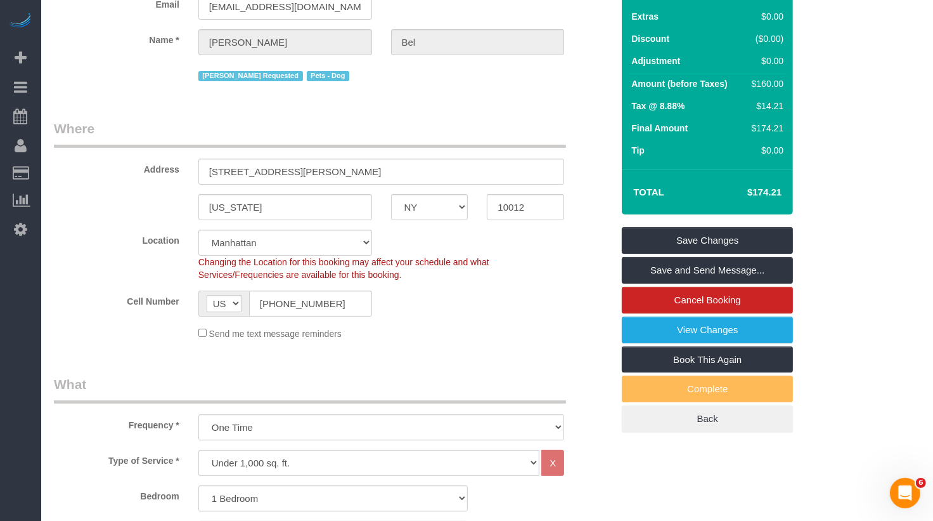
scroll to position [68, 0]
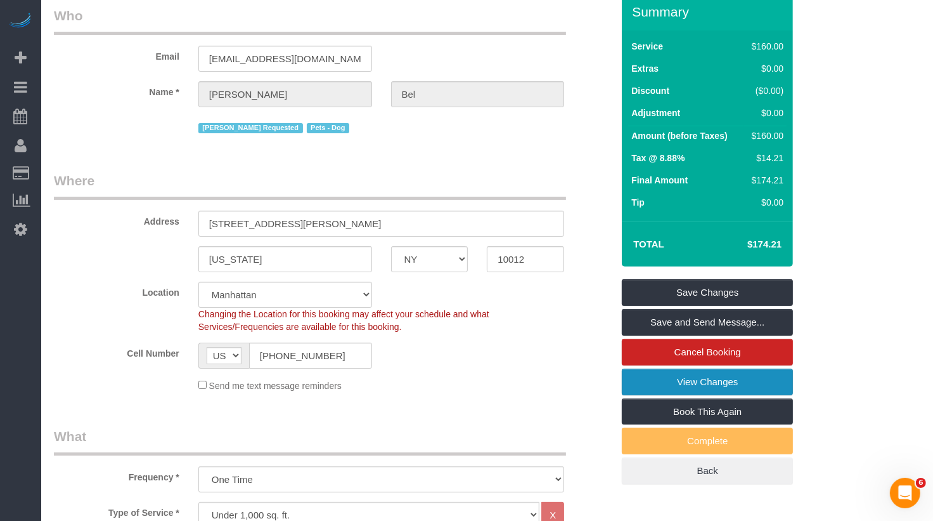
click at [728, 378] on link "View Changes" at bounding box center [707, 381] width 171 height 27
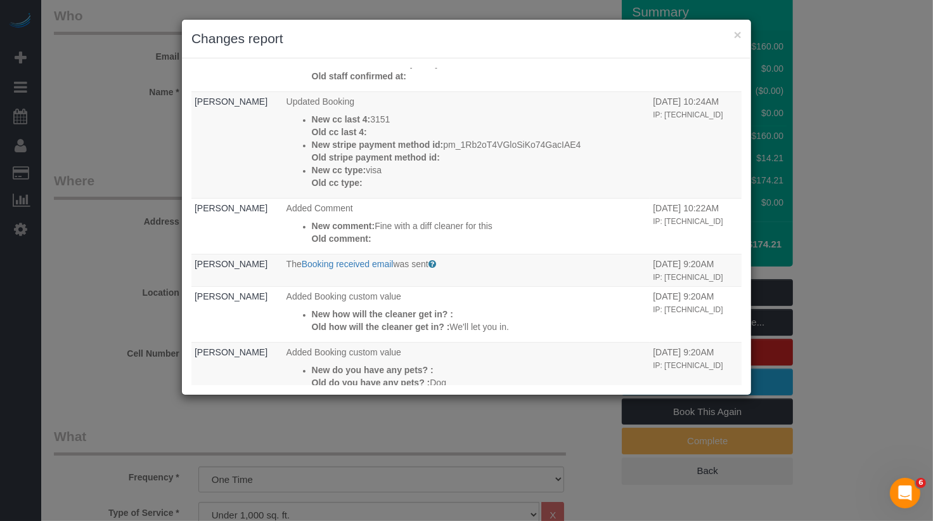
scroll to position [0, 0]
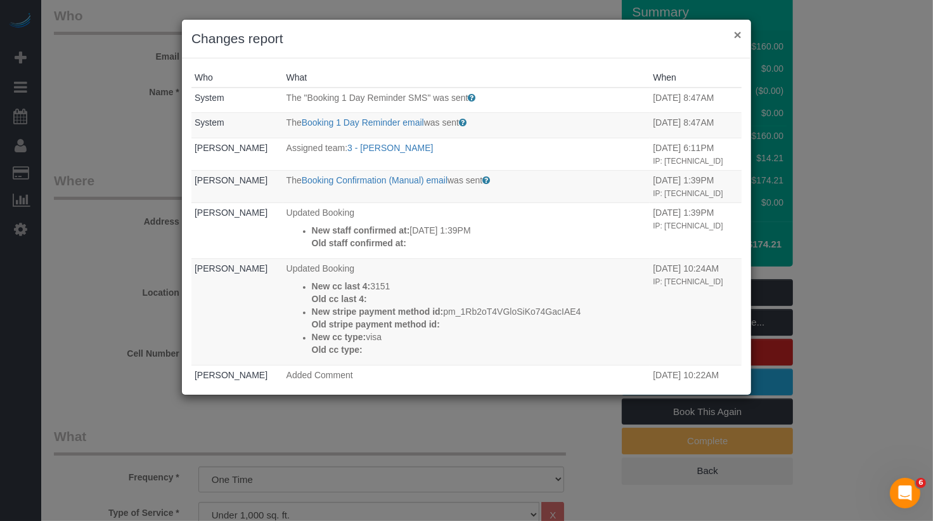
click at [739, 39] on button "×" at bounding box center [738, 34] width 8 height 13
